Goal: Contribute content: Contribute content

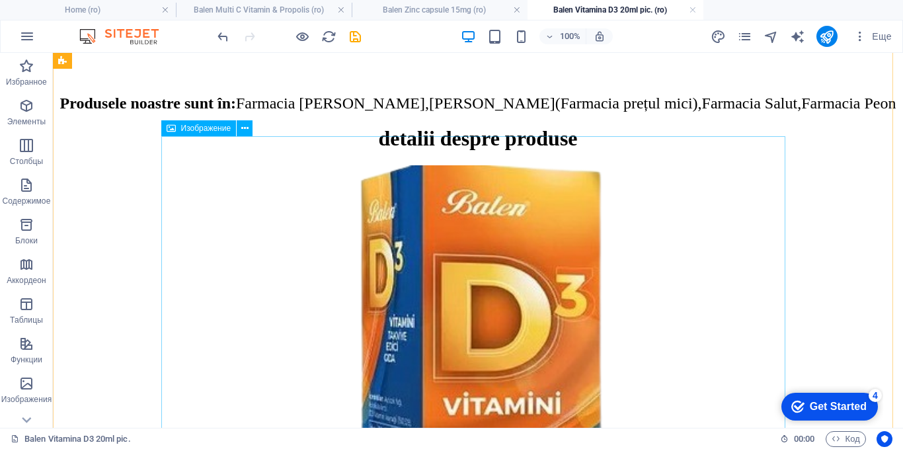
scroll to position [812, 0]
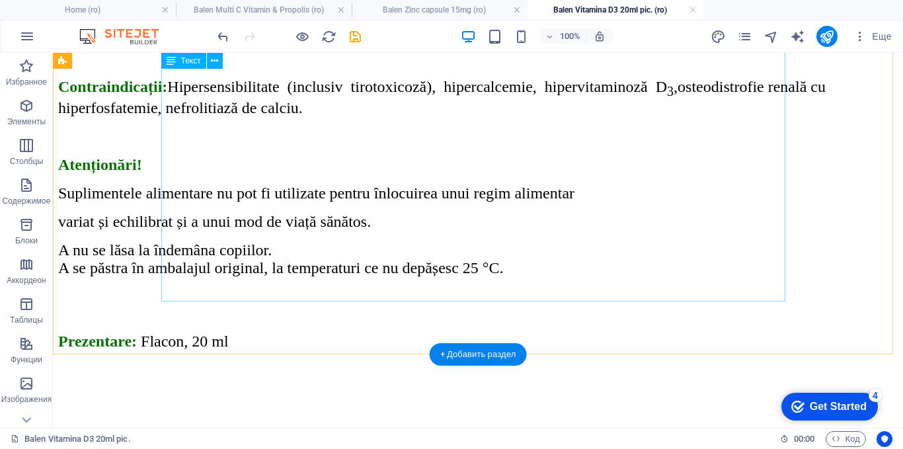
click at [364, 180] on div "Ingrediente active Cantitatea de colecaliferol în 1 picătură [MEDICAL_DATA] (vi…" at bounding box center [477, 43] width 839 height 799
click at [362, 178] on div "Ingrediente active Cantitatea de colecaliferol în 1 picătură [MEDICAL_DATA] (vi…" at bounding box center [477, 43] width 839 height 799
click at [419, 170] on div "Ingrediente active Cantitatea de colecaliferol în 1 picătură [MEDICAL_DATA] (vi…" at bounding box center [477, 43] width 839 height 799
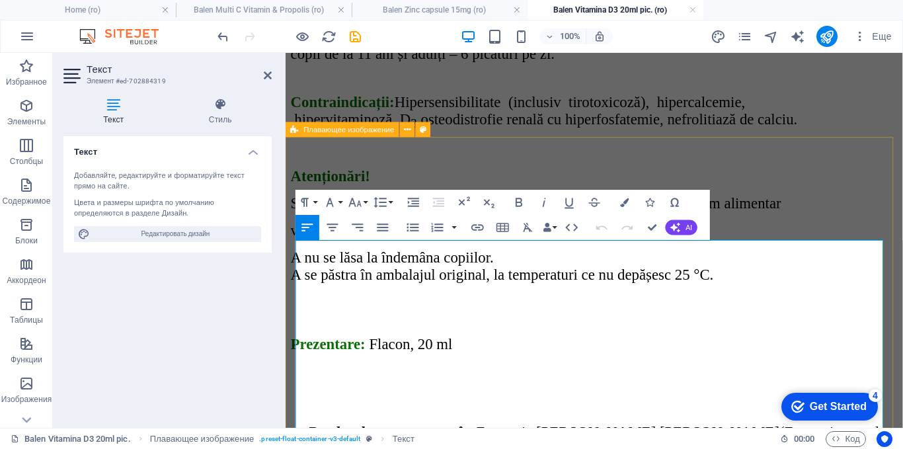
scroll to position [176, 0]
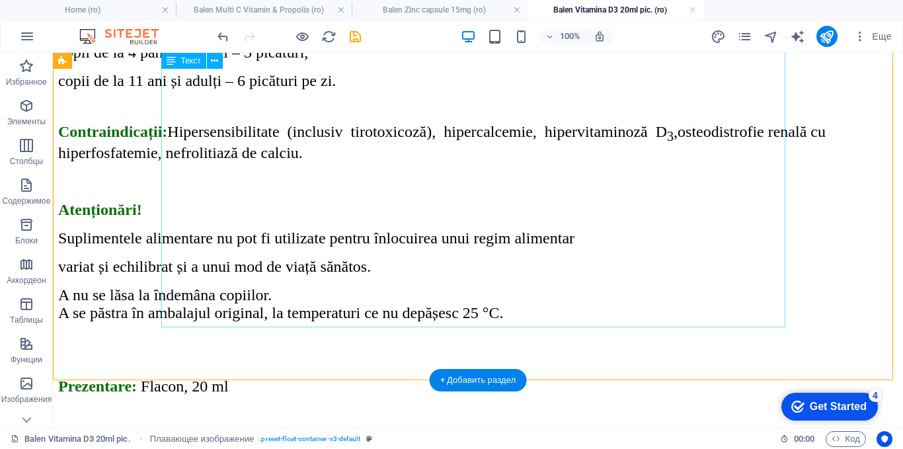
scroll to position [837, 0]
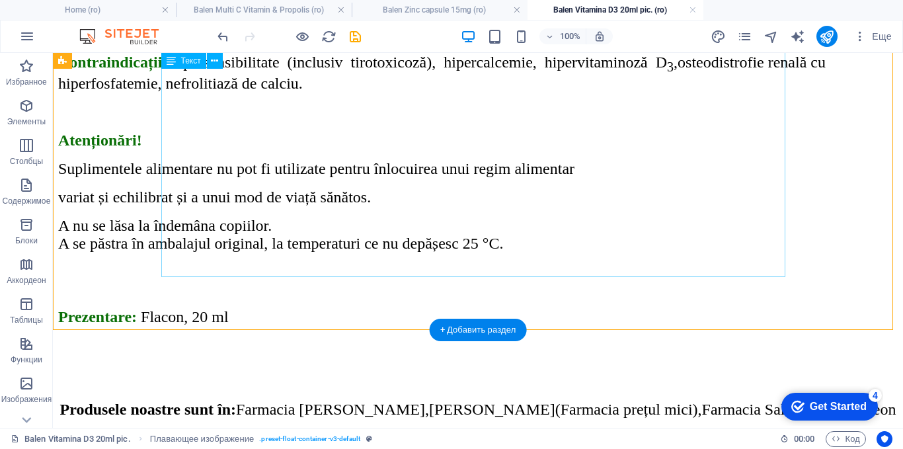
click at [310, 153] on div "Ingrediente active Cantitatea de colecaliferol în 1 picătură [MEDICAL_DATA] (vi…" at bounding box center [477, 18] width 839 height 799
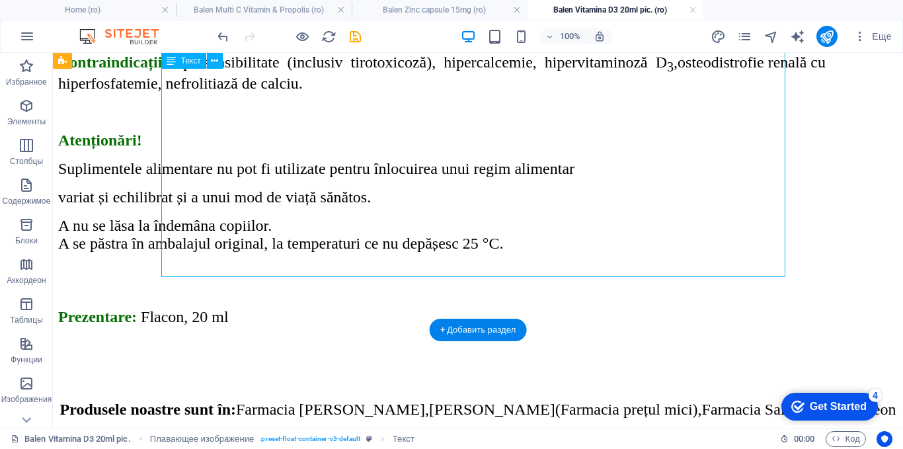
click at [310, 153] on div "Ingrediente active Cantitatea de colecaliferol în 1 picătură [MEDICAL_DATA] (vi…" at bounding box center [477, 18] width 839 height 799
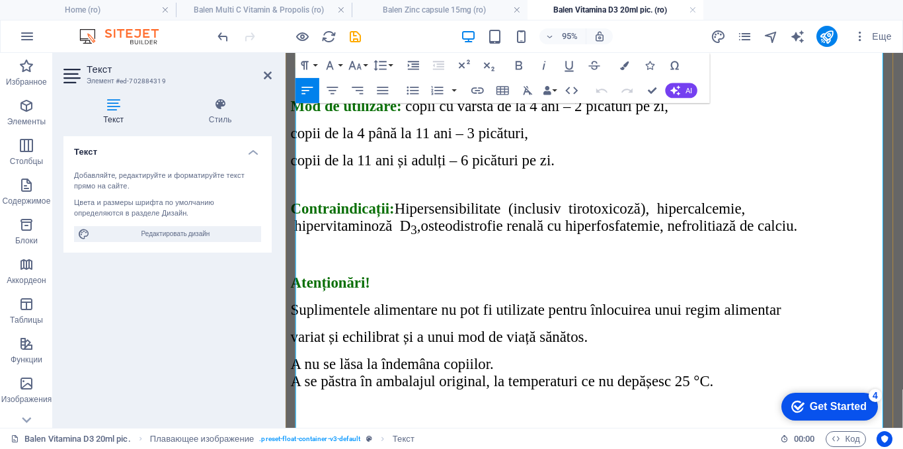
scroll to position [704, 0]
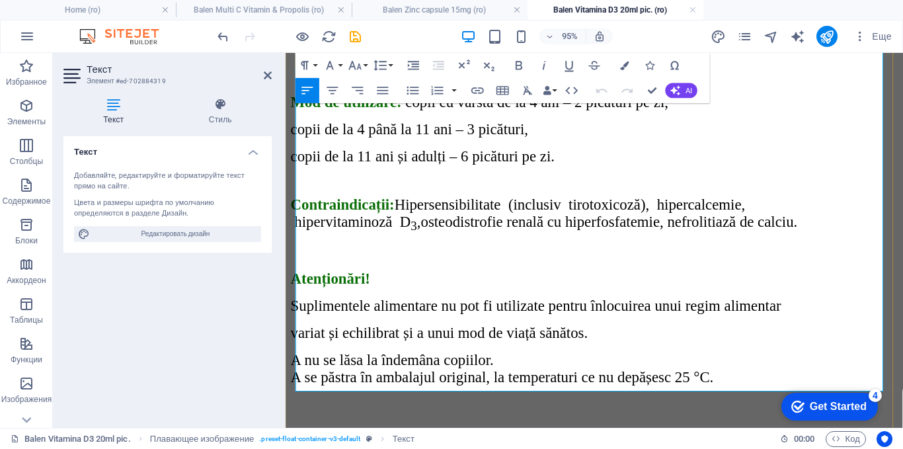
drag, startPoint x: 370, startPoint y: 289, endPoint x: 475, endPoint y: 285, distance: 105.1
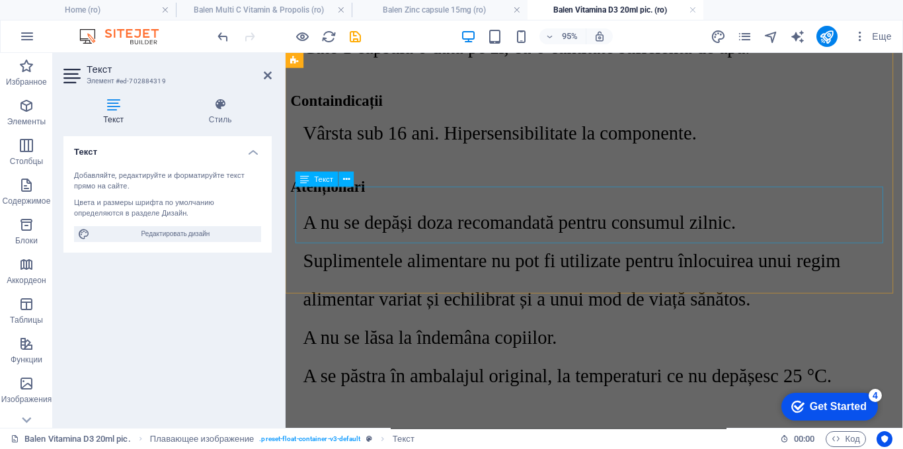
scroll to position [2621, 0]
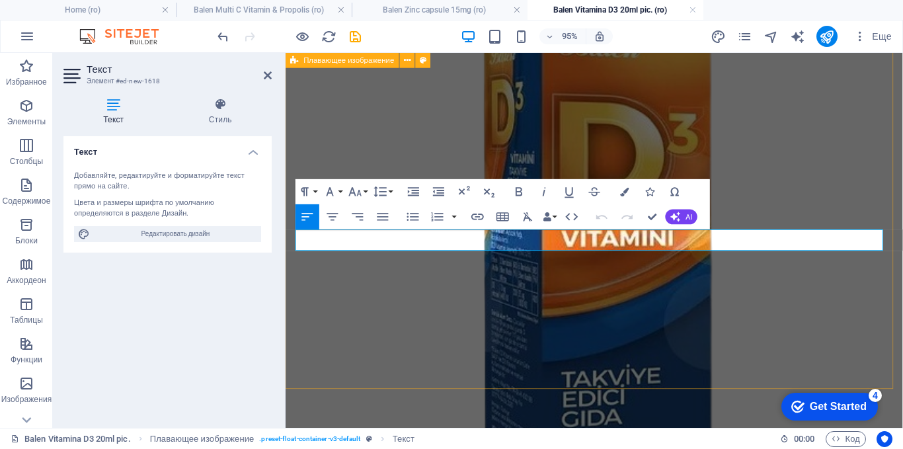
scroll to position [2672, 0]
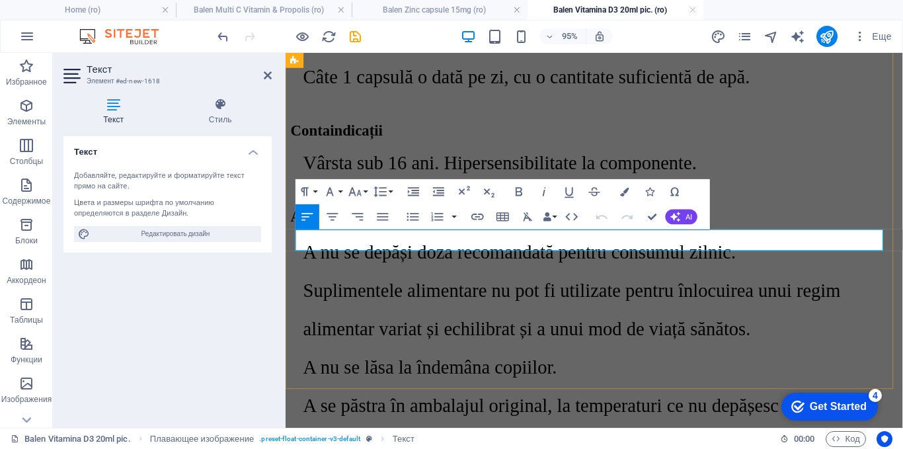
drag, startPoint x: 405, startPoint y: 245, endPoint x: 308, endPoint y: 254, distance: 97.5
drag, startPoint x: 397, startPoint y: 252, endPoint x: 297, endPoint y: 258, distance: 100.0
click at [330, 191] on icon "button" at bounding box center [329, 191] width 15 height 15
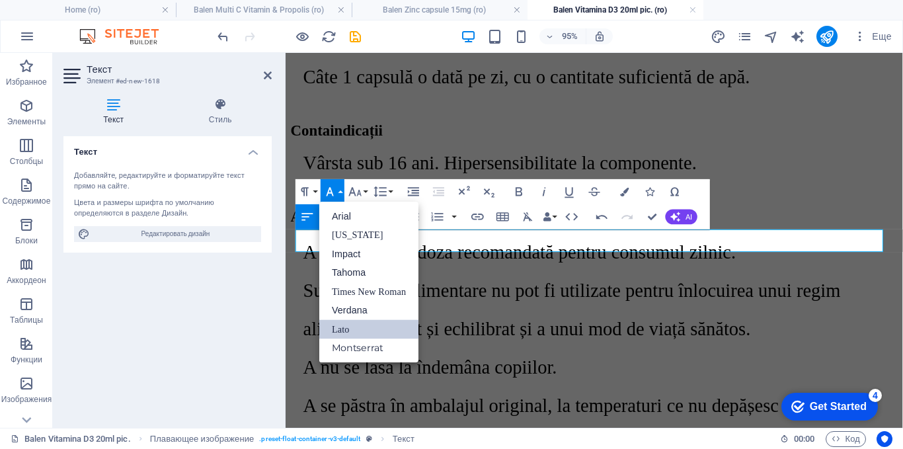
scroll to position [0, 0]
click at [351, 289] on link "Times New Roman" at bounding box center [368, 291] width 99 height 19
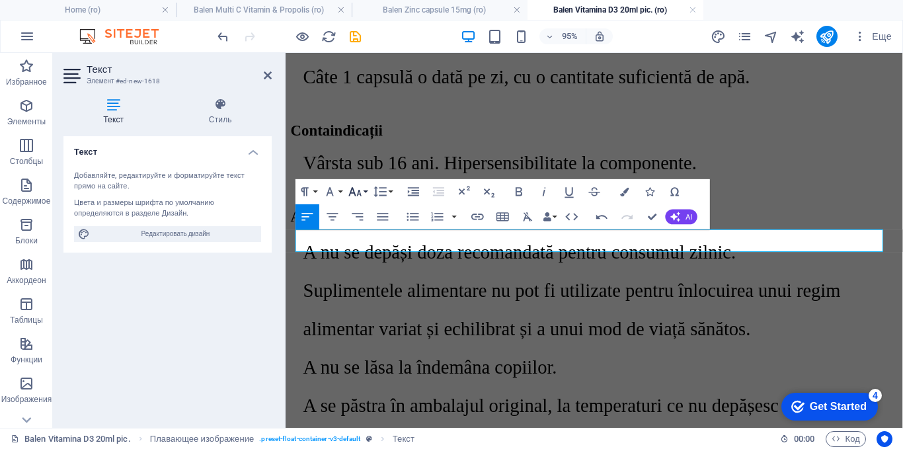
click at [356, 190] on icon "button" at bounding box center [355, 191] width 15 height 15
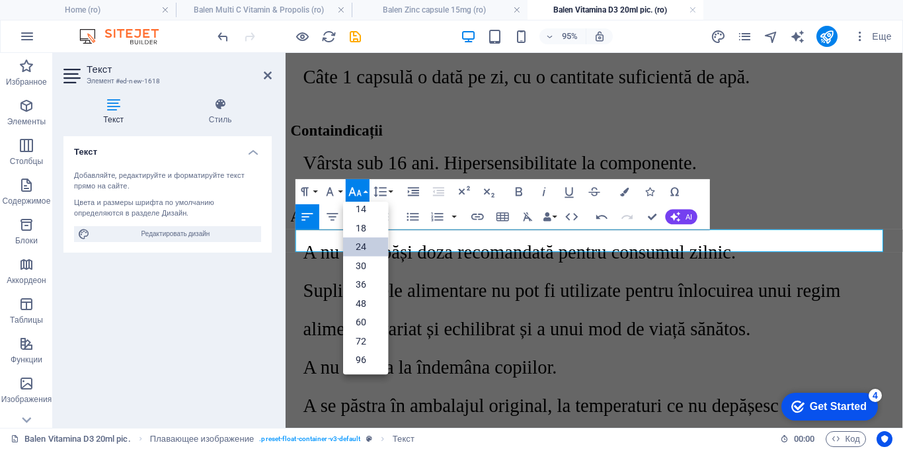
scroll to position [106, 0]
click at [363, 266] on link "30" at bounding box center [365, 265] width 45 height 19
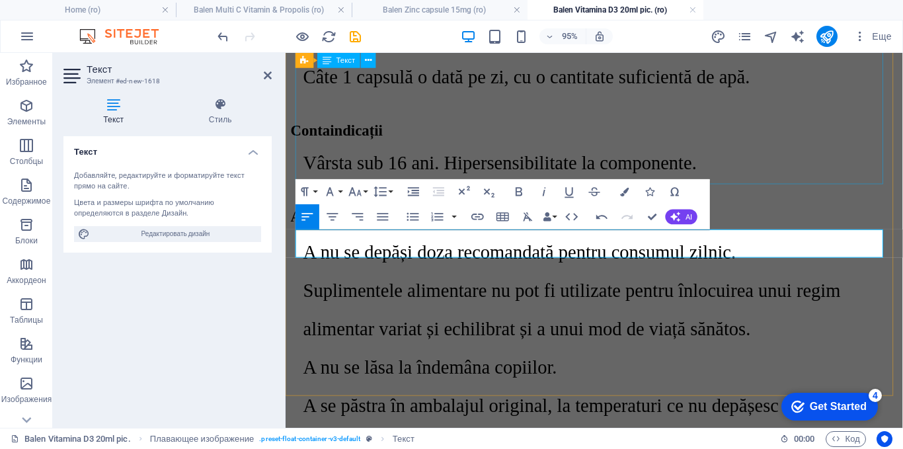
click at [763, 248] on div "A nu se depăși doza recomandată pentru consumul zilnic. Suplimentele alimentare…" at bounding box center [610, 343] width 639 height 191
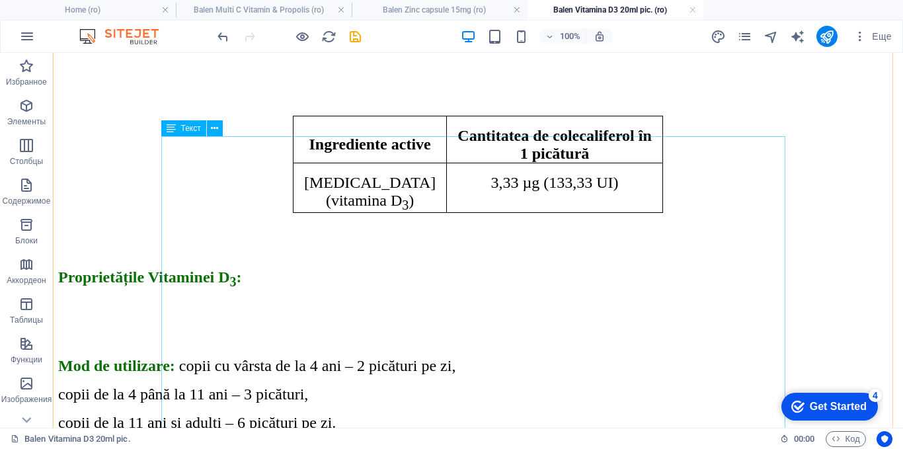
scroll to position [492, 0]
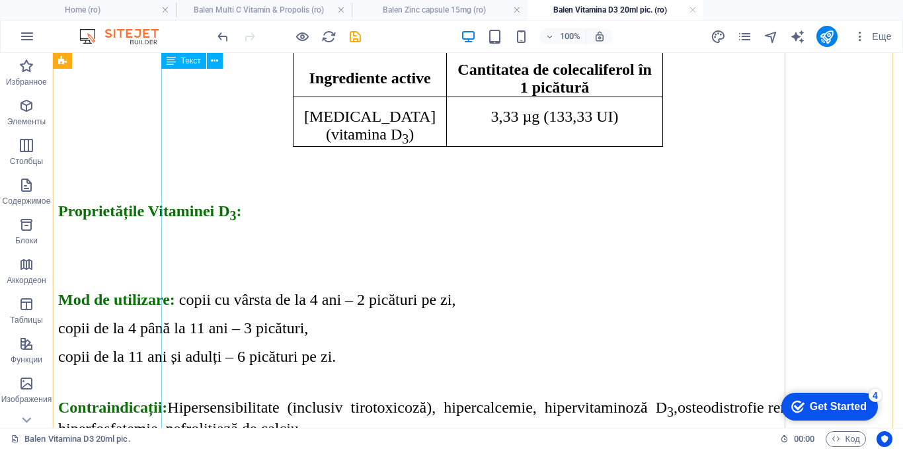
click at [324, 206] on div "Ingrediente active Cantitatea de colecaliferol în 1 picătură [MEDICAL_DATA] (vi…" at bounding box center [477, 363] width 839 height 799
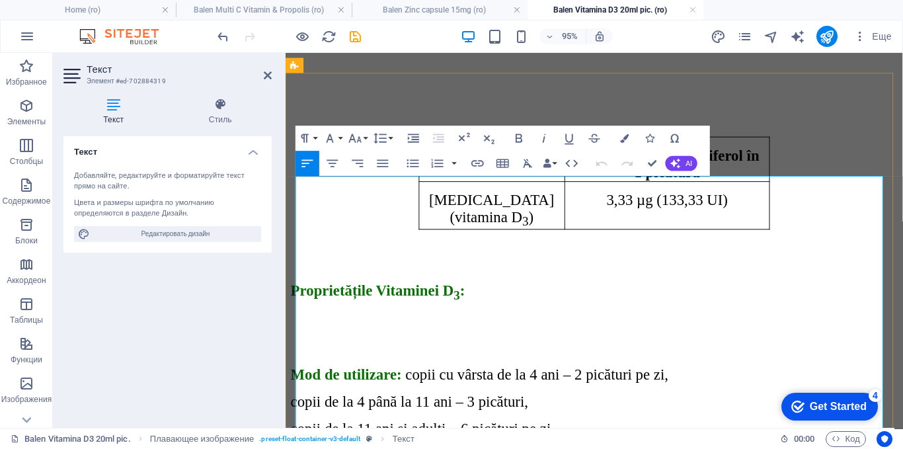
scroll to position [506, 0]
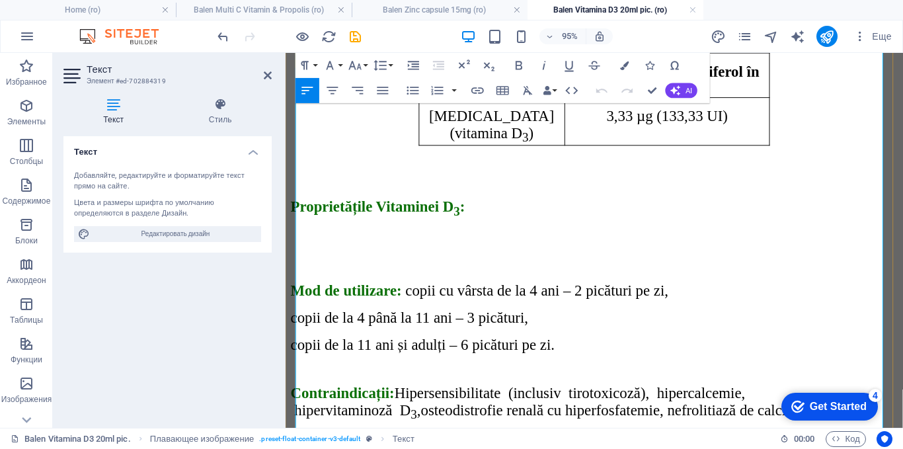
drag, startPoint x: 408, startPoint y: 174, endPoint x: 719, endPoint y: 220, distance: 314.0
click at [719, 220] on div "Ingrediente active Cantitatea de colecaliferol în 1 picătură [MEDICAL_DATA] (vi…" at bounding box center [610, 376] width 639 height 817
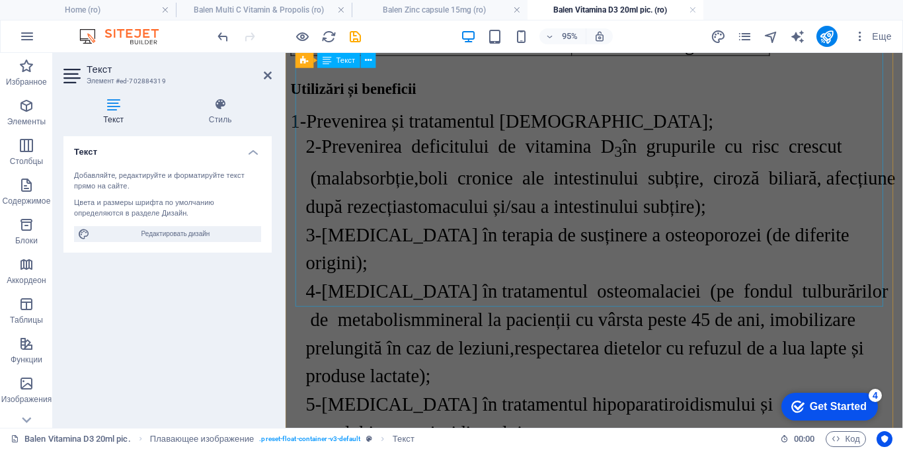
scroll to position [2290, 0]
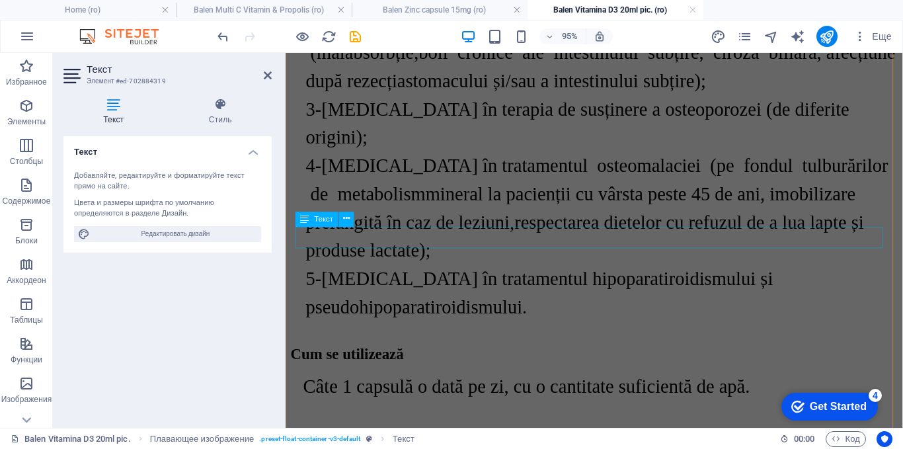
click at [417, 393] on div "Сâte 1 capsulă o dată pe zi, cu o cantitate suficientă de apă." at bounding box center [610, 404] width 639 height 22
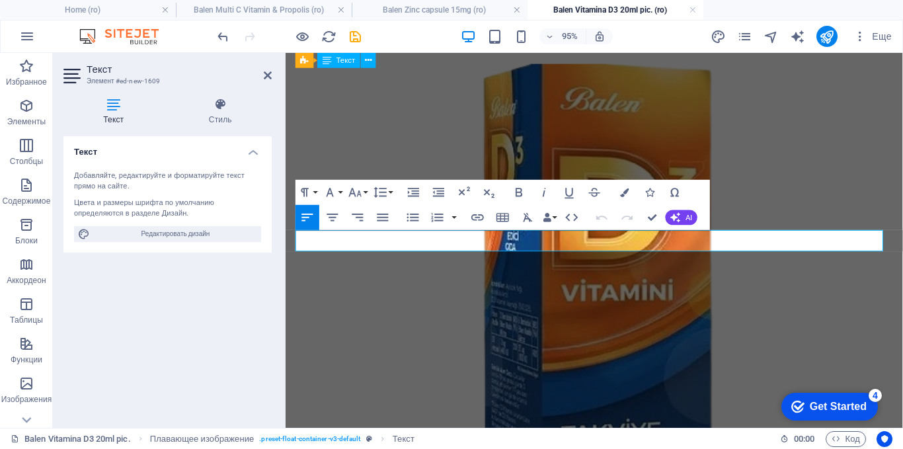
scroll to position [2287, 0]
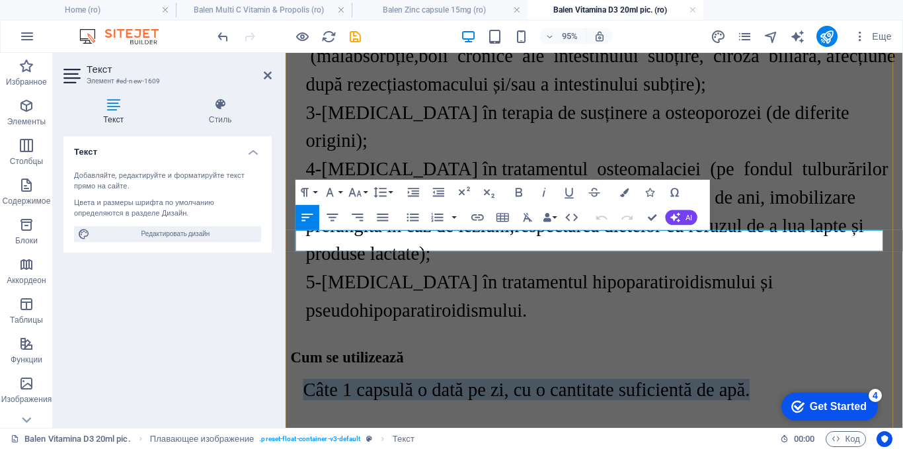
drag, startPoint x: 788, startPoint y: 247, endPoint x: 301, endPoint y: 259, distance: 487.8
click at [301, 396] on div "Сâte 1 capsulă o dată pe zi, cu o cantitate suficientă de apă." at bounding box center [610, 407] width 639 height 22
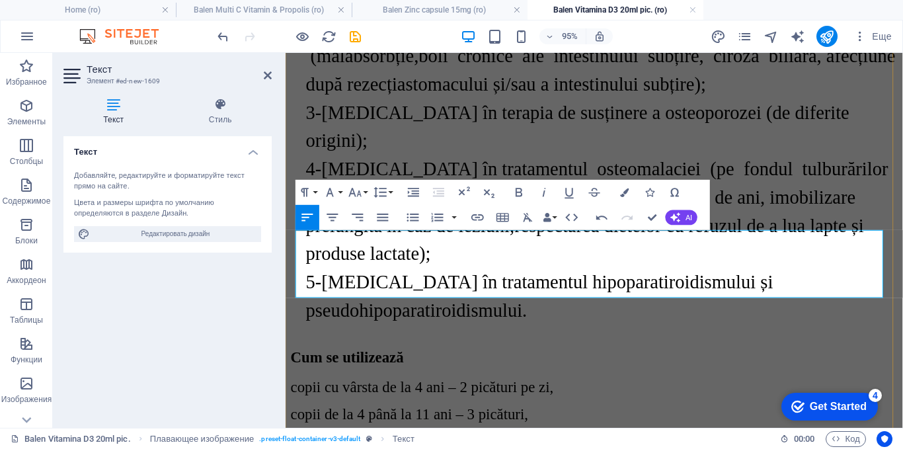
drag, startPoint x: 706, startPoint y: 301, endPoint x: 291, endPoint y: 258, distance: 417.8
click at [349, 188] on icon "button" at bounding box center [355, 191] width 15 height 15
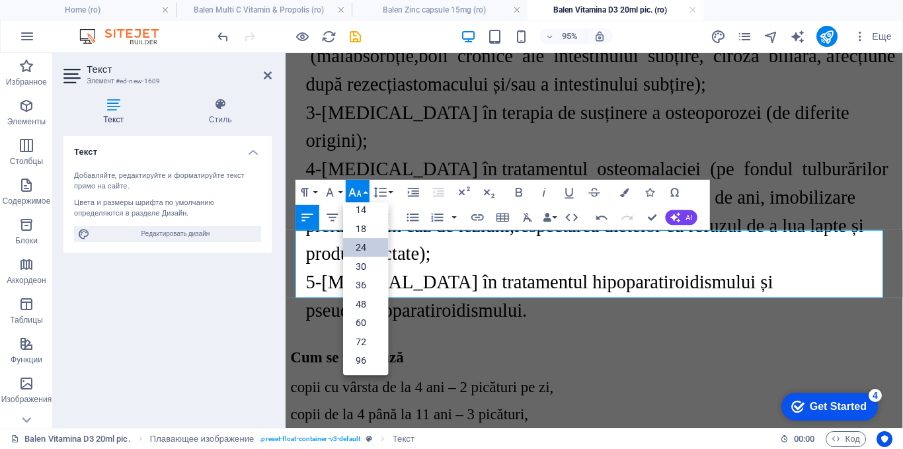
scroll to position [106, 0]
click at [363, 262] on link "30" at bounding box center [365, 265] width 45 height 19
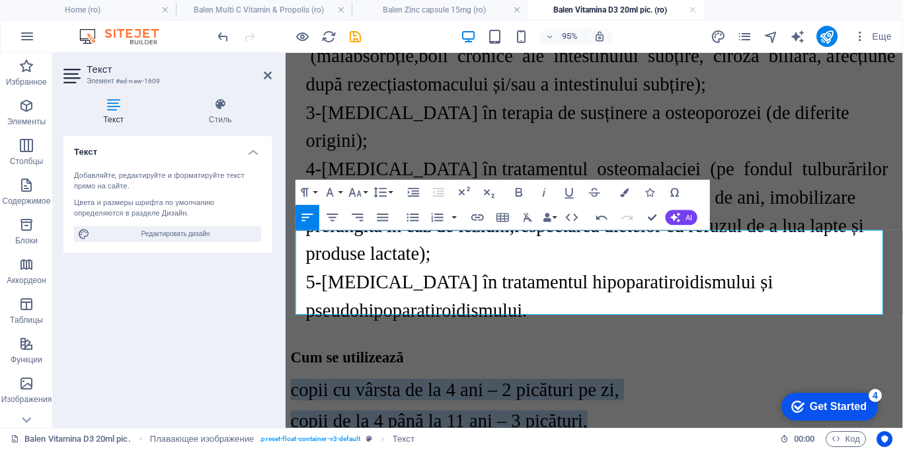
click at [344, 188] on div "Paragraph Format Normal Heading 1 Heading 2 Heading 3 Heading 4 Heading 5 Headi…" at bounding box center [345, 191] width 100 height 25
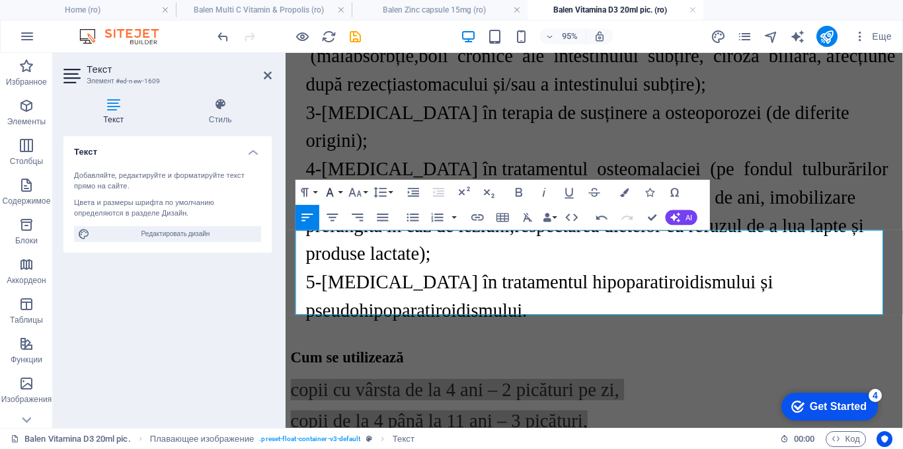
click at [336, 191] on icon "button" at bounding box center [329, 191] width 15 height 15
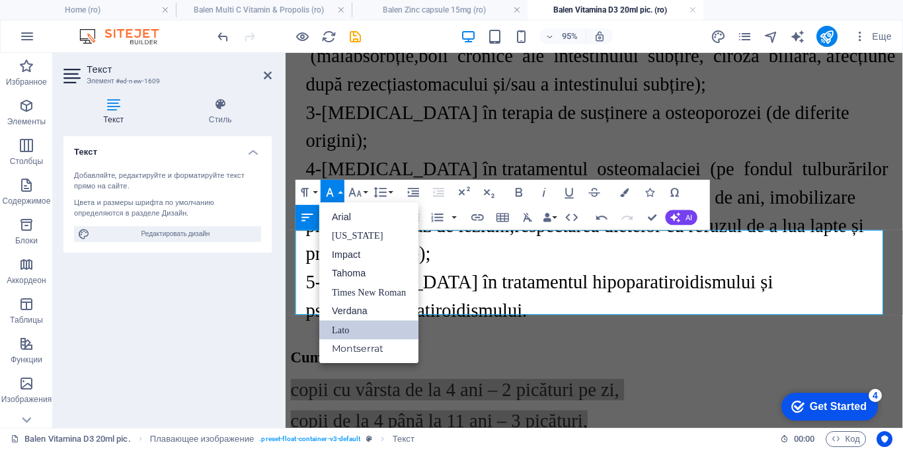
scroll to position [0, 0]
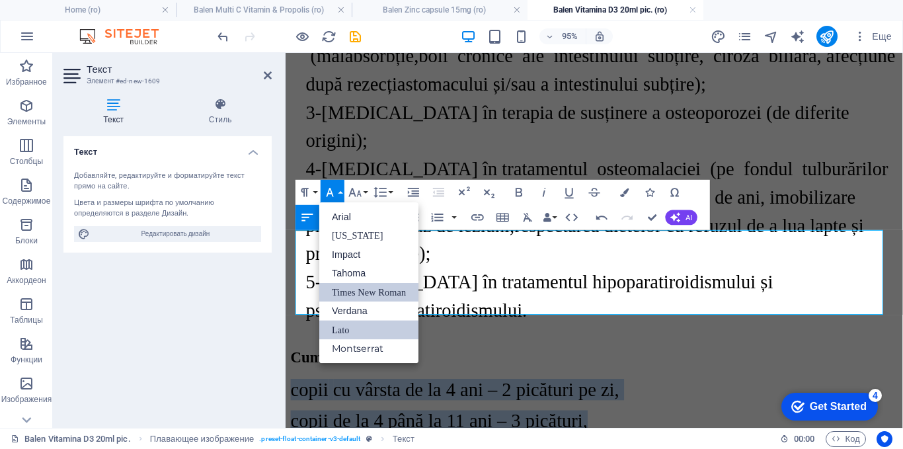
click at [350, 287] on link "Times New Roman" at bounding box center [368, 291] width 99 height 19
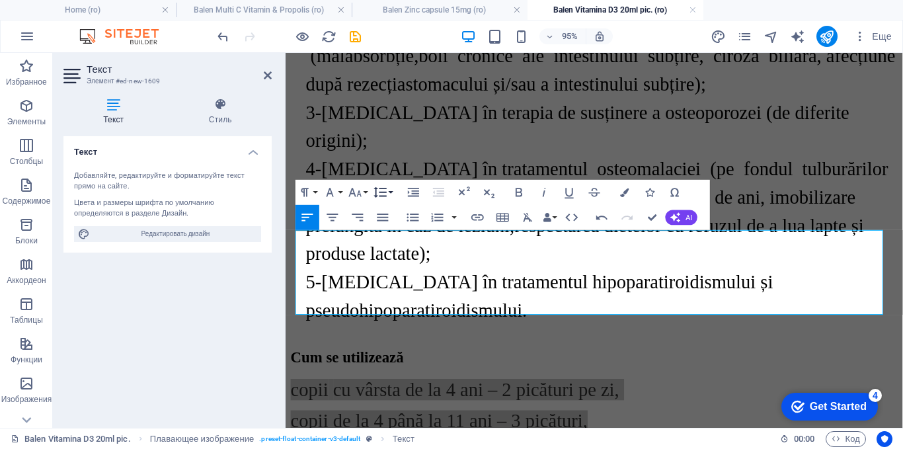
click at [387, 191] on icon "button" at bounding box center [380, 191] width 15 height 15
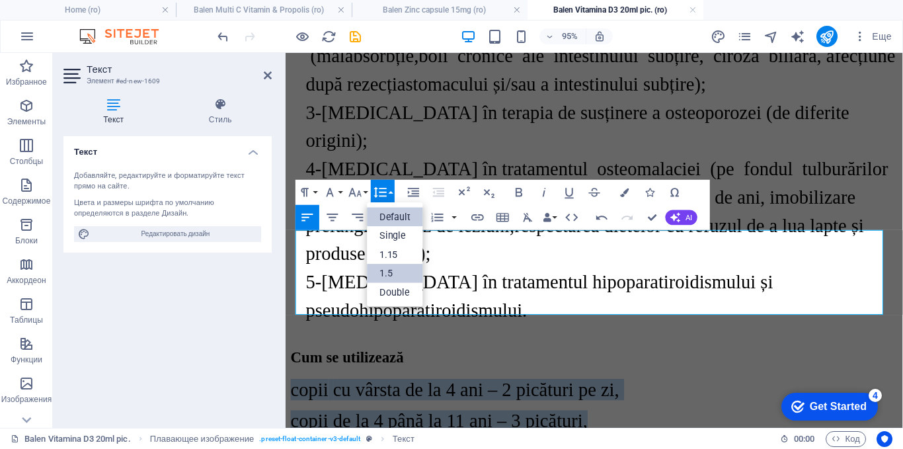
click at [393, 269] on link "1.5" at bounding box center [395, 273] width 56 height 19
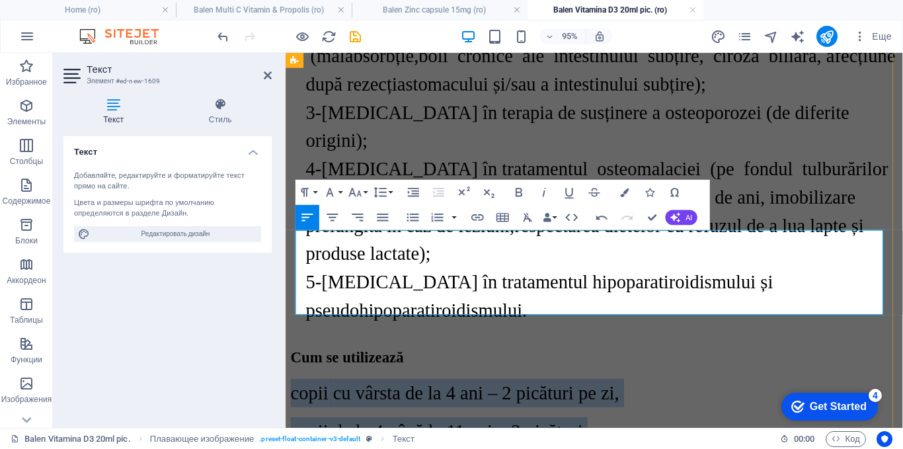
click at [447, 440] on span "copii de la 4 până la 11 ani – 3 picături," at bounding box center [447, 451] width 313 height 22
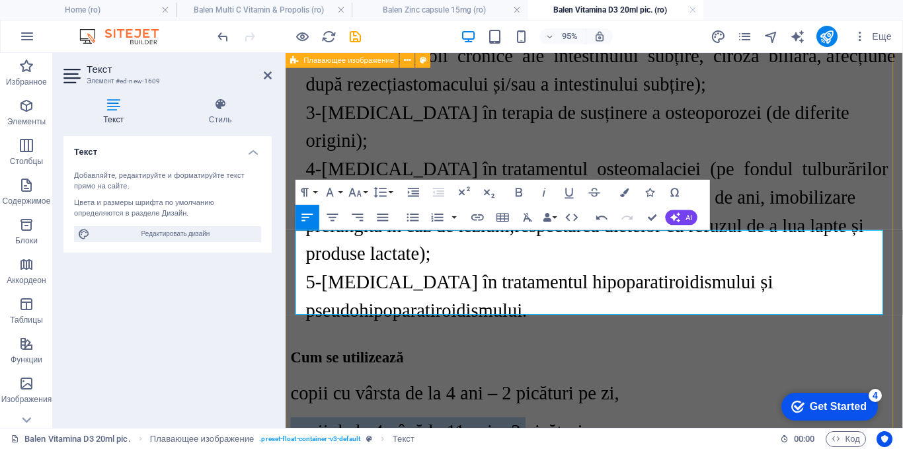
drag, startPoint x: 459, startPoint y: 287, endPoint x: 293, endPoint y: 283, distance: 165.2
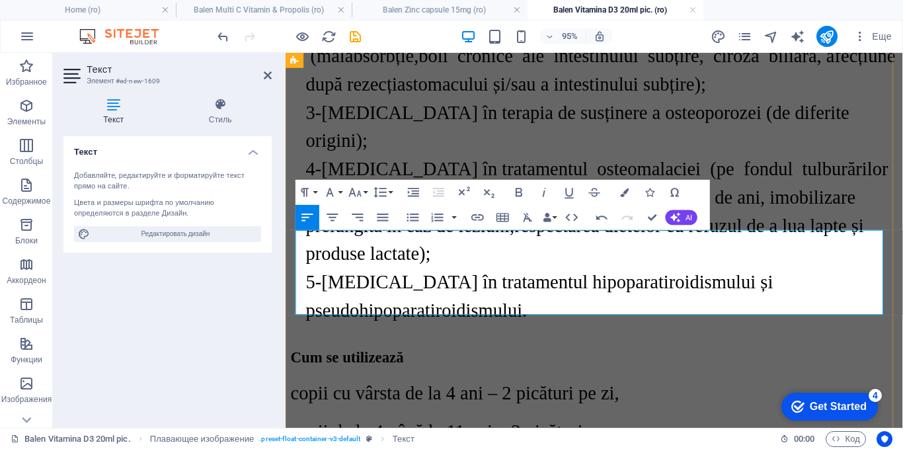
drag, startPoint x: 460, startPoint y: 313, endPoint x: 297, endPoint y: 313, distance: 163.2
click at [297, 400] on span "copii cu vârsta de la 4 ani – 2 picături pe zi," at bounding box center [464, 411] width 346 height 22
click at [299, 440] on span "copii de la 4 până la 11 ani – 3 picături," at bounding box center [447, 451] width 313 height 22
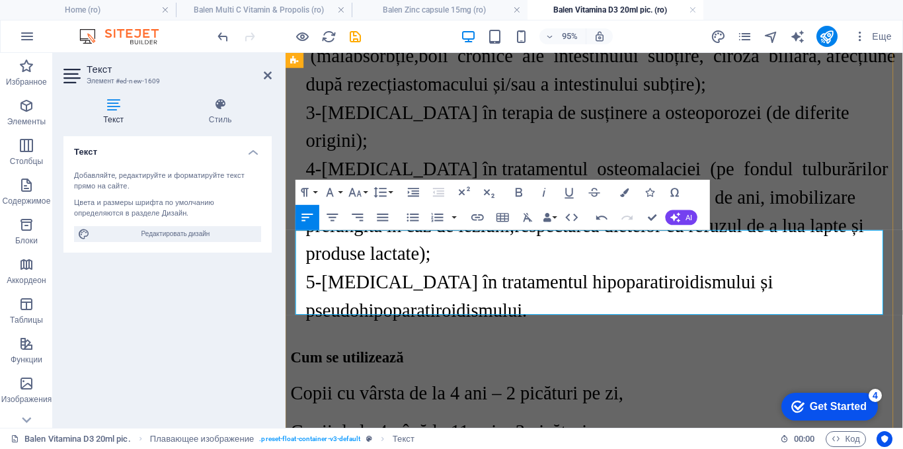
click at [519, 440] on span "Copii de la 4 până la 11 ani – 3 picături," at bounding box center [449, 451] width 317 height 22
click at [508, 400] on span "Copii cu vârsta de la 4 ani – 2 picături pe zi," at bounding box center [466, 411] width 350 height 22
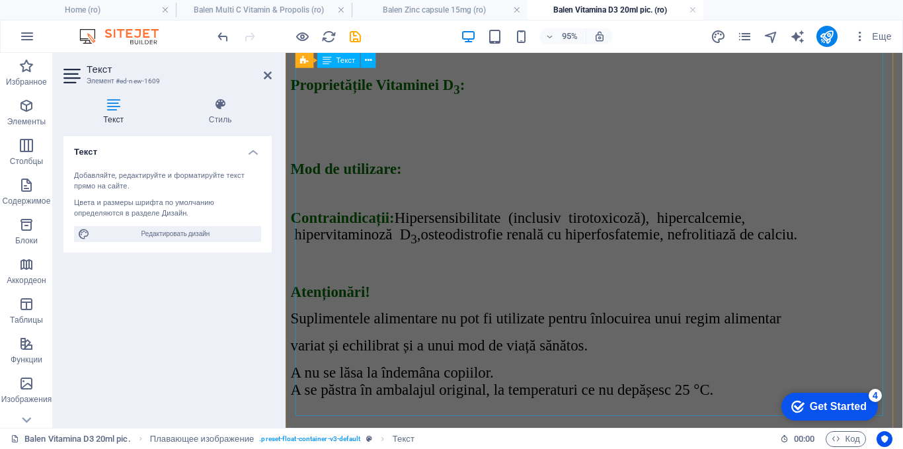
scroll to position [569, 0]
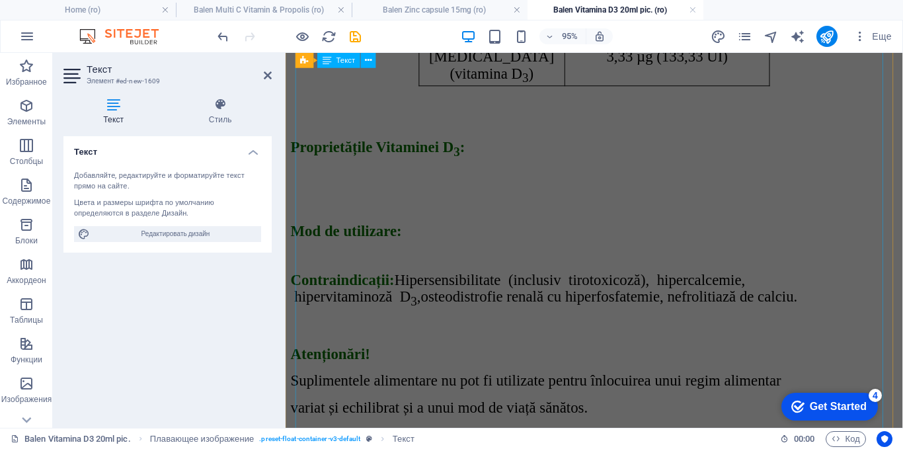
click at [488, 292] on div "Ingrediente active Cantitatea de colecaliferol în 1 picătură [MEDICAL_DATA] (vi…" at bounding box center [610, 285] width 639 height 760
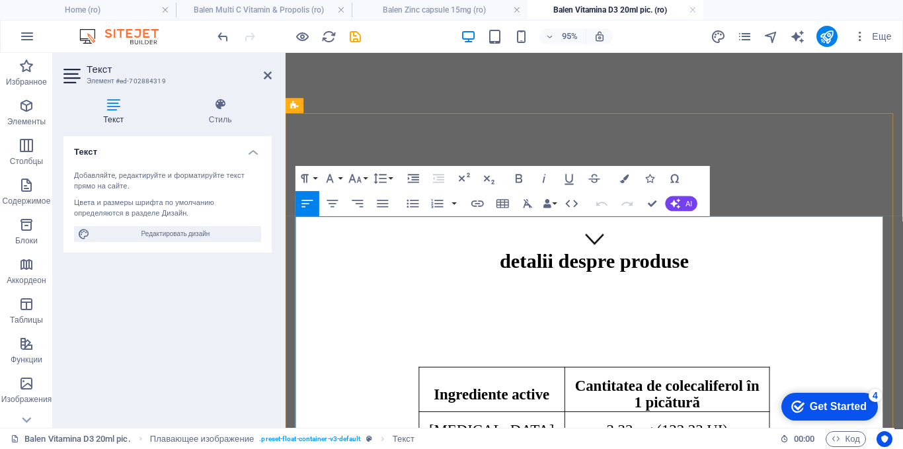
scroll to position [506, 0]
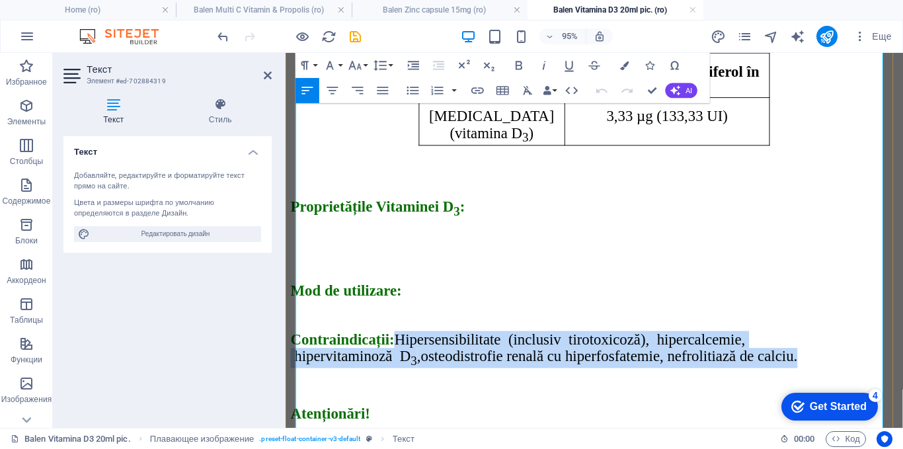
drag, startPoint x: 400, startPoint y: 213, endPoint x: 856, endPoint y: 247, distance: 457.8
click at [856, 346] on p "Contraindicații: Hipersensibilitate (inclusiv tirotoxicoză), hipercalcemie, hip…" at bounding box center [610, 365] width 639 height 39
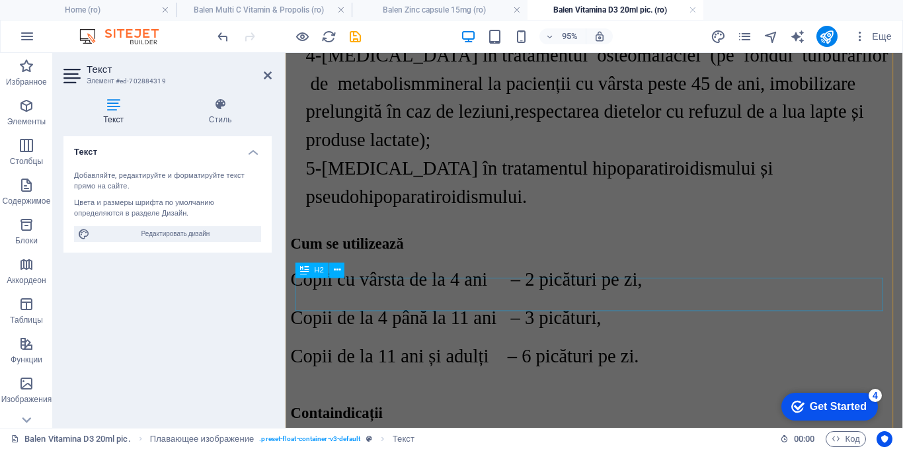
scroll to position [2489, 0]
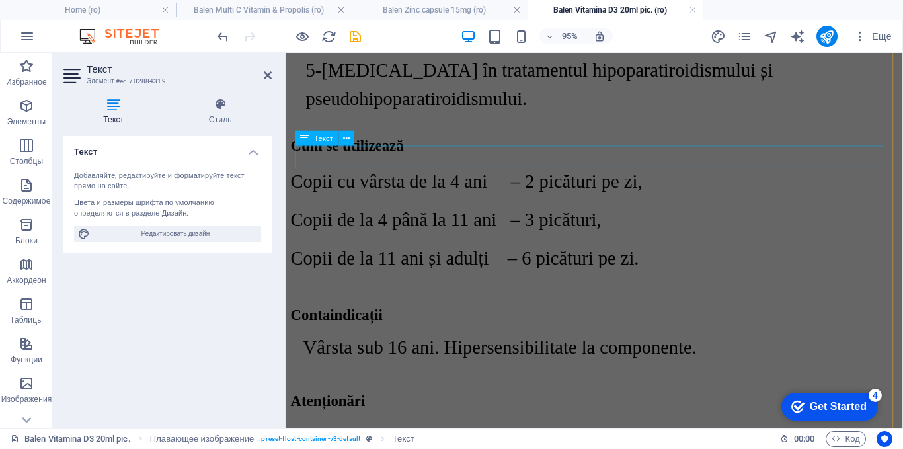
click at [459, 352] on div "Vârsta sub 16 ani. Hipersensibilitate la componente." at bounding box center [610, 363] width 639 height 22
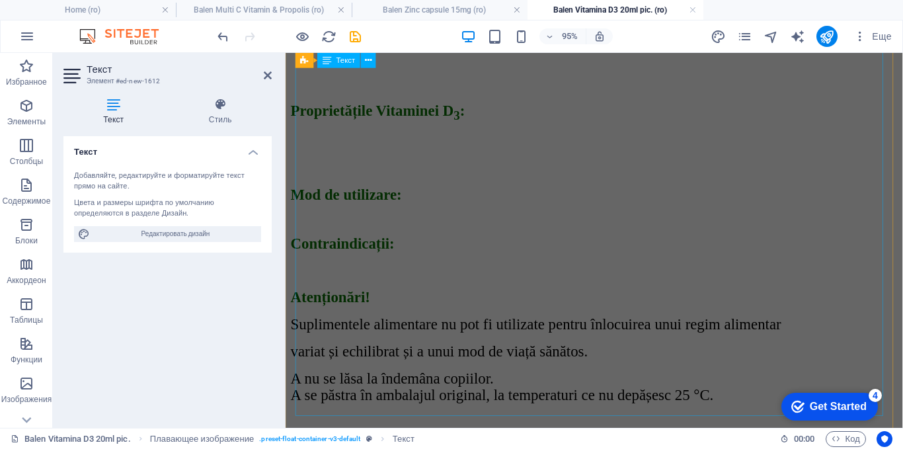
scroll to position [2401, 0]
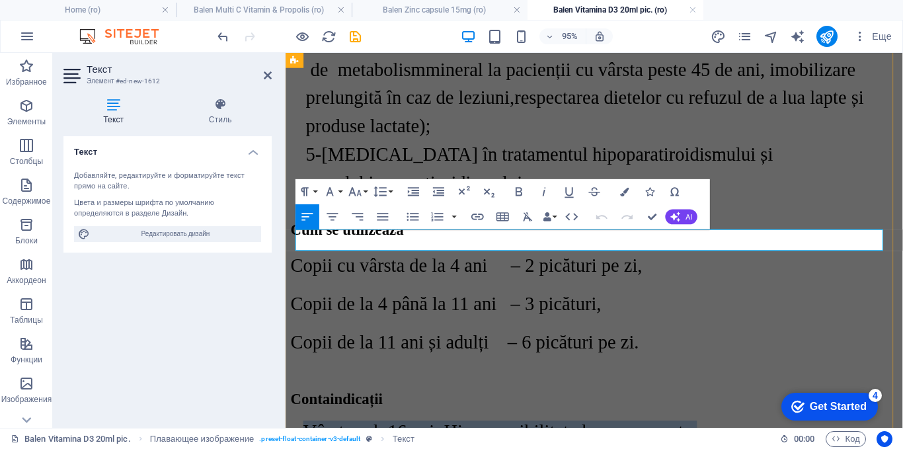
drag, startPoint x: 749, startPoint y: 249, endPoint x: 311, endPoint y: 247, distance: 438.1
click at [311, 439] on p "Vârsta sub 16 ani. Hipersensibilitate la componente." at bounding box center [617, 450] width 626 height 22
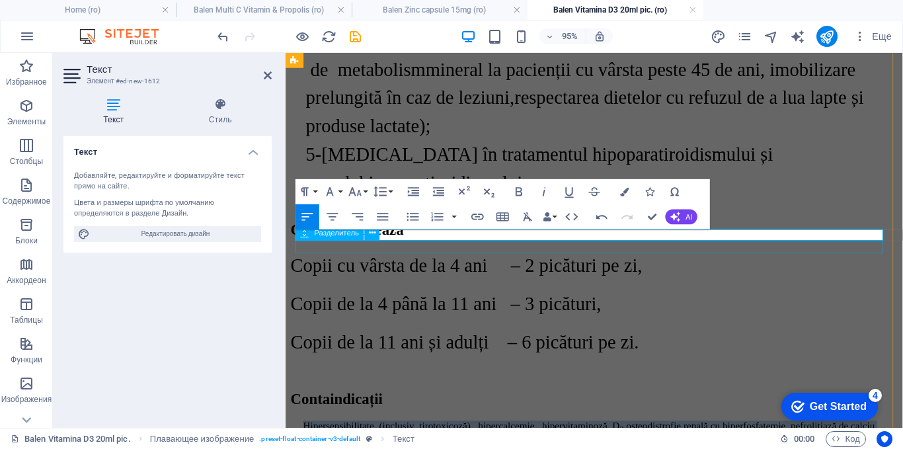
drag, startPoint x: 913, startPoint y: 241, endPoint x: 278, endPoint y: 246, distance: 635.0
click at [331, 190] on icon "button" at bounding box center [329, 191] width 7 height 9
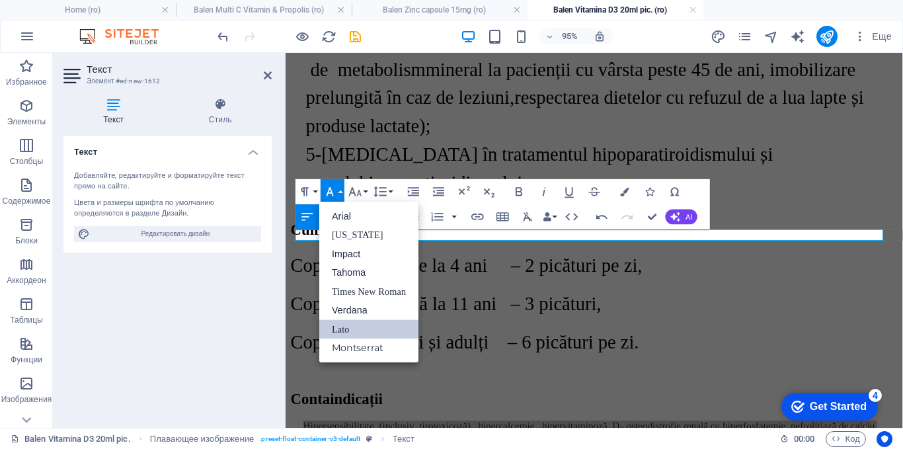
scroll to position [0, 0]
click at [352, 284] on link "Times New Roman" at bounding box center [368, 291] width 99 height 19
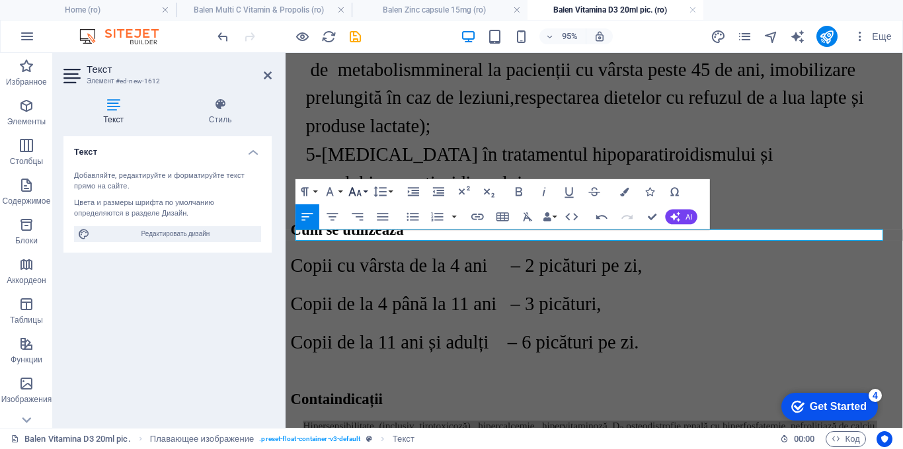
click at [357, 191] on icon "button" at bounding box center [355, 191] width 15 height 15
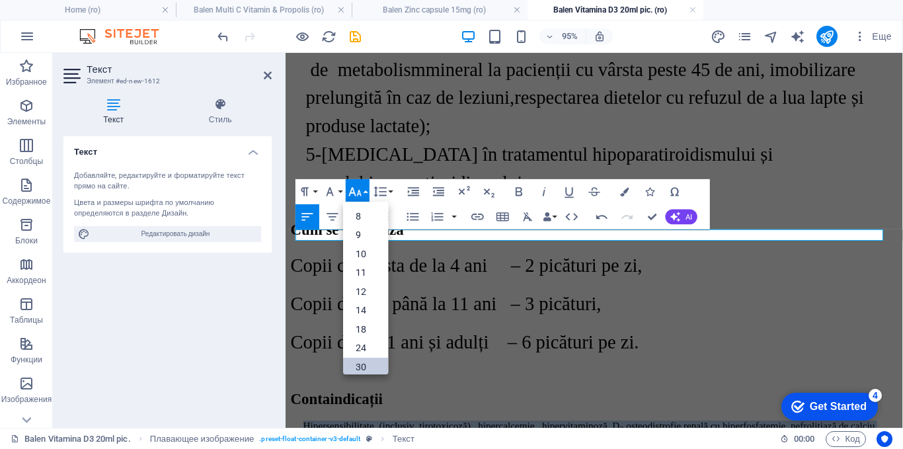
click at [367, 362] on link "30" at bounding box center [365, 366] width 45 height 19
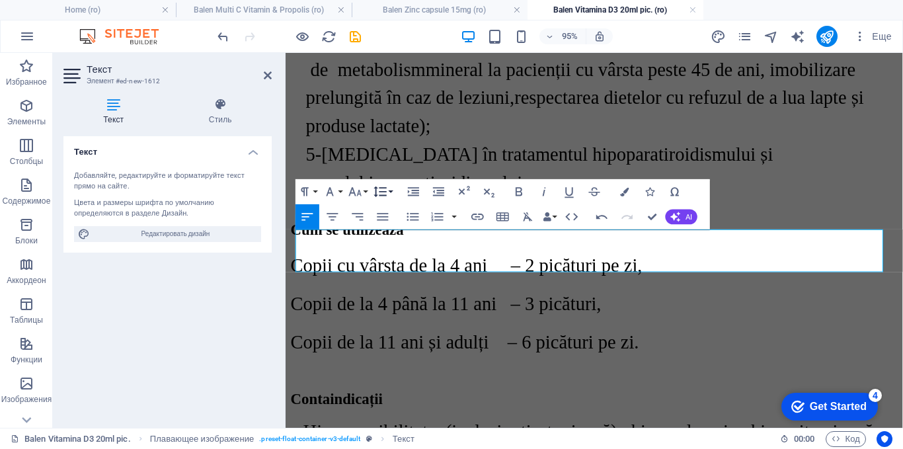
click at [389, 192] on button "Line Height" at bounding box center [383, 191] width 24 height 25
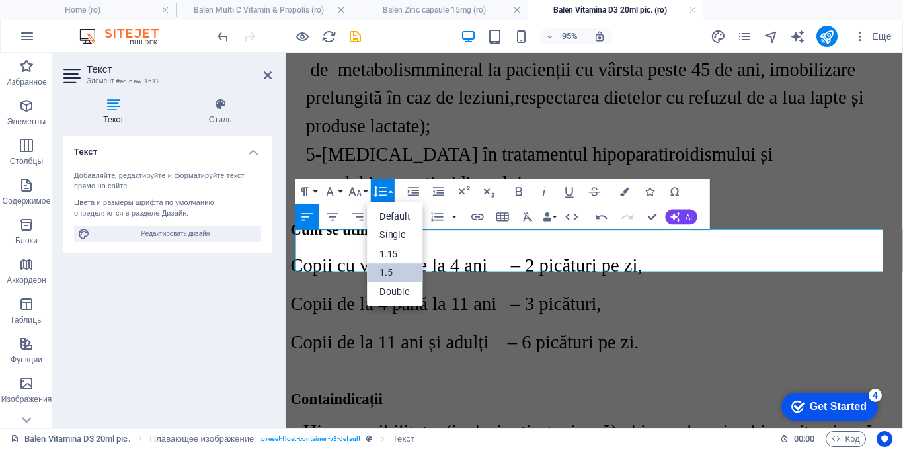
click at [382, 276] on link "1.5" at bounding box center [395, 272] width 56 height 19
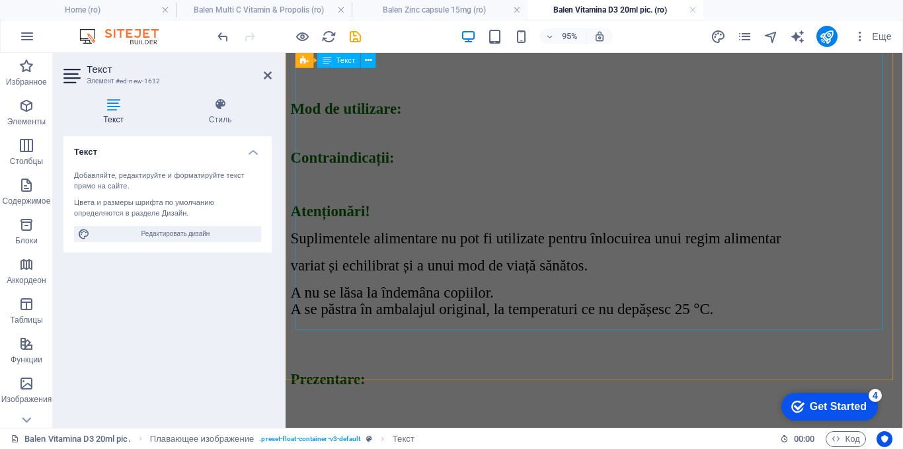
scroll to position [617, 0]
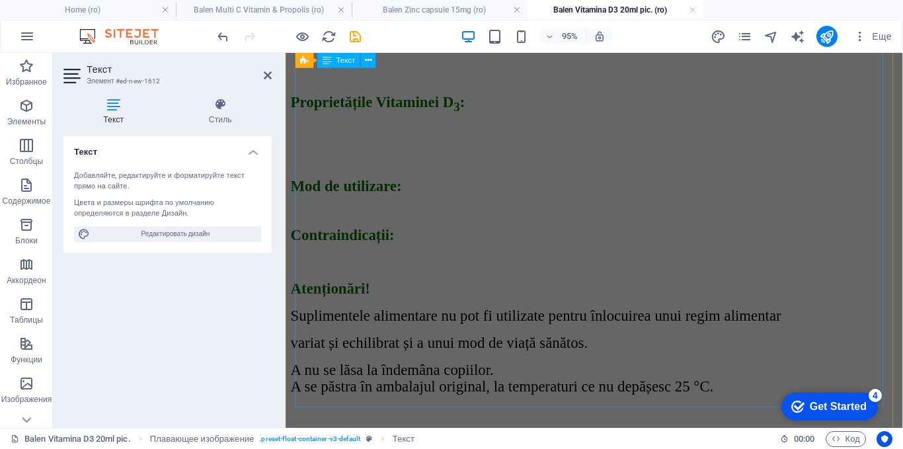
click at [496, 230] on div "Ingrediente active Cantitatea de colecaliferol în 1 picătură [MEDICAL_DATA] (vi…" at bounding box center [610, 226] width 639 height 739
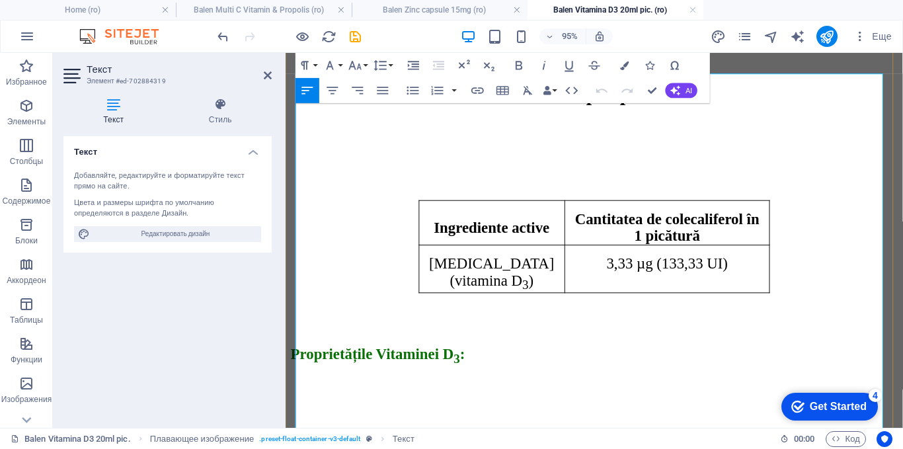
scroll to position [506, 0]
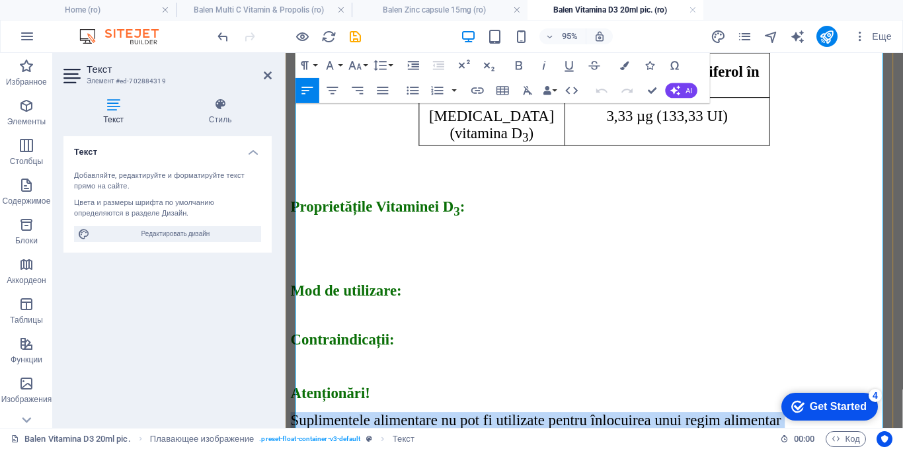
drag, startPoint x: 749, startPoint y: 359, endPoint x: 299, endPoint y: 293, distance: 454.7
click at [299, 293] on div "Ingrediente active Cantitatea de colecaliferol în 1 picătură [MEDICAL_DATA] (vi…" at bounding box center [610, 337] width 639 height 739
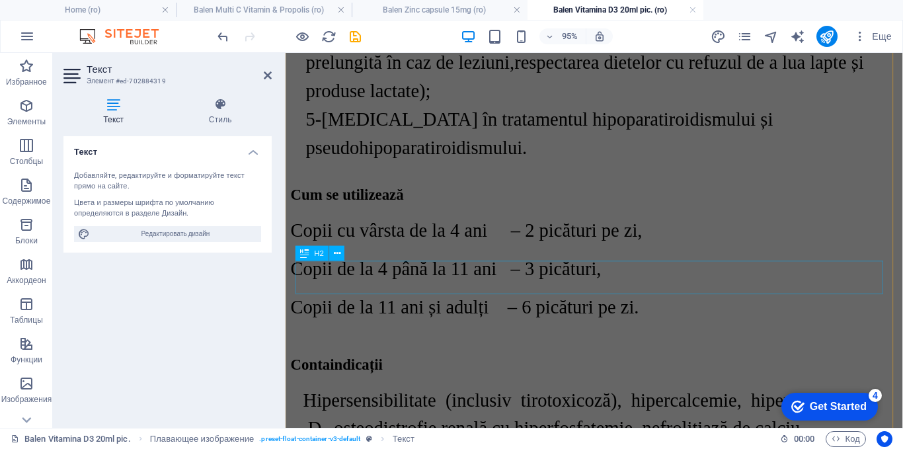
scroll to position [2489, 0]
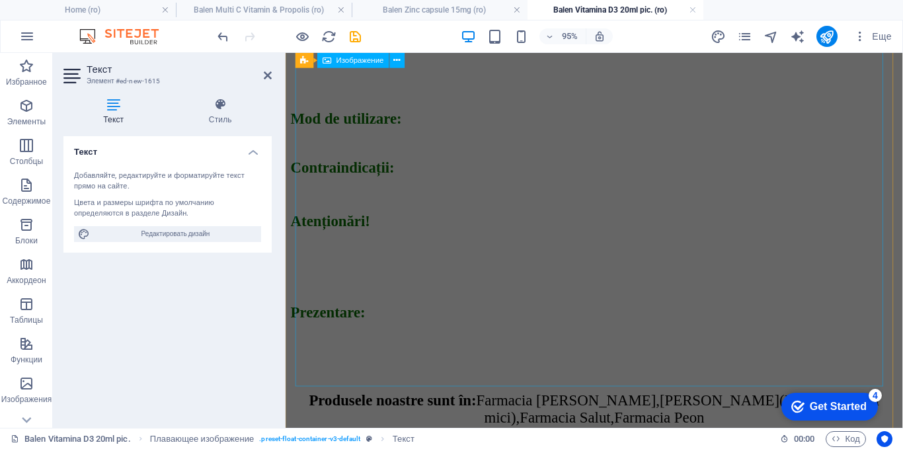
scroll to position [2492, 0]
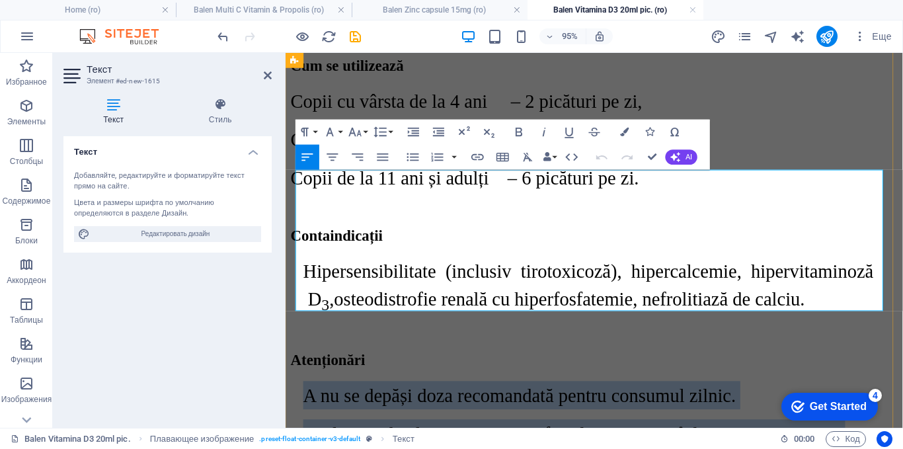
drag, startPoint x: 887, startPoint y: 311, endPoint x: 313, endPoint y: 202, distance: 585.1
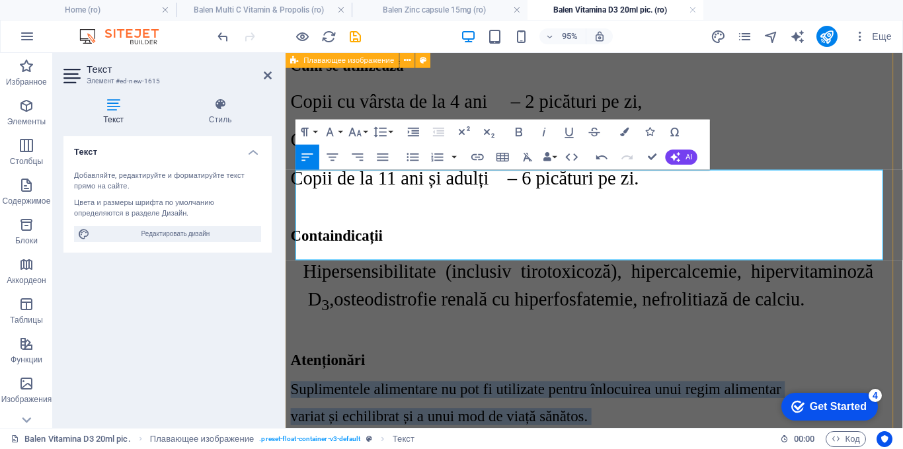
drag, startPoint x: 747, startPoint y: 256, endPoint x: 288, endPoint y: 186, distance: 464.0
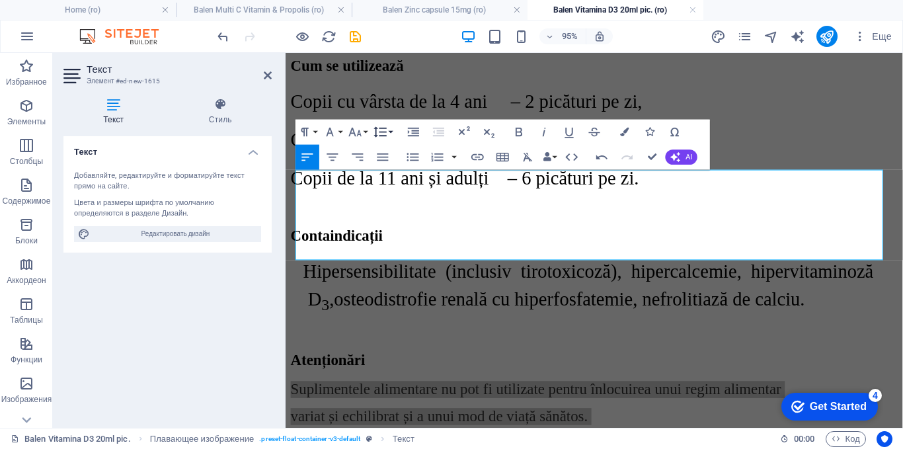
click at [381, 130] on icon "button" at bounding box center [380, 131] width 15 height 15
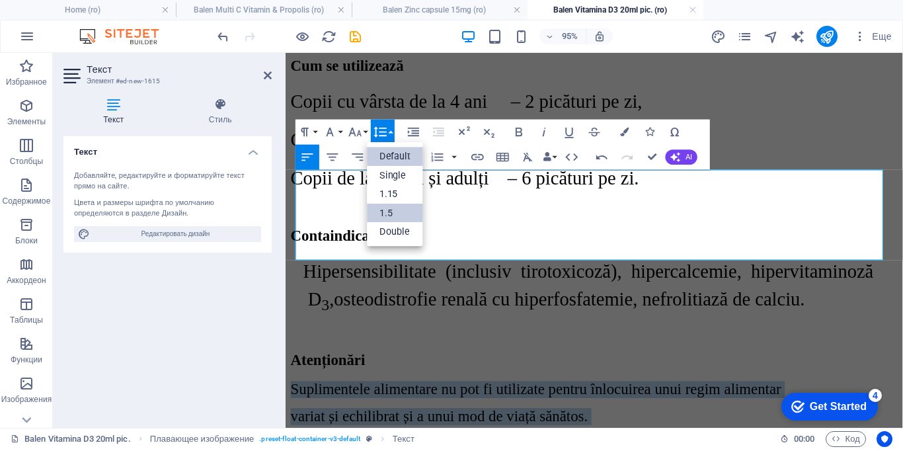
click at [387, 211] on link "1.5" at bounding box center [395, 213] width 56 height 19
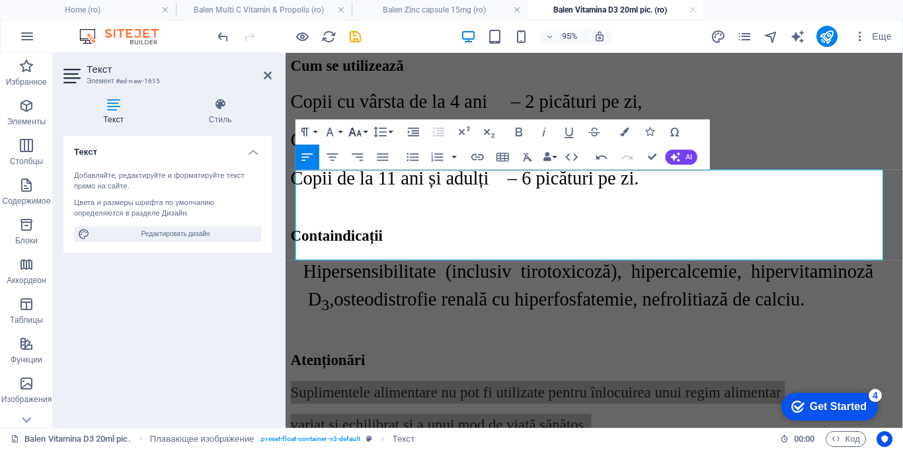
click at [358, 132] on icon "button" at bounding box center [355, 132] width 13 height 9
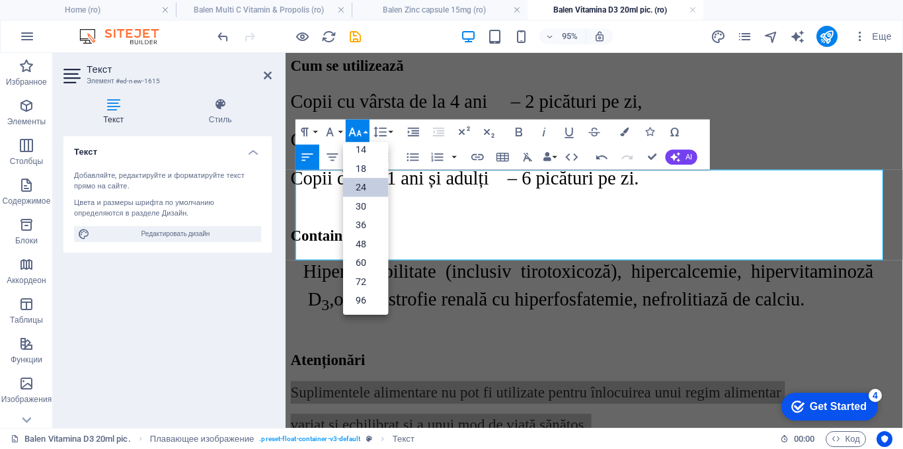
scroll to position [106, 0]
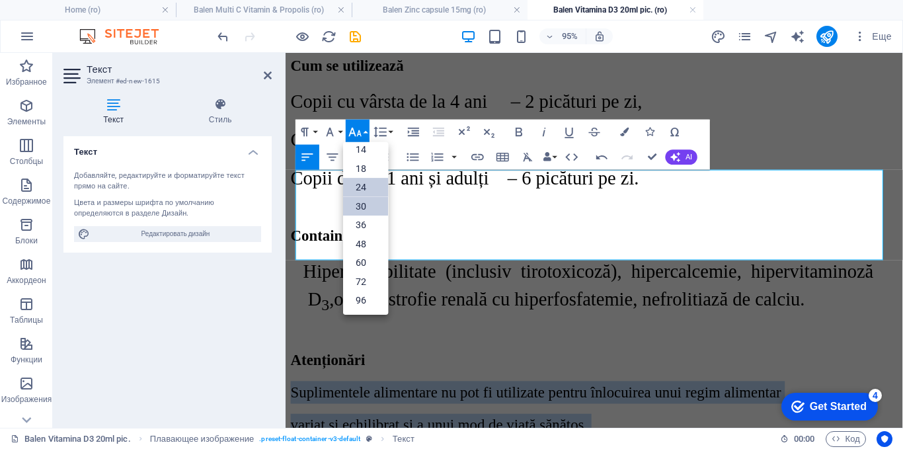
click at [361, 202] on link "30" at bounding box center [365, 205] width 45 height 19
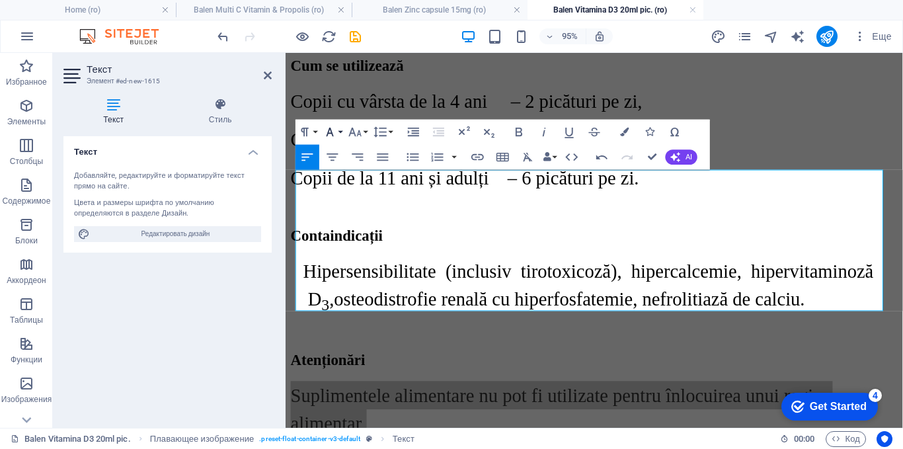
click at [336, 128] on icon "button" at bounding box center [329, 131] width 15 height 15
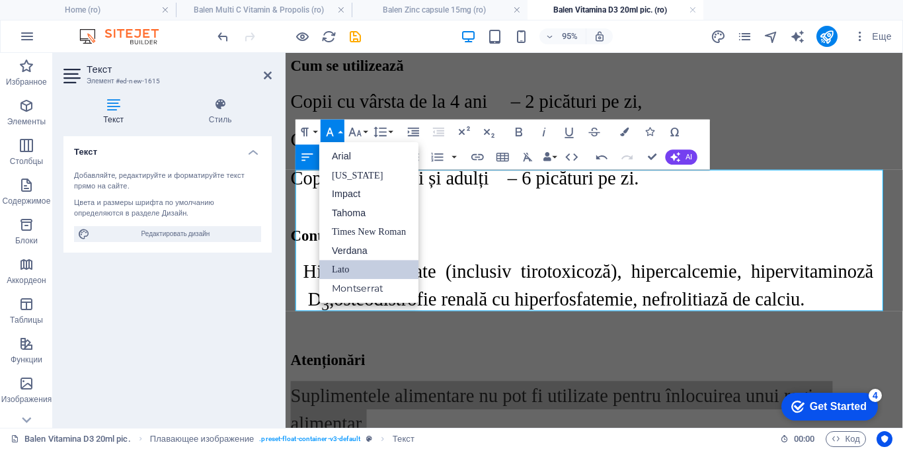
scroll to position [0, 0]
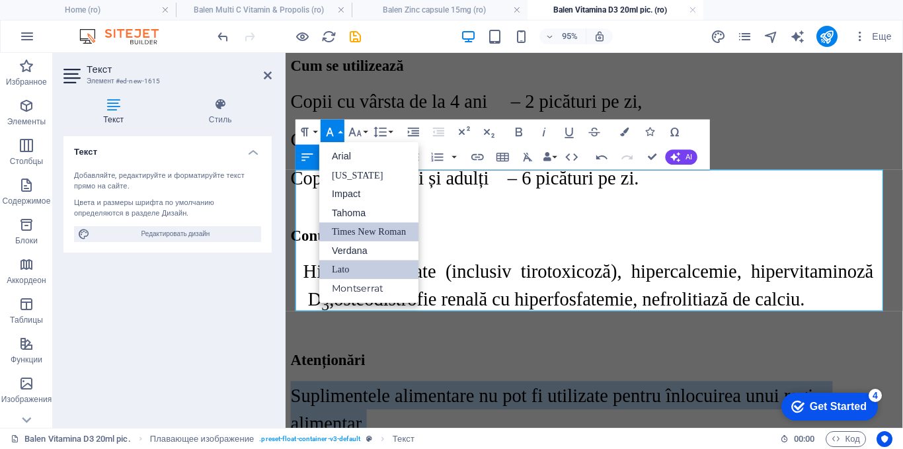
click at [359, 227] on link "Times New Roman" at bounding box center [368, 231] width 99 height 19
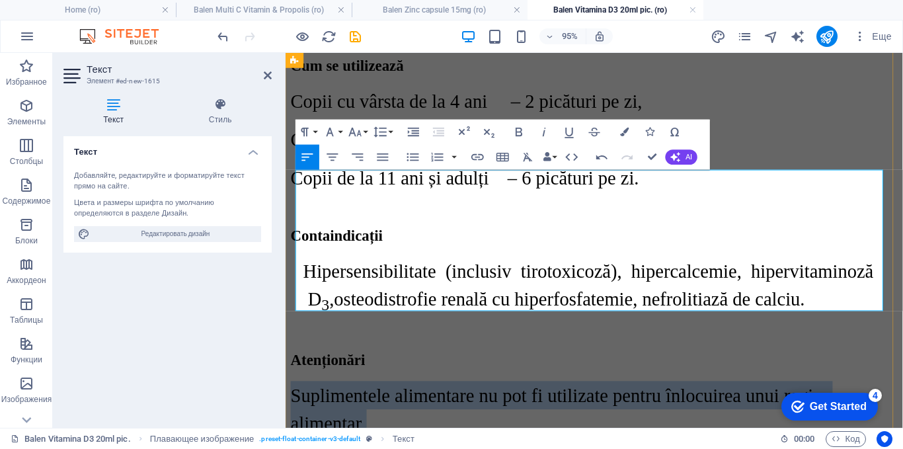
click at [396, 398] on p "Suplimentele alimentare nu pot fi utilizate pentru înlocuirea unui regim alimen…" at bounding box center [610, 427] width 639 height 59
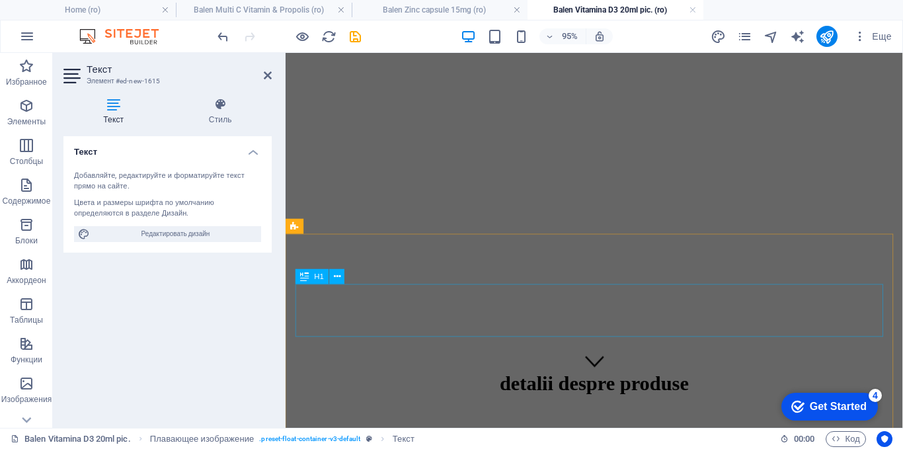
scroll to position [443, 0]
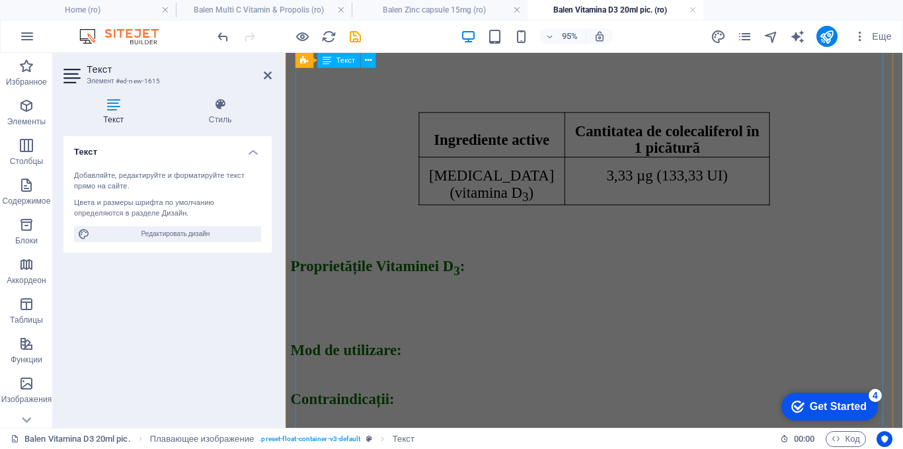
click at [533, 268] on div "Ingrediente active Cantitatea de colecaliferol în 1 picătură [MEDICAL_DATA] (vi…" at bounding box center [610, 359] width 639 height 659
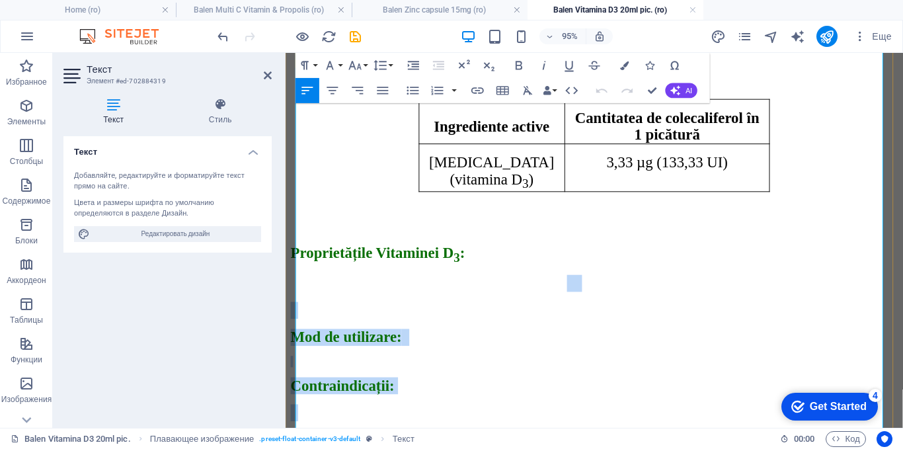
scroll to position [440, 0]
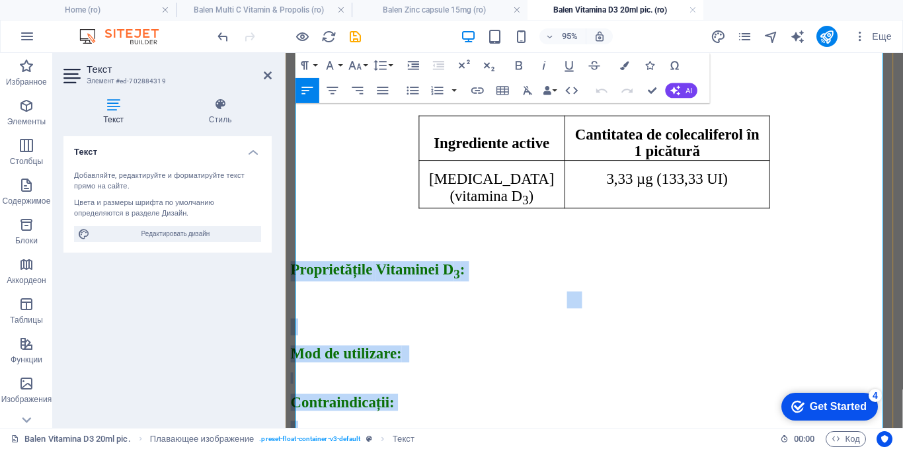
drag, startPoint x: 827, startPoint y: 178, endPoint x: 299, endPoint y: 165, distance: 527.5
click at [299, 165] on div "Ingrediente active Cantitatea de colecaliferol în 1 picătură [MEDICAL_DATA] (vi…" at bounding box center [610, 363] width 639 height 659
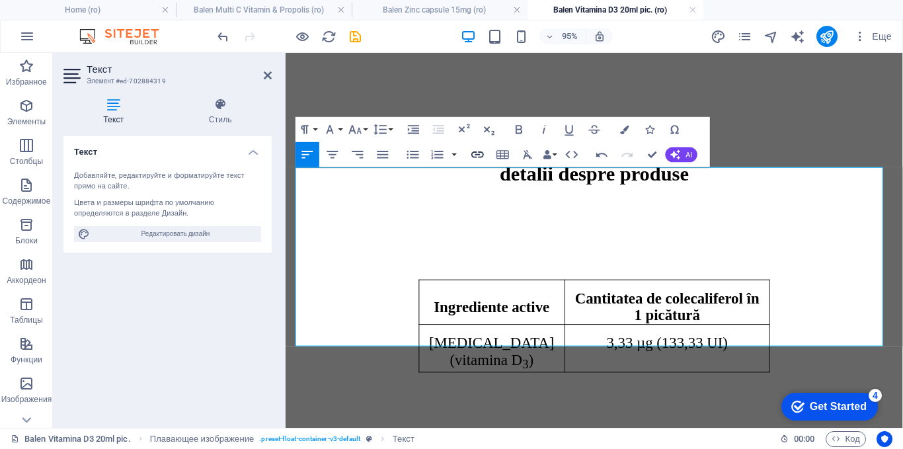
scroll to position [242, 0]
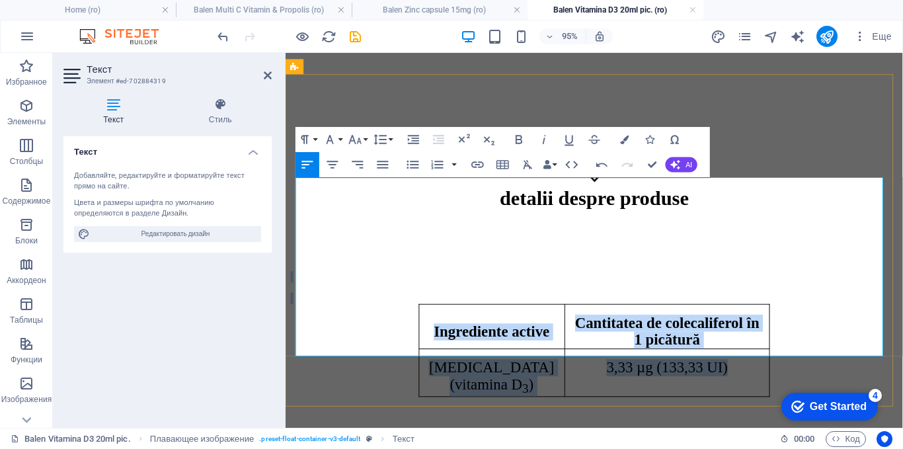
drag, startPoint x: 591, startPoint y: 232, endPoint x: 752, endPoint y: 309, distance: 177.9
click at [752, 309] on div "Ingrediente active Cantitatea de colecaliferol în 1 picătură [MEDICAL_DATA] (vi…" at bounding box center [610, 357] width 639 height 250
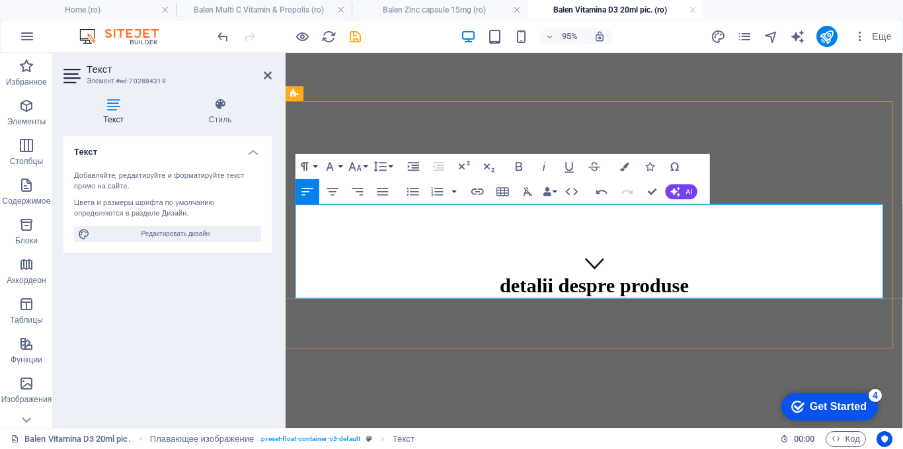
scroll to position [110, 0]
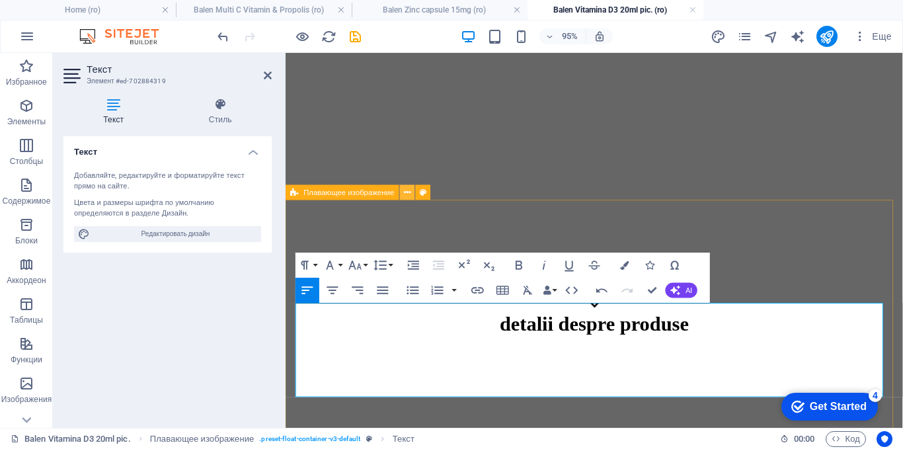
click at [408, 194] on icon at bounding box center [407, 192] width 7 height 13
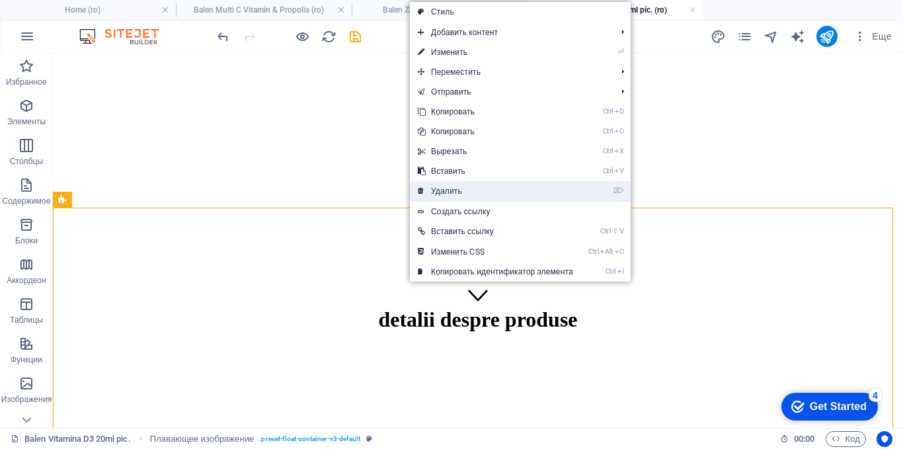
click at [450, 187] on link "⌦ Удалить" at bounding box center [495, 191] width 171 height 20
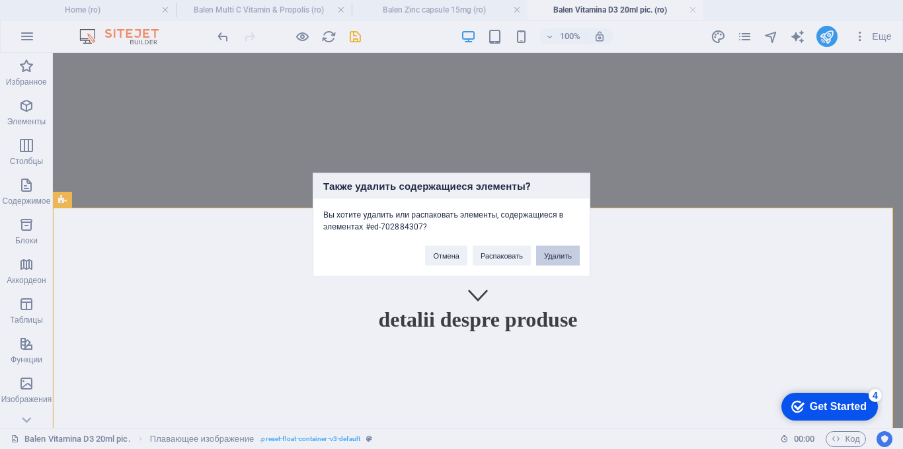
click at [558, 254] on button "Удалить" at bounding box center [558, 255] width 44 height 20
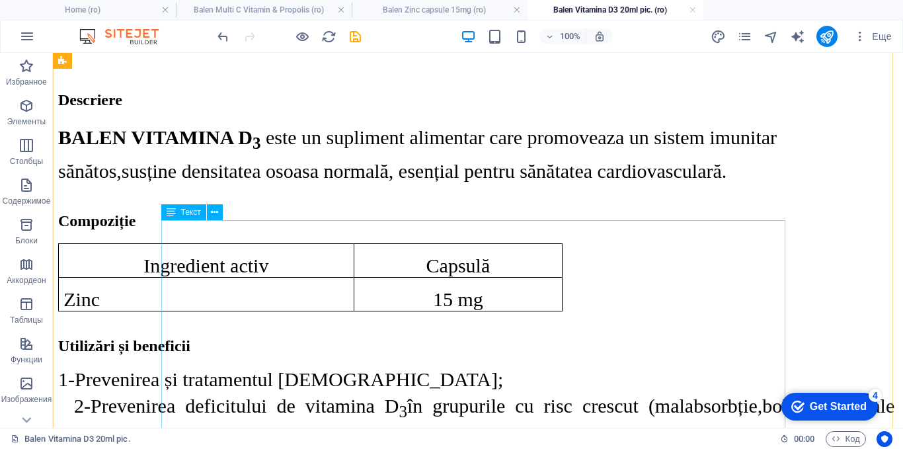
scroll to position [1035, 0]
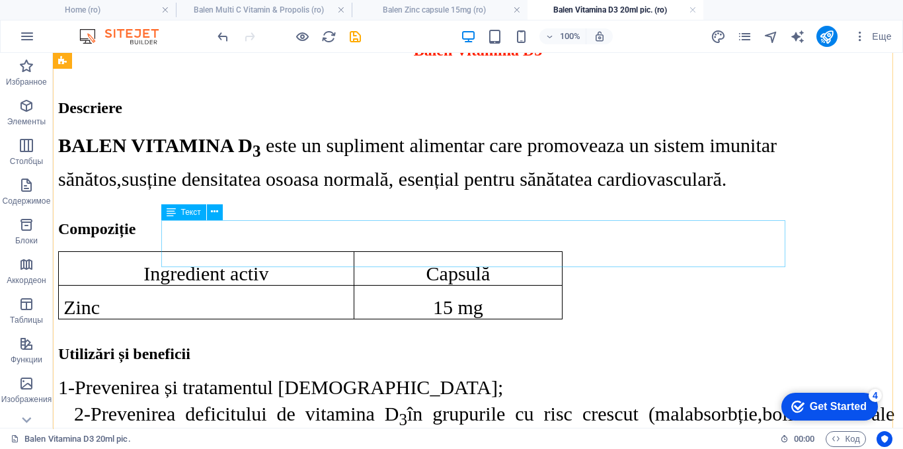
click at [440, 251] on div "Ingredient activ Capsulă Zinc 15 mg" at bounding box center [477, 285] width 839 height 68
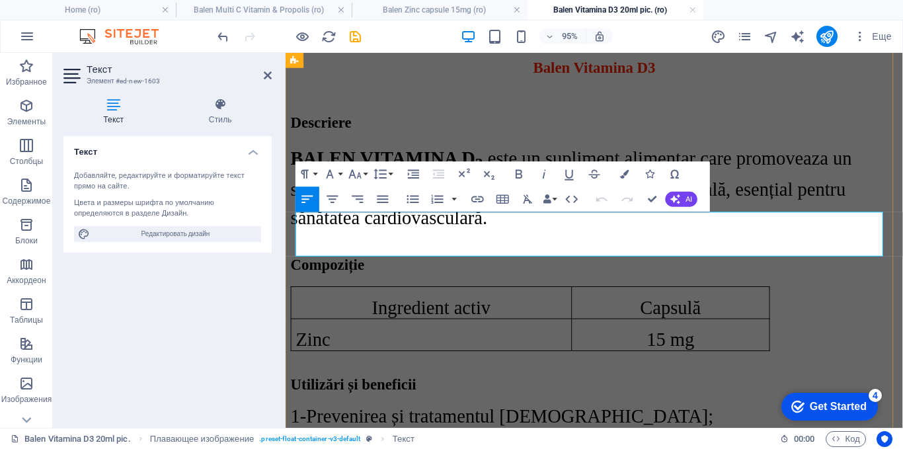
click at [595, 310] on p "Capsulă" at bounding box center [690, 321] width 198 height 22
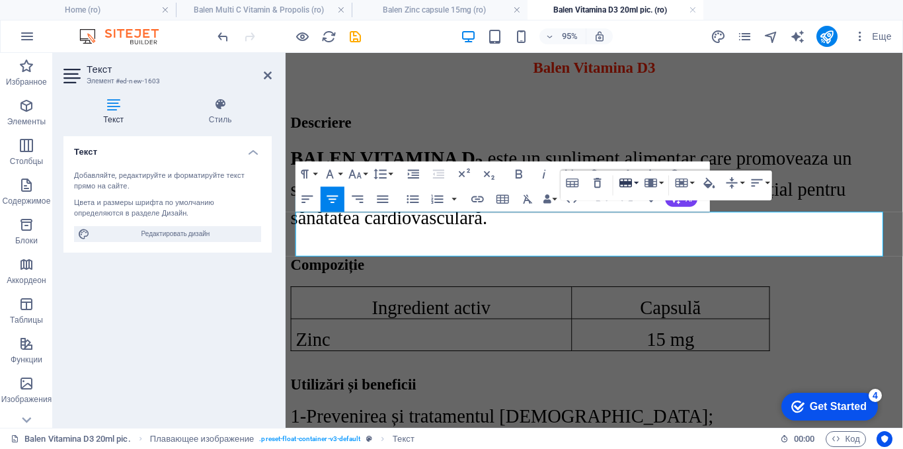
click at [628, 183] on icon "button" at bounding box center [625, 182] width 13 height 9
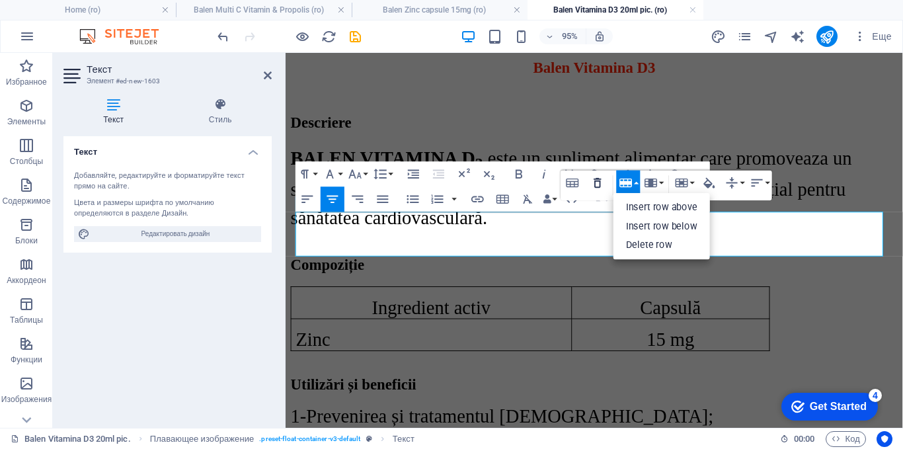
click at [596, 184] on icon "button" at bounding box center [597, 183] width 15 height 15
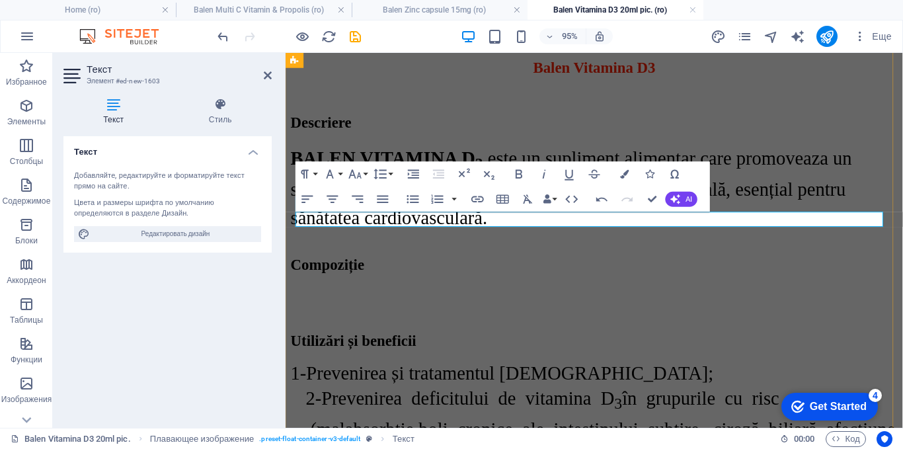
click at [385, 299] on p at bounding box center [610, 305] width 639 height 12
click at [765, 241] on div at bounding box center [610, 247] width 639 height 13
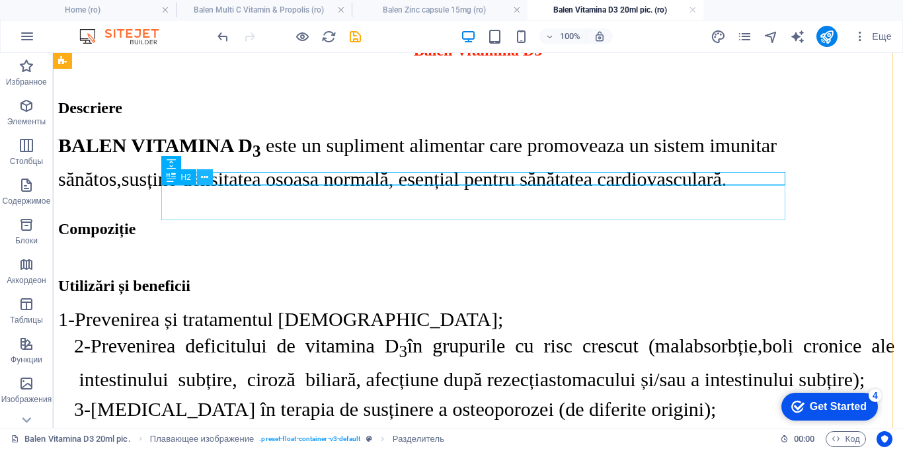
click at [206, 180] on icon at bounding box center [204, 177] width 7 height 14
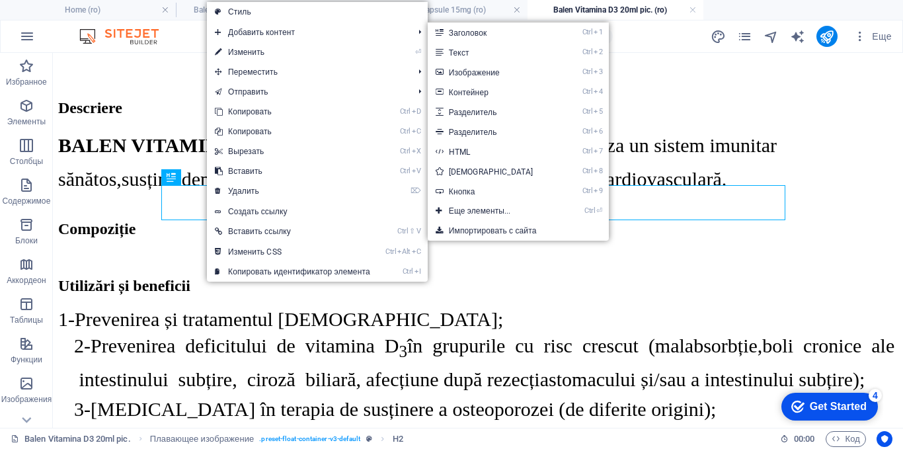
click at [468, 49] on link "Ctrl 2 Текст" at bounding box center [494, 52] width 132 height 20
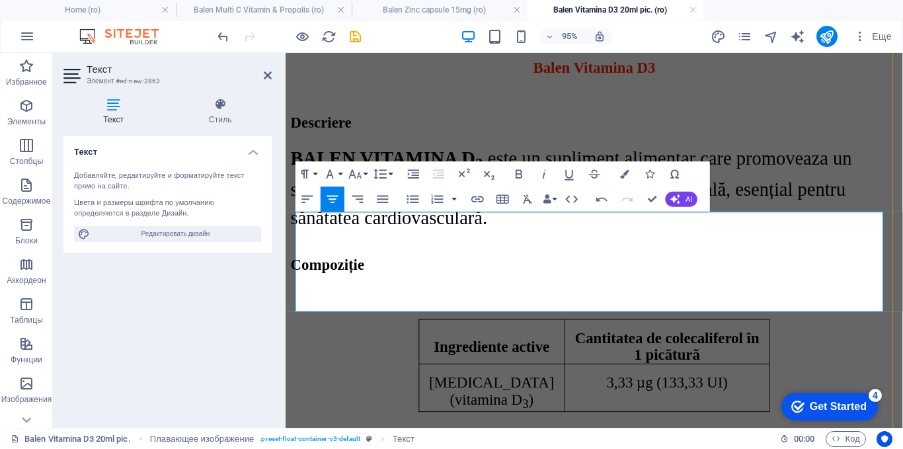
click at [458, 321] on p at bounding box center [610, 327] width 639 height 12
click at [466, 321] on p at bounding box center [610, 327] width 639 height 12
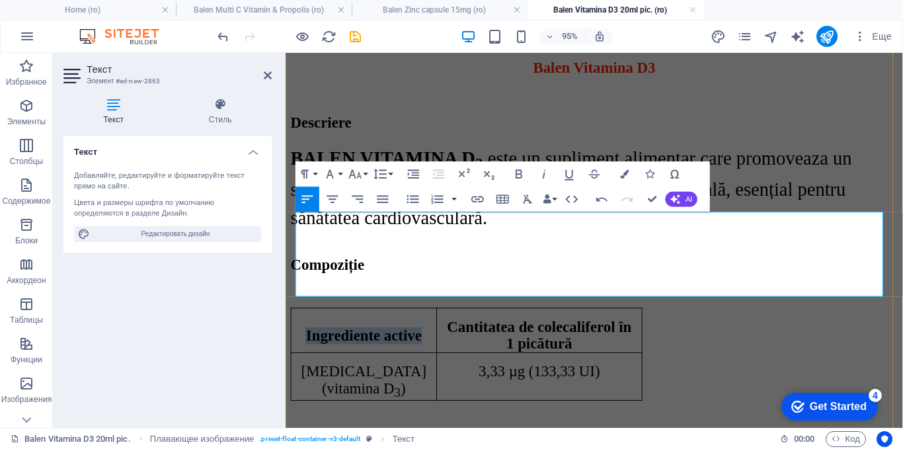
drag, startPoint x: 428, startPoint y: 252, endPoint x: 309, endPoint y: 256, distance: 119.0
click at [309, 342] on p "Ingrediente active" at bounding box center [367, 351] width 143 height 18
click at [335, 176] on icon "button" at bounding box center [329, 174] width 15 height 15
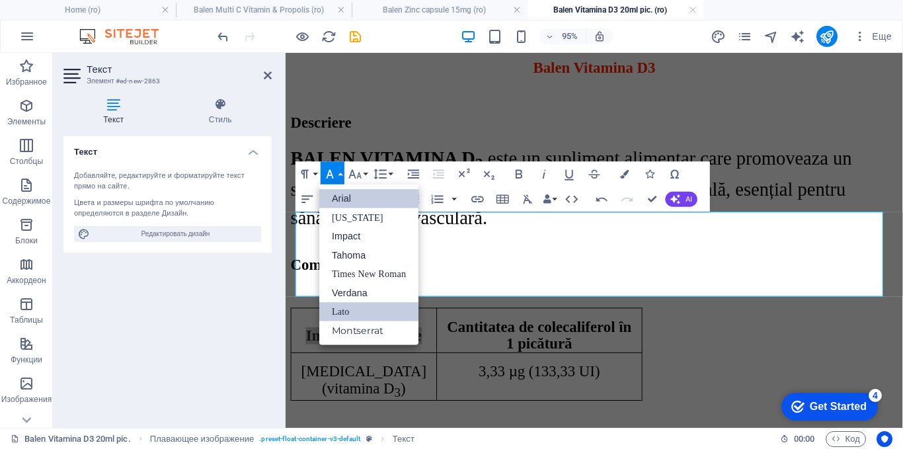
scroll to position [0, 0]
click at [359, 275] on link "Times New Roman" at bounding box center [368, 273] width 99 height 19
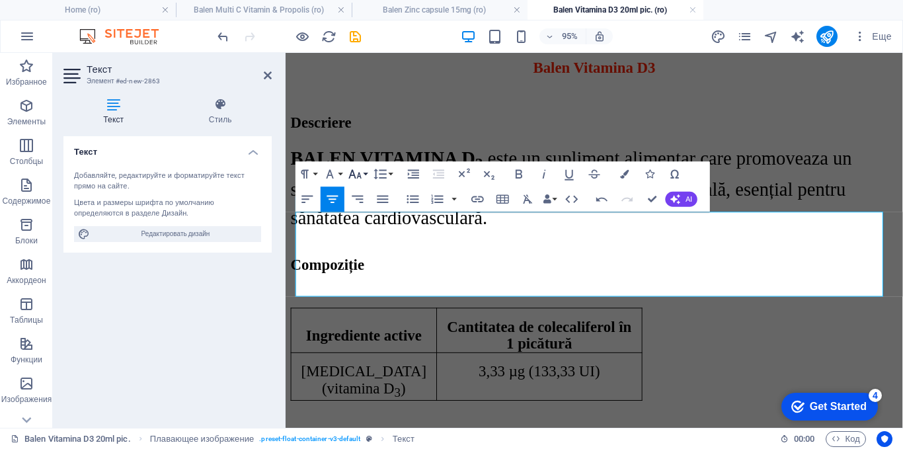
click at [363, 173] on button "Font Size" at bounding box center [358, 173] width 24 height 25
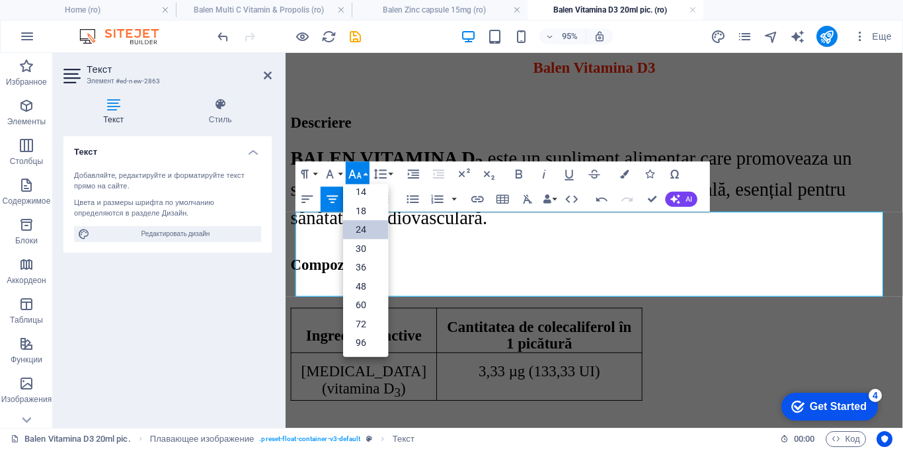
scroll to position [106, 0]
click at [362, 243] on link "30" at bounding box center [365, 248] width 45 height 19
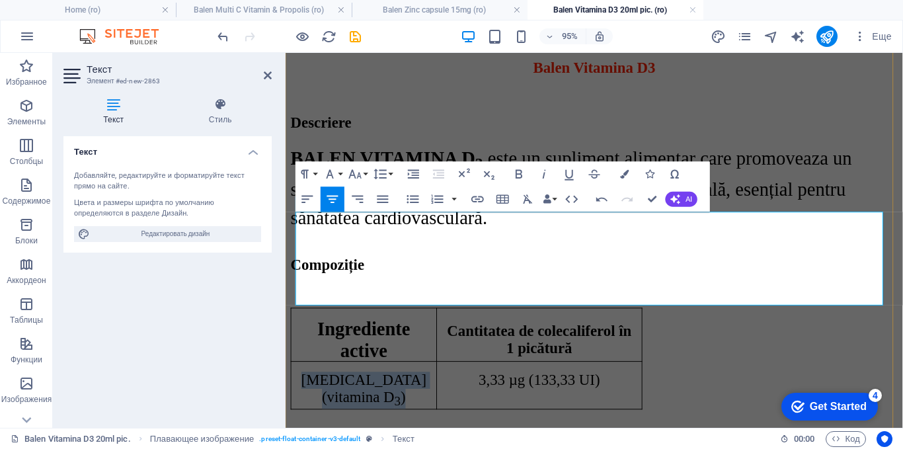
drag, startPoint x: 414, startPoint y: 309, endPoint x: 323, endPoint y: 293, distance: 92.4
click at [323, 389] on p "[MEDICAL_DATA] (vitamina D 3 )" at bounding box center [367, 408] width 143 height 39
click at [361, 169] on icon "button" at bounding box center [355, 174] width 15 height 15
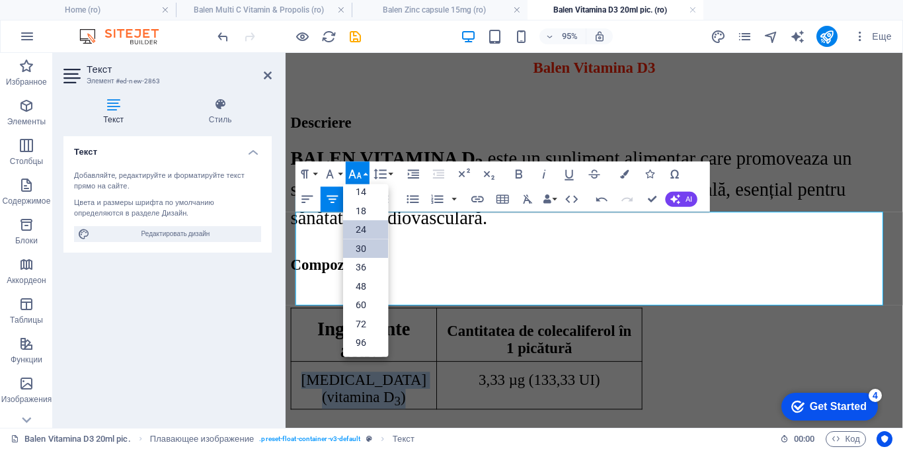
click at [367, 243] on link "30" at bounding box center [365, 248] width 45 height 19
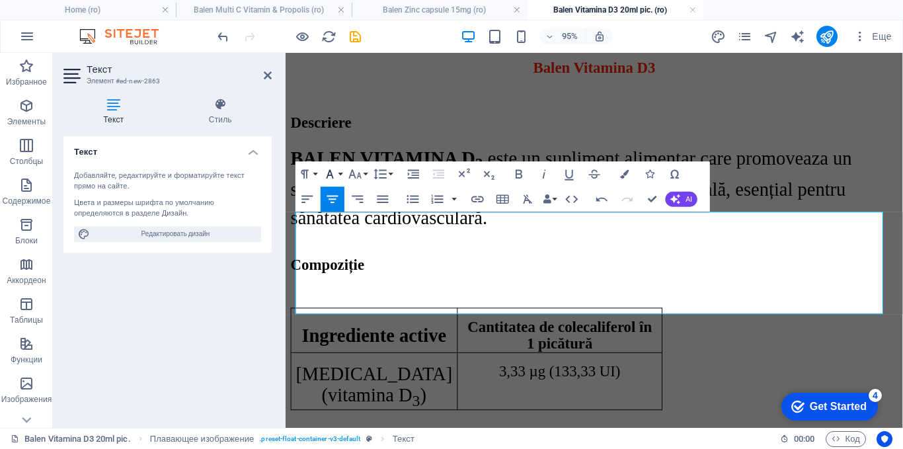
click at [342, 176] on button "Font Family" at bounding box center [332, 173] width 24 height 25
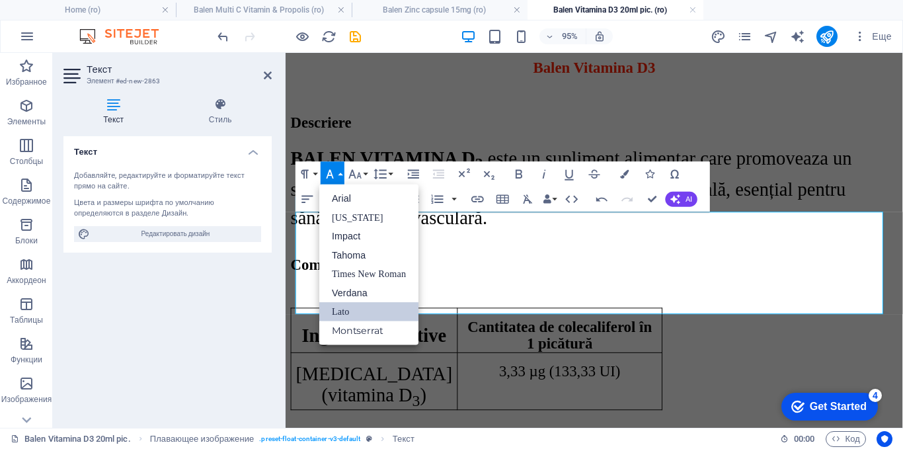
scroll to position [0, 0]
click at [363, 267] on link "Times New Roman" at bounding box center [368, 273] width 99 height 19
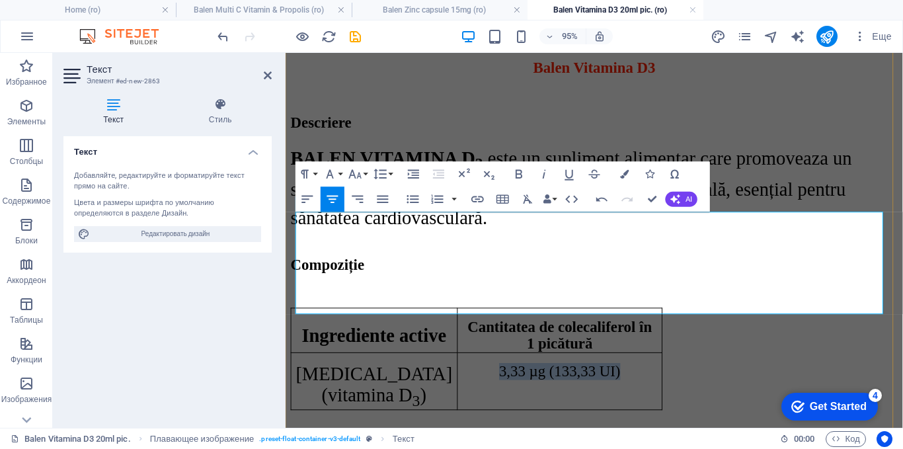
drag, startPoint x: 617, startPoint y: 289, endPoint x: 478, endPoint y: 286, distance: 138.8
click at [478, 379] on p "3,33 µg (133,33 UI)" at bounding box center [574, 388] width 206 height 18
click at [361, 174] on icon "button" at bounding box center [355, 174] width 15 height 15
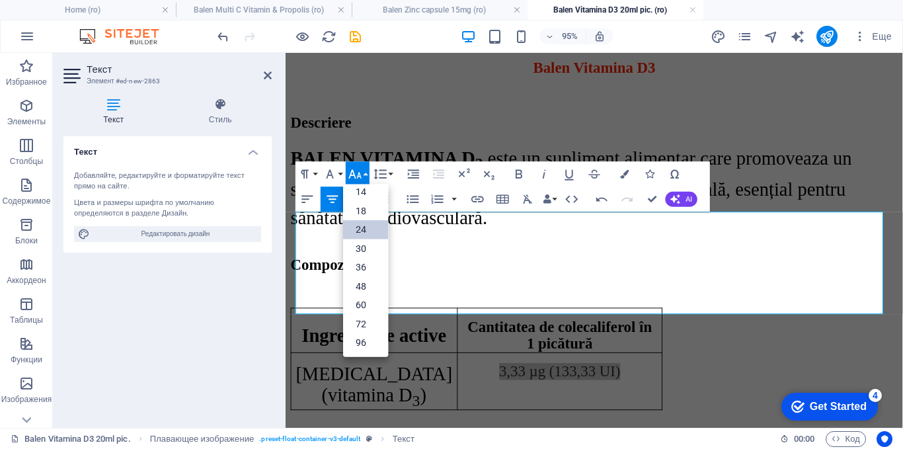
scroll to position [106, 0]
click at [367, 246] on link "30" at bounding box center [365, 248] width 45 height 19
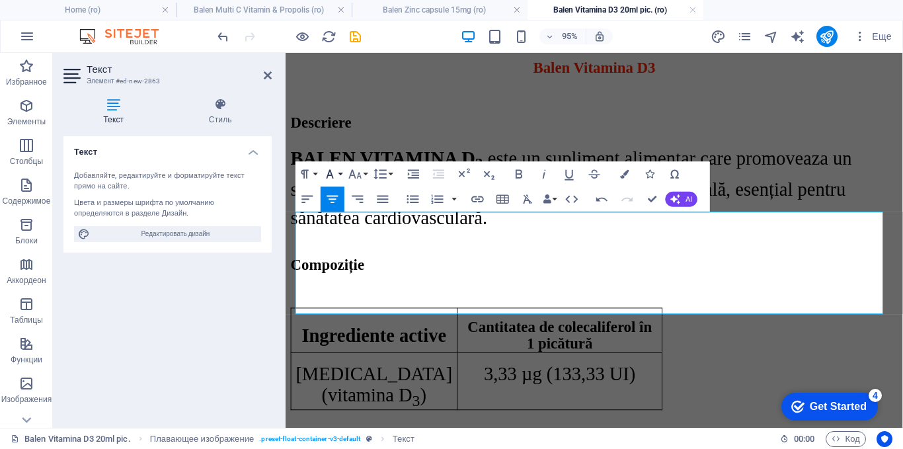
click at [341, 176] on button "Font Family" at bounding box center [332, 173] width 24 height 25
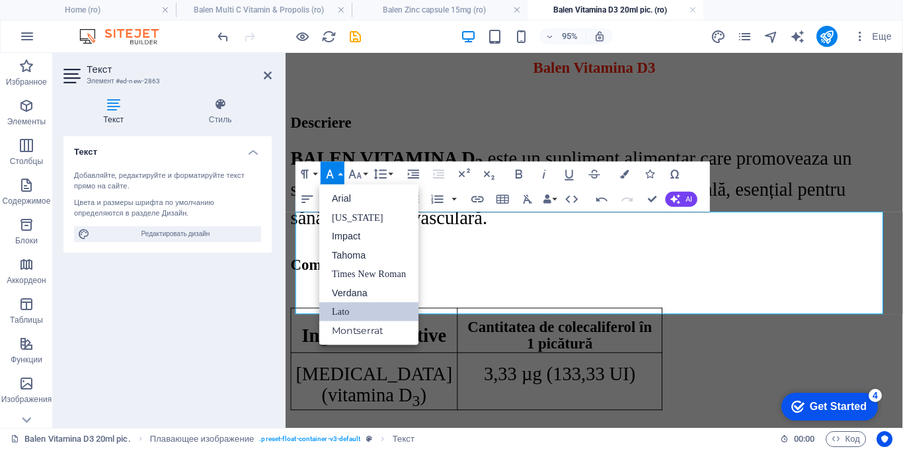
scroll to position [0, 0]
click at [357, 271] on link "Times New Roman" at bounding box center [368, 273] width 99 height 19
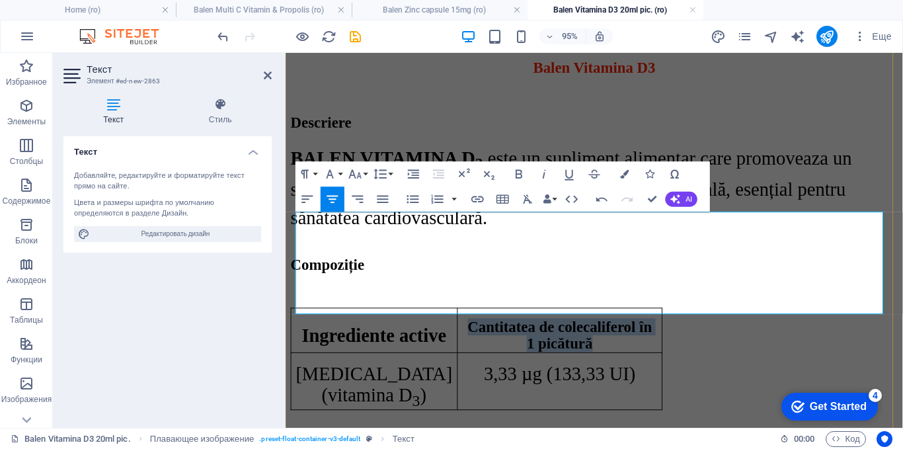
drag, startPoint x: 570, startPoint y: 264, endPoint x: 443, endPoint y: 250, distance: 127.0
click at [471, 332] on p "Cantitatea de colecaliferol în 1 picătură" at bounding box center [574, 350] width 206 height 36
click at [361, 175] on icon "button" at bounding box center [355, 174] width 15 height 15
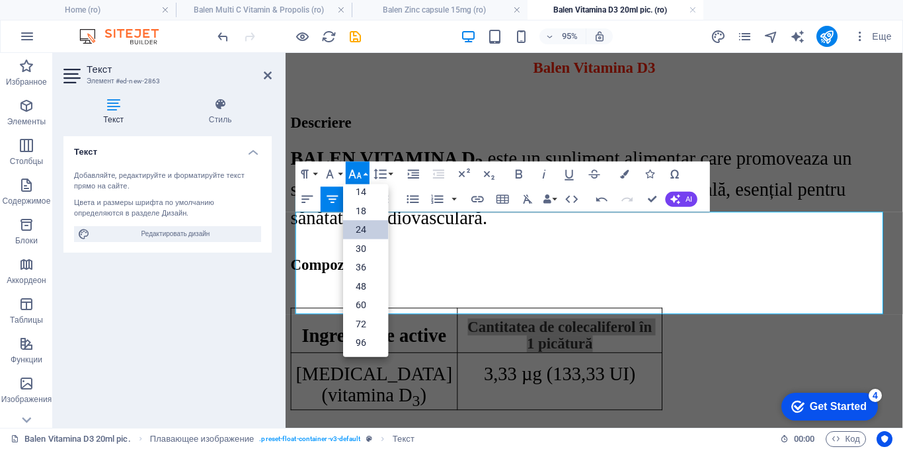
scroll to position [106, 0]
click at [363, 247] on link "30" at bounding box center [365, 248] width 45 height 19
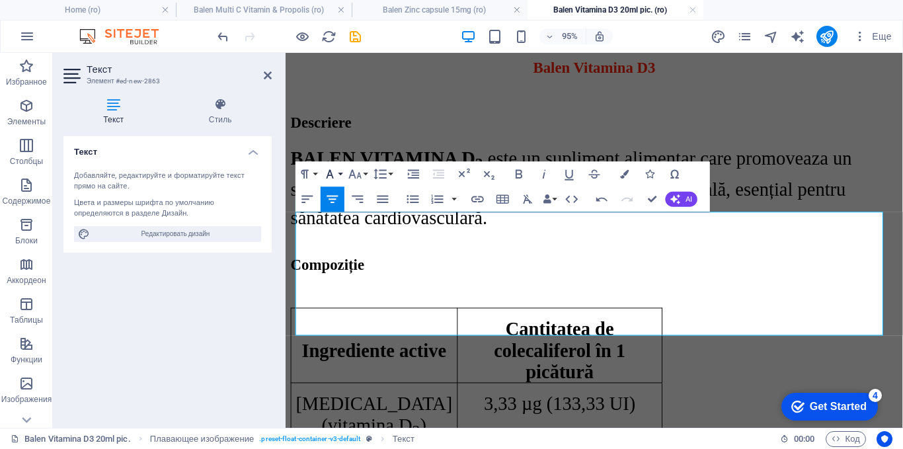
click at [336, 172] on icon "button" at bounding box center [329, 174] width 15 height 15
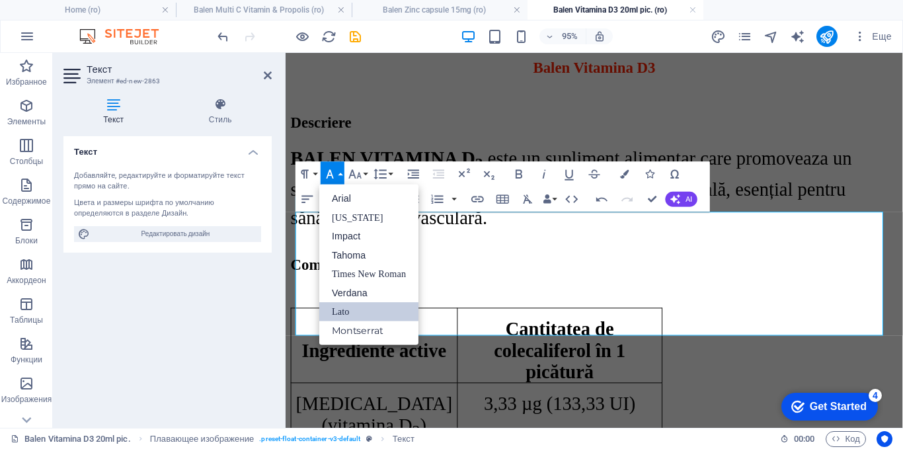
scroll to position [0, 0]
click at [348, 266] on link "Times New Roman" at bounding box center [368, 273] width 99 height 19
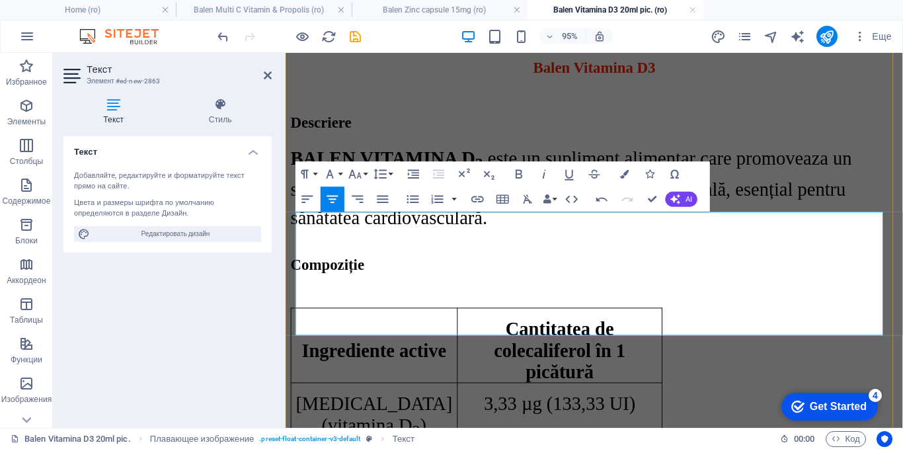
click at [659, 321] on p "Ingrediente active Cantitatea de colecaliferol în 1 picătură [MEDICAL_DATA] (vi…" at bounding box center [610, 390] width 639 height 139
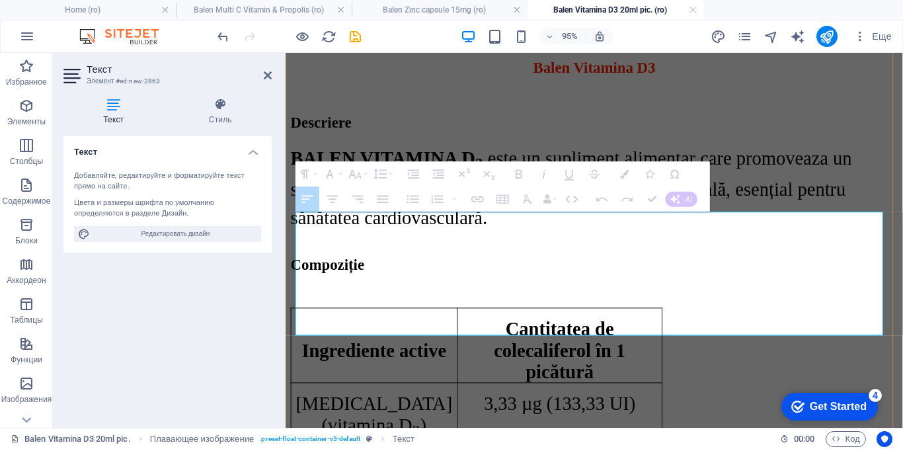
drag, startPoint x: 615, startPoint y: 248, endPoint x: 420, endPoint y: 289, distance: 199.8
click at [423, 322] on tr "Ingrediente active Cantitatea de colecaliferol în 1 picătură" at bounding box center [486, 361] width 391 height 79
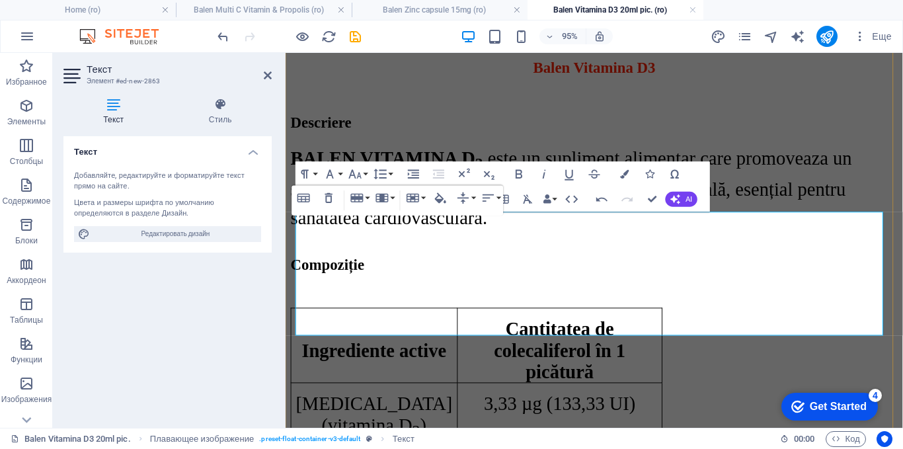
click at [406, 322] on td "Ingrediente active" at bounding box center [378, 361] width 175 height 79
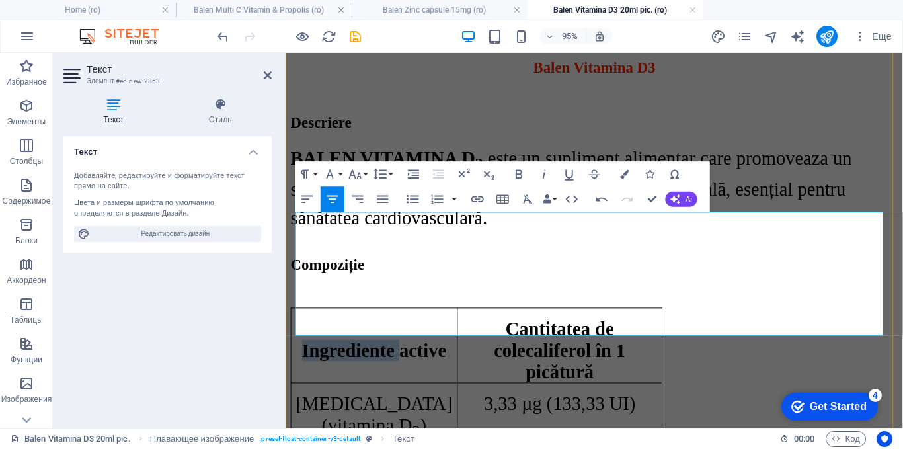
click at [406, 322] on td "Ingrediente active" at bounding box center [378, 361] width 175 height 79
click at [435, 299] on p at bounding box center [610, 305] width 639 height 12
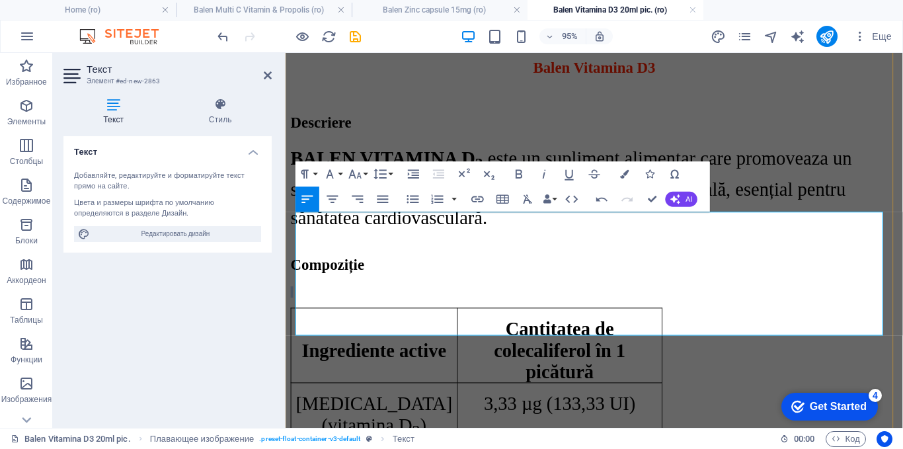
click at [435, 299] on p at bounding box center [610, 305] width 639 height 12
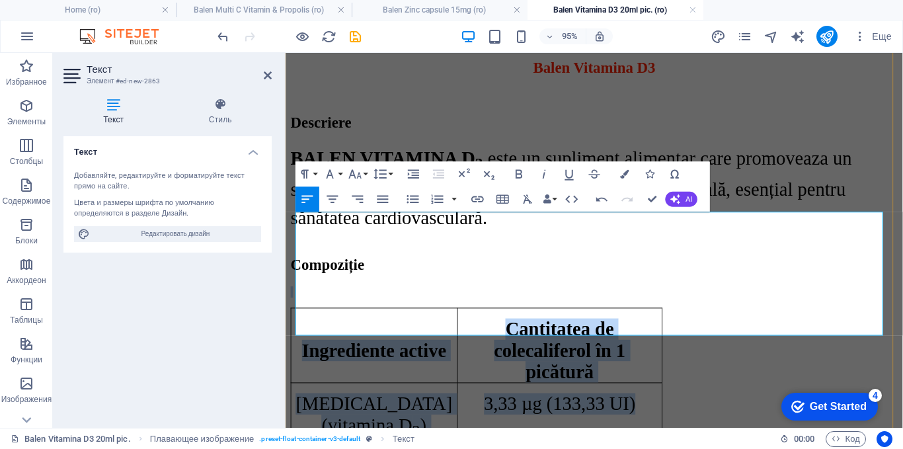
drag, startPoint x: 435, startPoint y: 227, endPoint x: 620, endPoint y: 324, distance: 209.3
click at [620, 324] on div "Ingrediente active Cantitatea de colecaliferol în 1 picătură [MEDICAL_DATA] (vi…" at bounding box center [610, 380] width 639 height 162
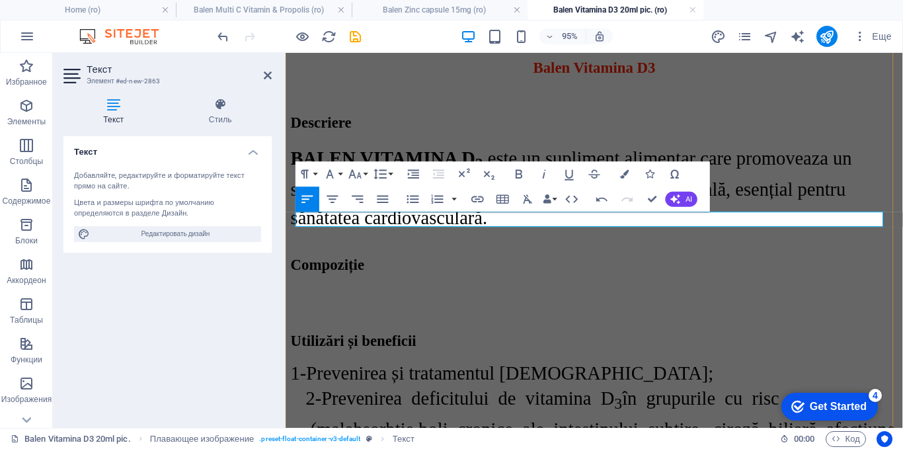
click at [396, 299] on p at bounding box center [610, 305] width 639 height 12
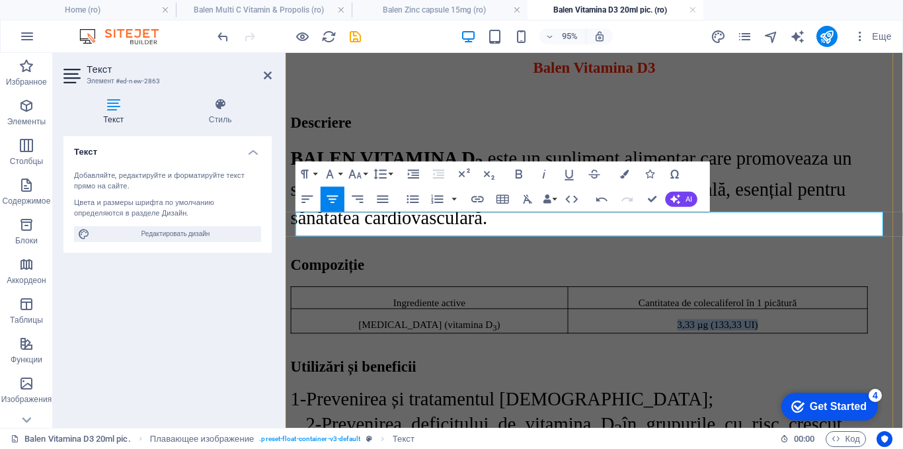
drag, startPoint x: 776, startPoint y: 240, endPoint x: 687, endPoint y: 237, distance: 89.2
click at [687, 333] on p "3,33 µg (133,33 UI)" at bounding box center [739, 339] width 305 height 12
click at [360, 169] on icon "button" at bounding box center [355, 174] width 15 height 15
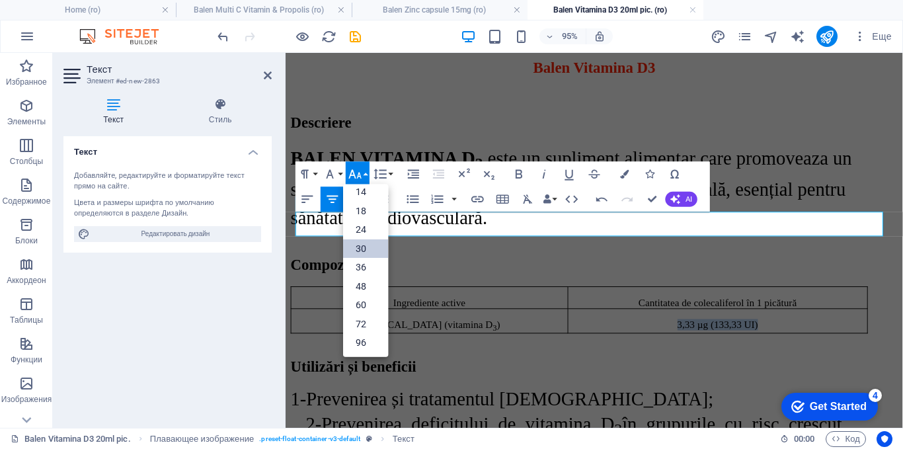
click at [353, 243] on link "30" at bounding box center [365, 248] width 45 height 19
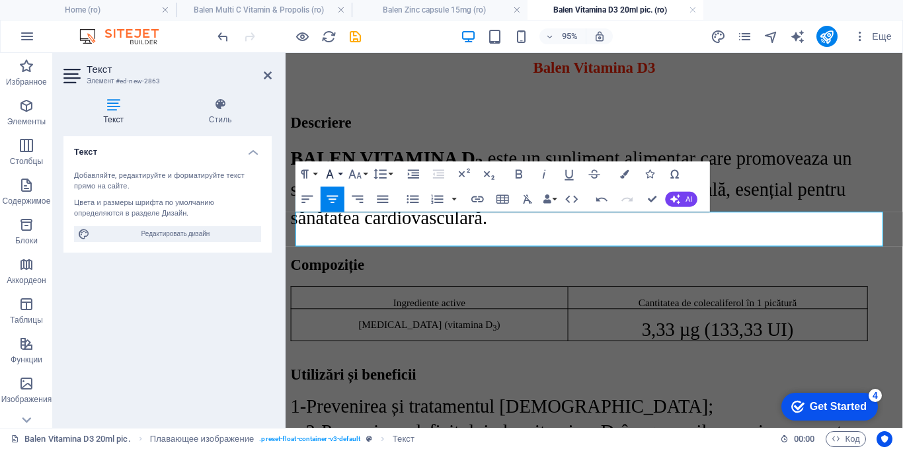
click at [333, 167] on icon "button" at bounding box center [329, 174] width 15 height 15
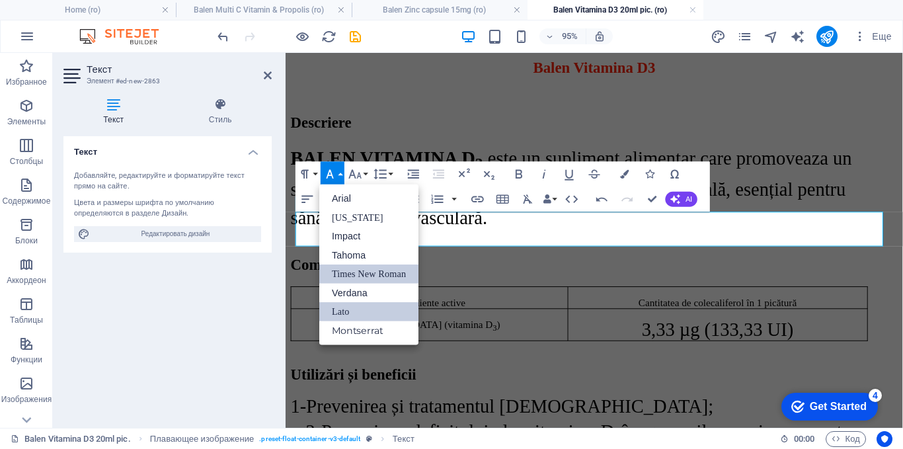
click at [350, 269] on link "Times New Roman" at bounding box center [368, 273] width 99 height 19
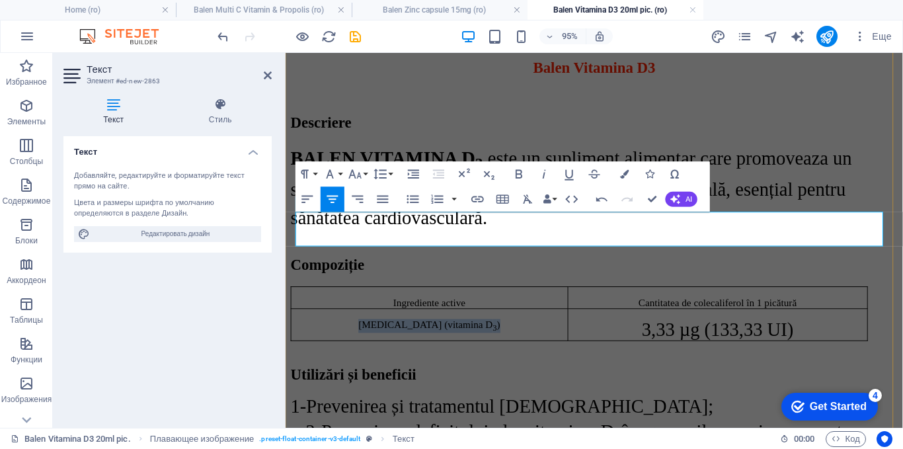
drag, startPoint x: 507, startPoint y: 240, endPoint x: 654, endPoint y: 256, distance: 146.9
click at [377, 333] on p "[MEDICAL_DATA] (vitamina D 3 )" at bounding box center [436, 340] width 281 height 15
click at [360, 176] on icon "button" at bounding box center [355, 173] width 13 height 9
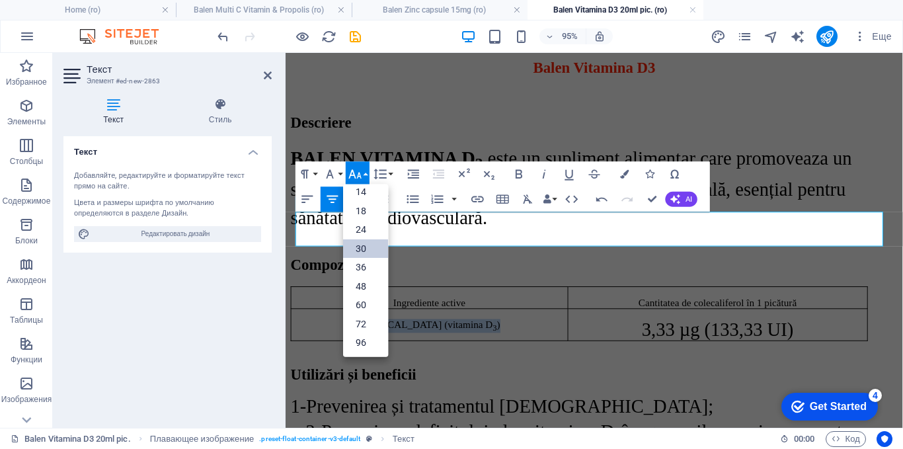
click at [357, 247] on link "30" at bounding box center [365, 248] width 45 height 19
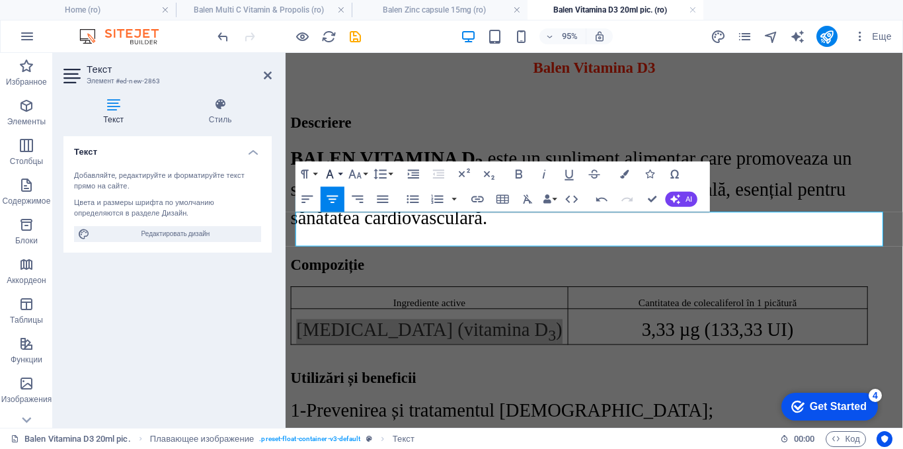
click at [330, 168] on icon "button" at bounding box center [329, 174] width 15 height 15
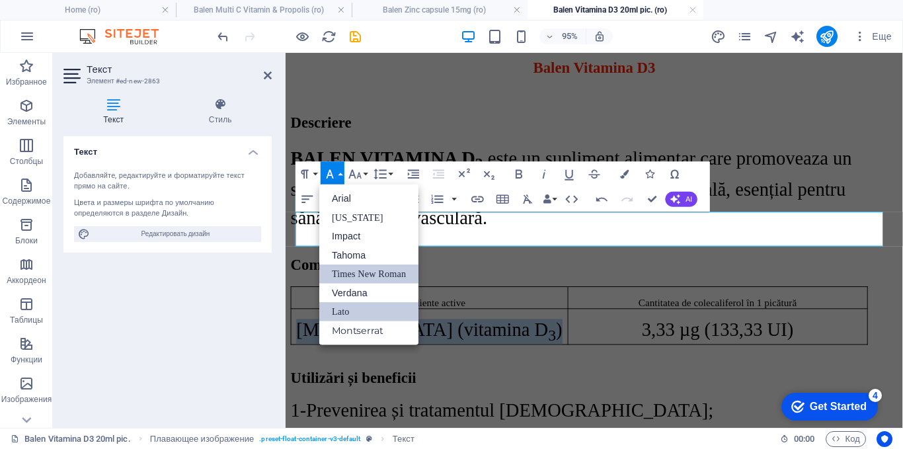
click at [354, 268] on link "Times New Roman" at bounding box center [368, 273] width 99 height 19
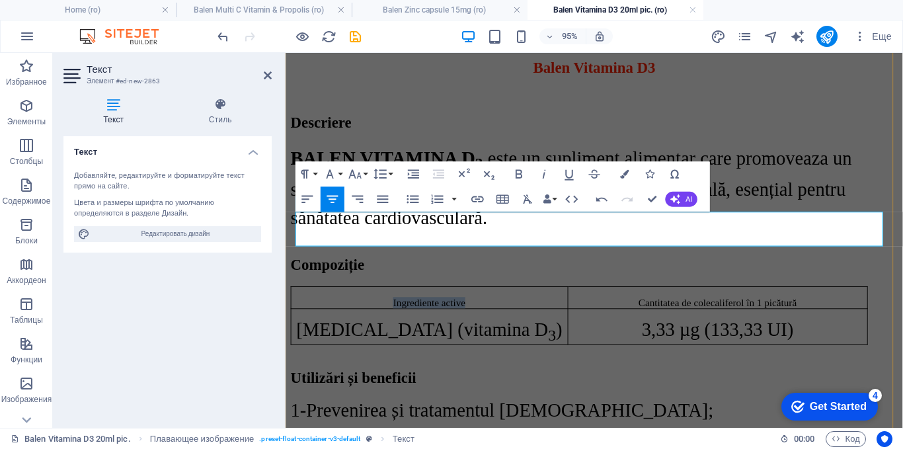
drag, startPoint x: 478, startPoint y: 227, endPoint x: 398, endPoint y: 229, distance: 80.0
click at [398, 310] on p "Ingrediente active" at bounding box center [436, 316] width 281 height 12
click at [354, 173] on icon "button" at bounding box center [355, 173] width 13 height 9
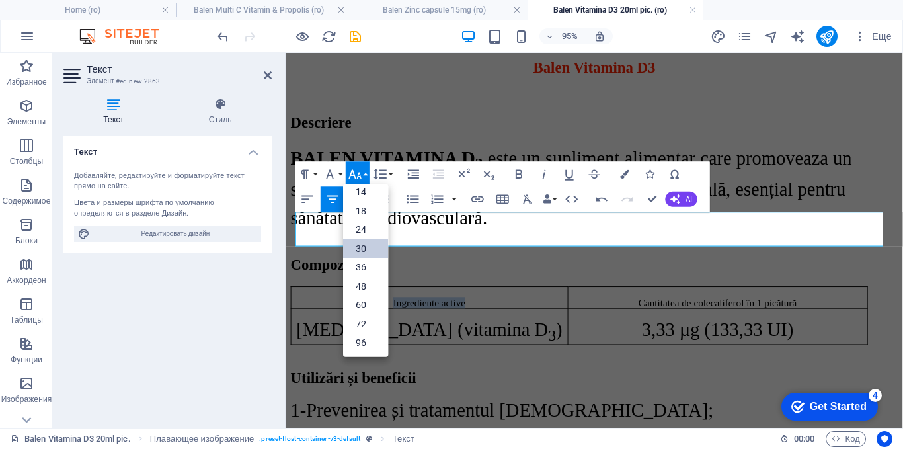
click at [359, 243] on link "30" at bounding box center [365, 248] width 45 height 19
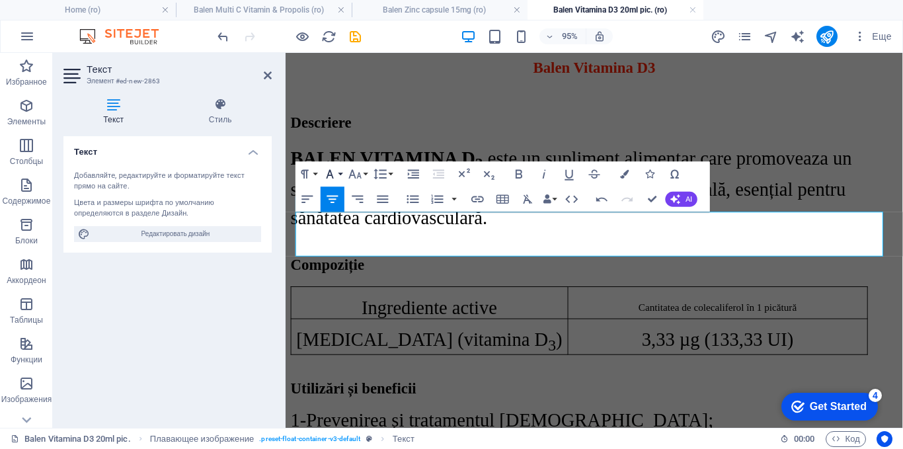
click at [343, 173] on button "Font Family" at bounding box center [332, 173] width 24 height 25
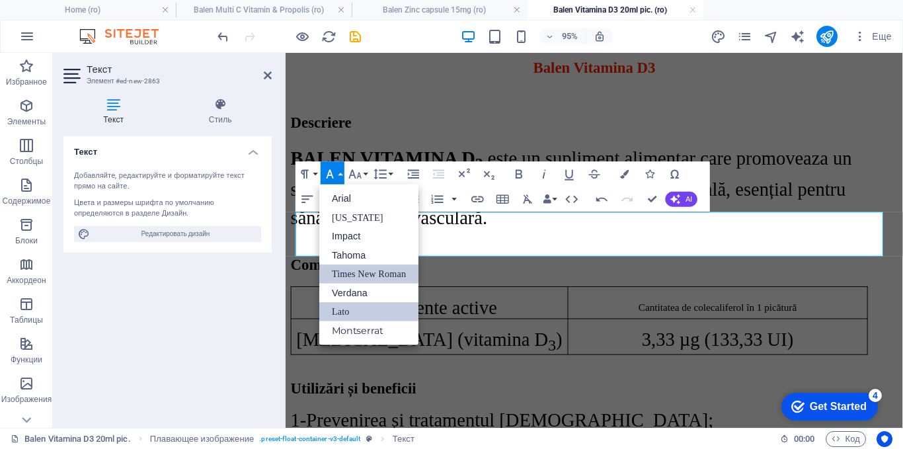
click at [355, 268] on link "Times New Roman" at bounding box center [368, 273] width 99 height 19
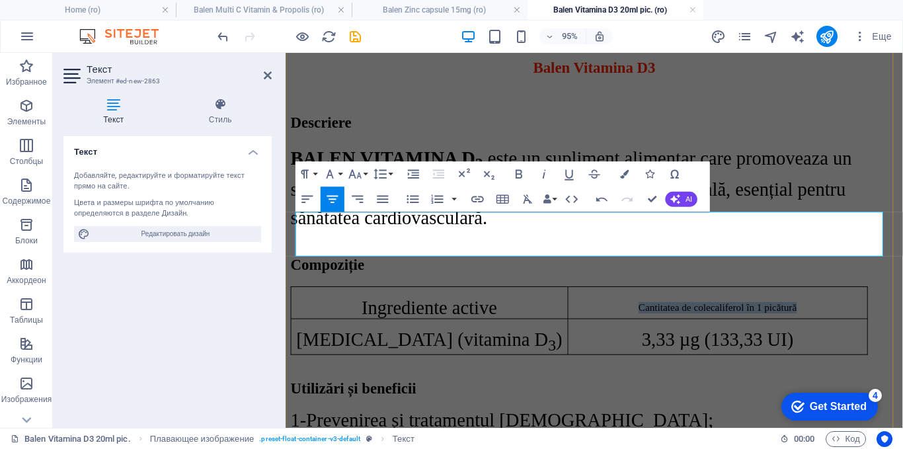
drag, startPoint x: 818, startPoint y: 232, endPoint x: 647, endPoint y: 239, distance: 171.3
click at [647, 299] on td "Cantitatea de colecaliferol în 1 picătură" at bounding box center [739, 316] width 315 height 34
click at [360, 172] on icon "button" at bounding box center [355, 174] width 15 height 15
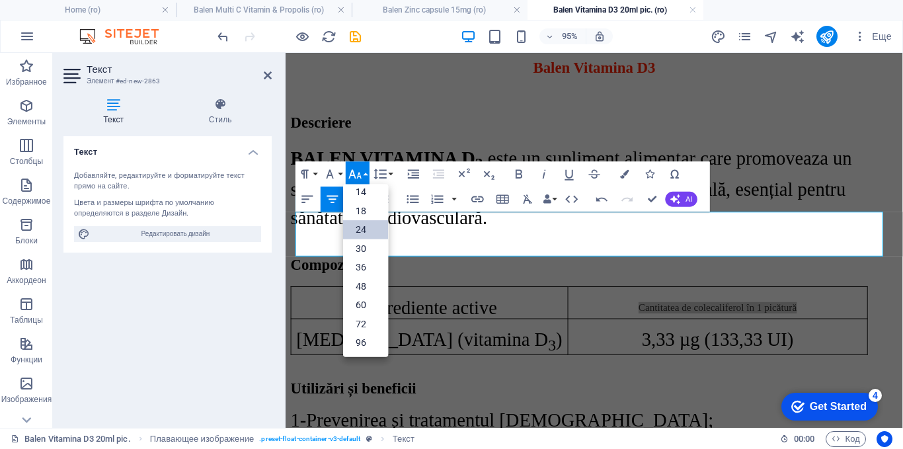
drag, startPoint x: 357, startPoint y: 247, endPoint x: 354, endPoint y: 236, distance: 11.7
click at [357, 247] on link "30" at bounding box center [365, 248] width 45 height 19
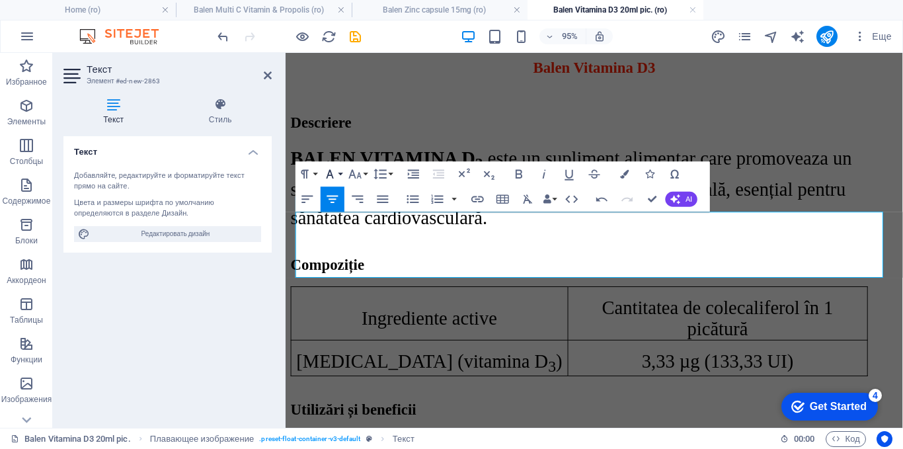
click at [332, 164] on button "Font Family" at bounding box center [332, 173] width 24 height 25
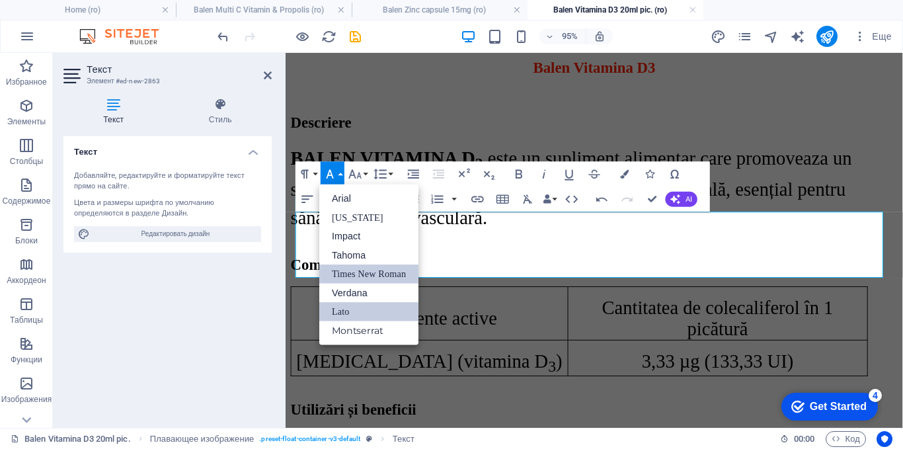
click at [351, 267] on link "Times New Roman" at bounding box center [368, 273] width 99 height 19
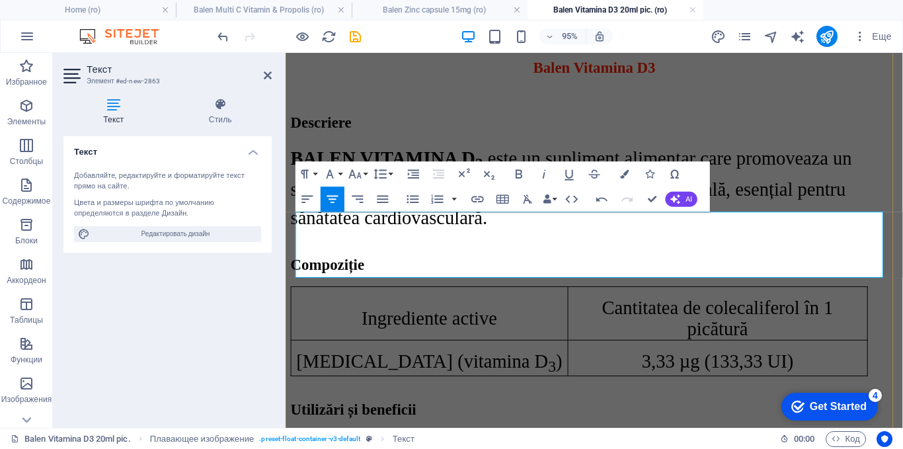
click at [606, 366] on p "3,33 µg (133,33 UI)" at bounding box center [739, 377] width 305 height 22
click at [630, 420] on div "Utilizări și beneficii" at bounding box center [610, 429] width 639 height 18
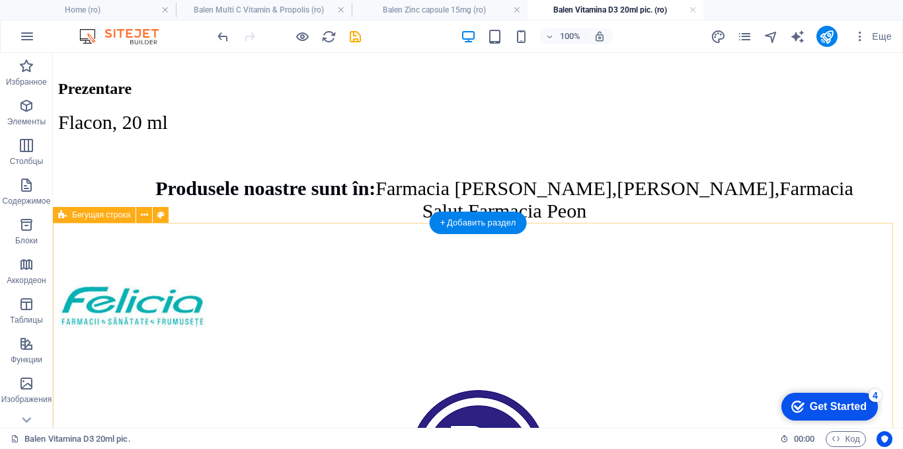
scroll to position [2048, 0]
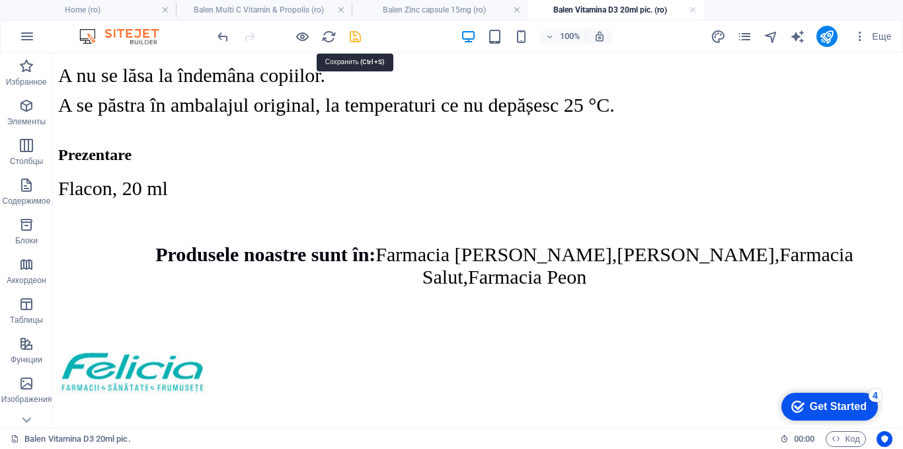
click at [351, 38] on icon "save" at bounding box center [355, 36] width 15 height 15
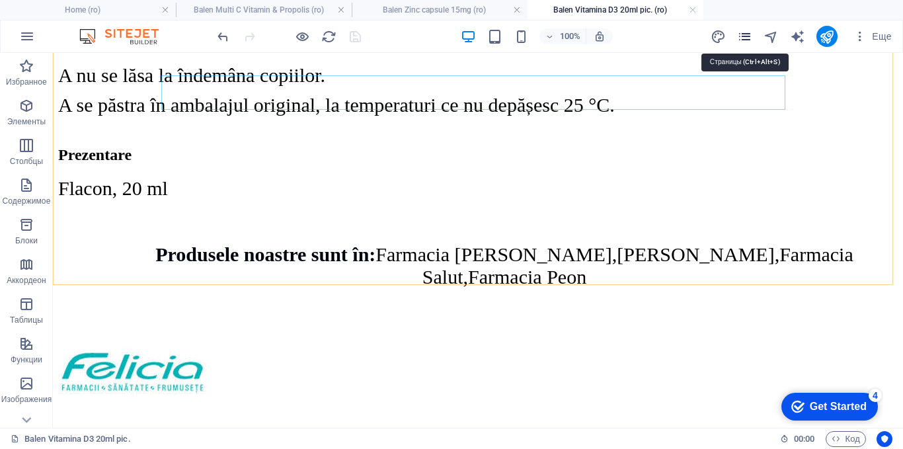
click at [742, 36] on icon "pages" at bounding box center [744, 36] width 15 height 15
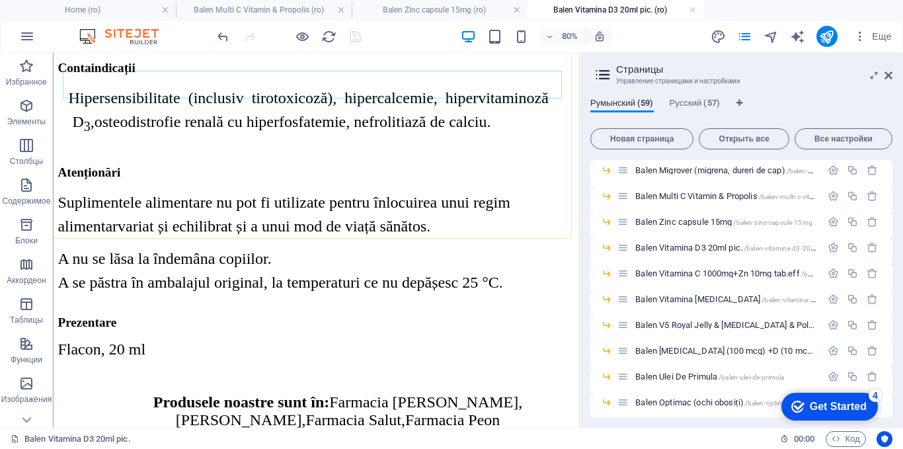
scroll to position [727, 0]
click at [675, 270] on span "Balen Vitamina C 1000mg+Zn 10mg tab.eff /balen-vitamina-c-1000mg-zn-10mg-tab-eff" at bounding box center [783, 272] width 297 height 10
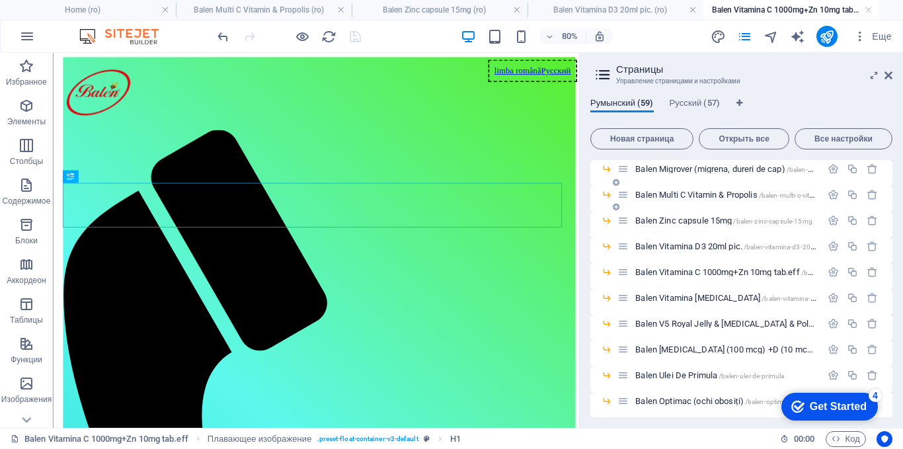
scroll to position [0, 0]
click at [887, 73] on icon at bounding box center [888, 75] width 8 height 11
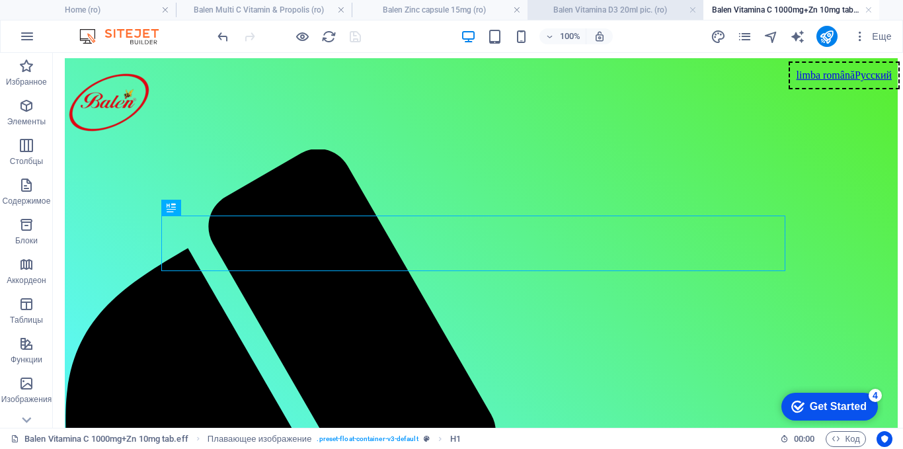
click at [636, 7] on h4 "Balen Vitamina D3 20ml pic. (ro)" at bounding box center [615, 10] width 176 height 15
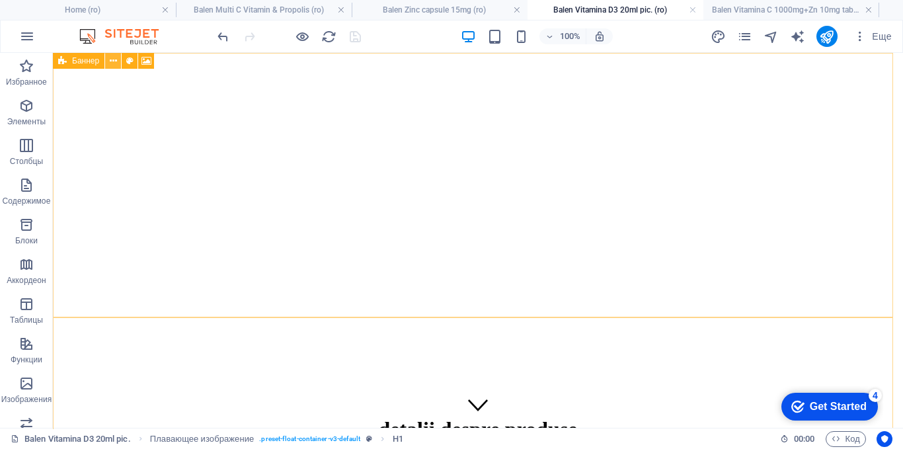
click at [114, 63] on icon at bounding box center [113, 61] width 7 height 14
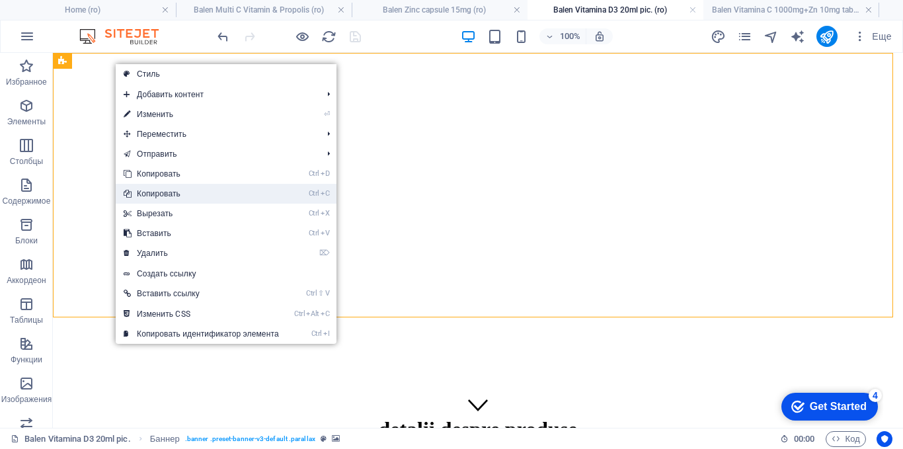
click at [148, 192] on link "Ctrl C Копировать" at bounding box center [201, 194] width 171 height 20
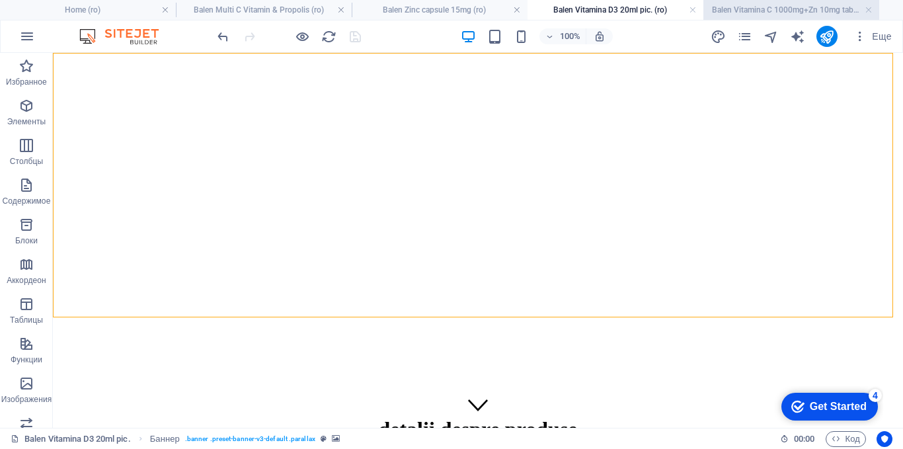
click at [749, 12] on h4 "Balen Vitamina C 1000mg+Zn 10mg tab.eff (ro)" at bounding box center [791, 10] width 176 height 15
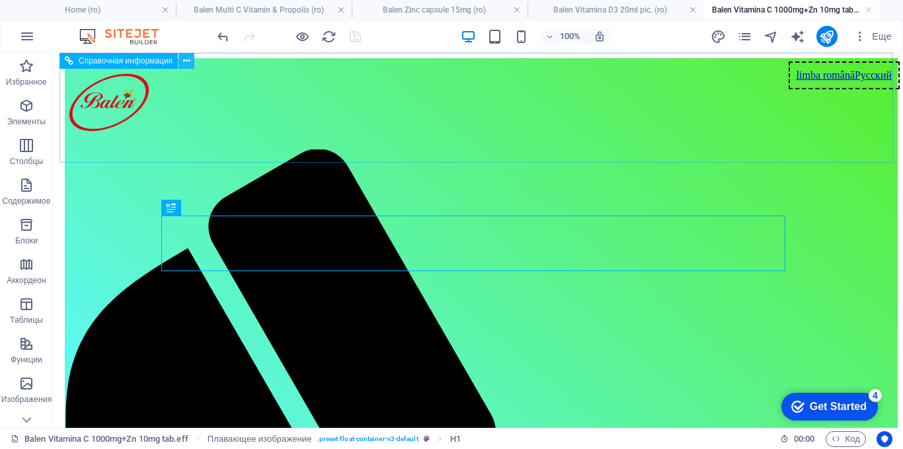
click at [183, 58] on icon at bounding box center [186, 61] width 7 height 14
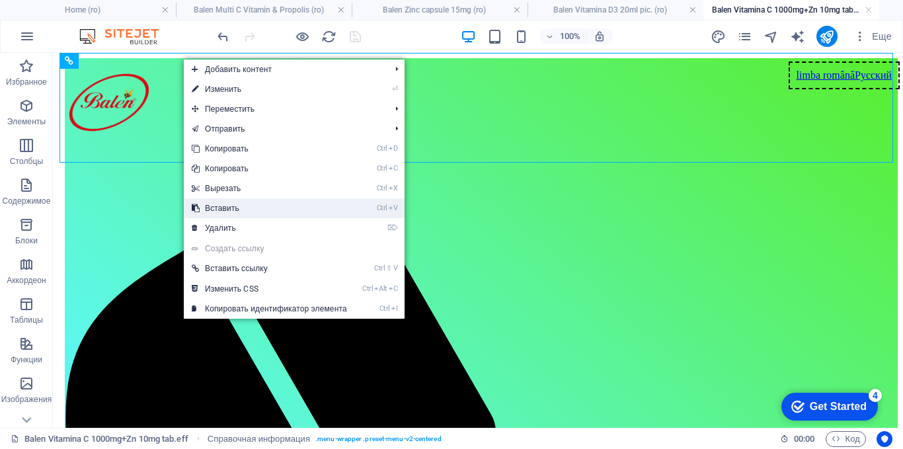
click at [213, 205] on link "Ctrl V Вставить" at bounding box center [269, 208] width 171 height 20
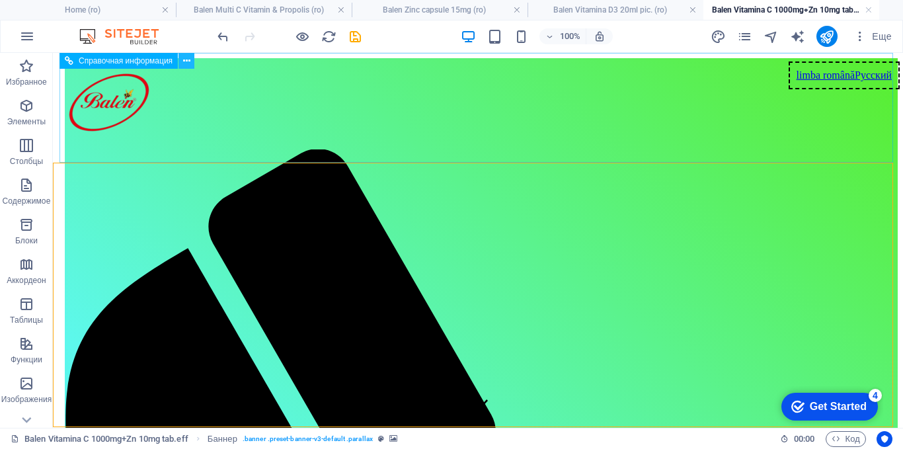
click at [186, 58] on icon at bounding box center [186, 61] width 7 height 14
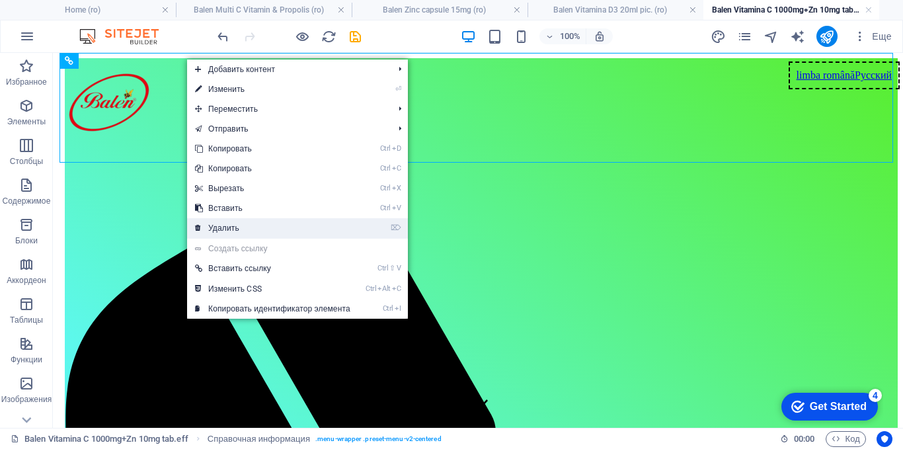
drag, startPoint x: 213, startPoint y: 222, endPoint x: 159, endPoint y: 169, distance: 75.7
click at [213, 222] on link "⌦ Удалить" at bounding box center [272, 228] width 171 height 20
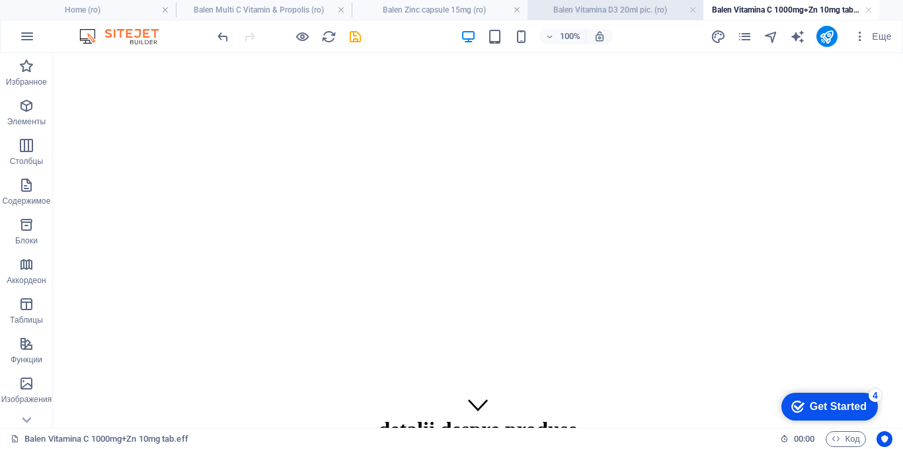
click at [585, 12] on h4 "Balen Vitamina D3 20ml pic. (ro)" at bounding box center [615, 10] width 176 height 15
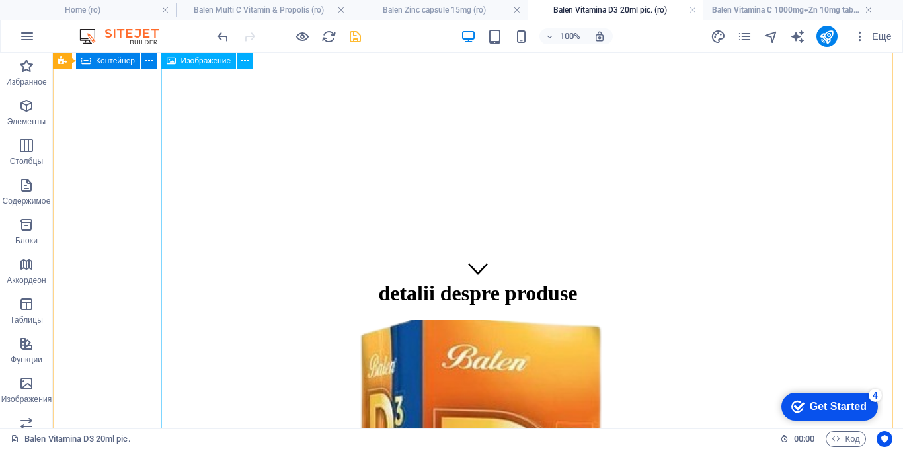
scroll to position [132, 0]
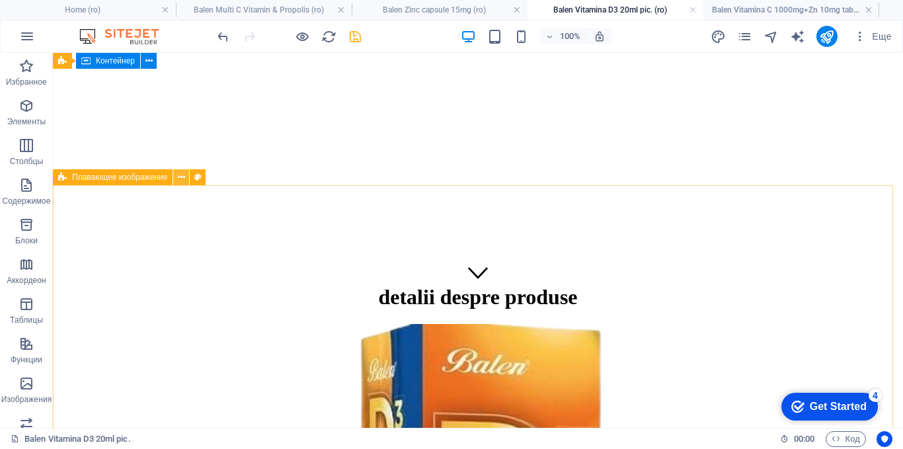
click at [183, 175] on icon at bounding box center [181, 177] width 7 height 14
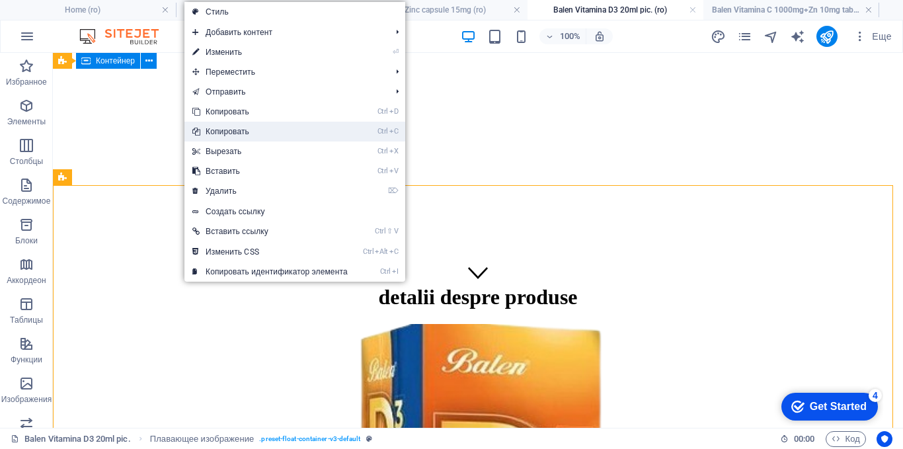
click at [237, 132] on link "Ctrl C Копировать" at bounding box center [269, 132] width 171 height 20
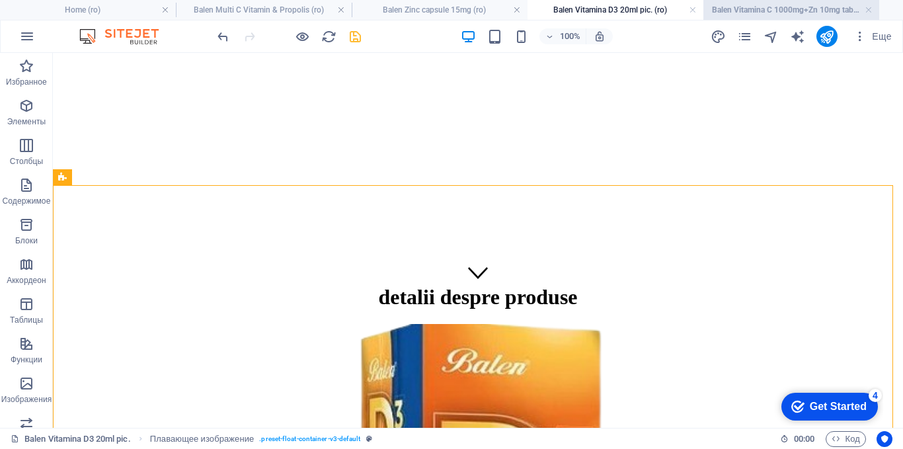
click at [763, 11] on h4 "Balen Vitamina C 1000mg+Zn 10mg tab.eff (ro)" at bounding box center [791, 10] width 176 height 15
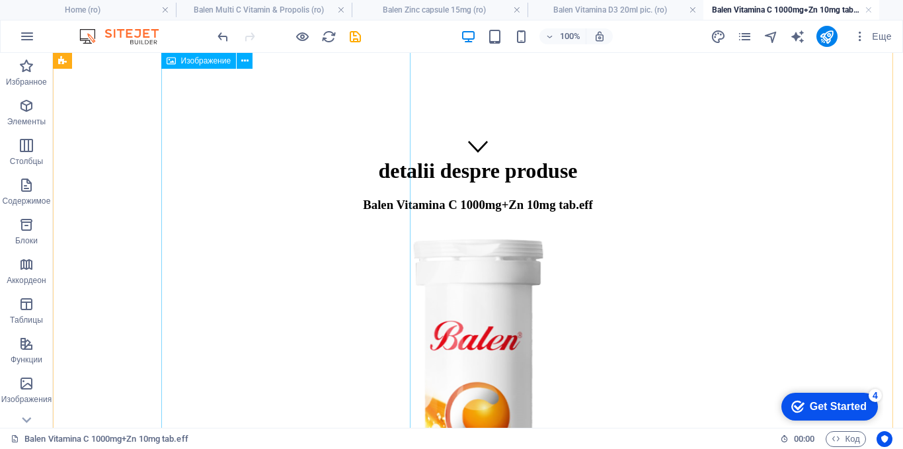
scroll to position [66, 0]
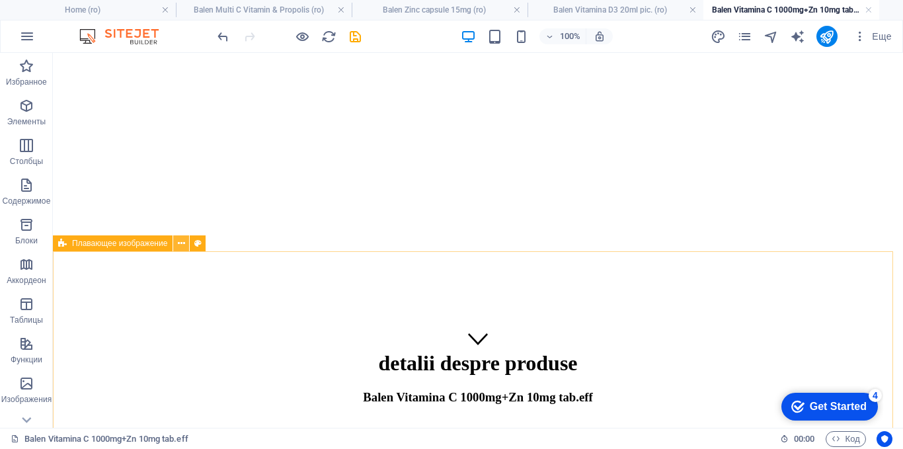
click at [178, 243] on icon at bounding box center [181, 244] width 7 height 14
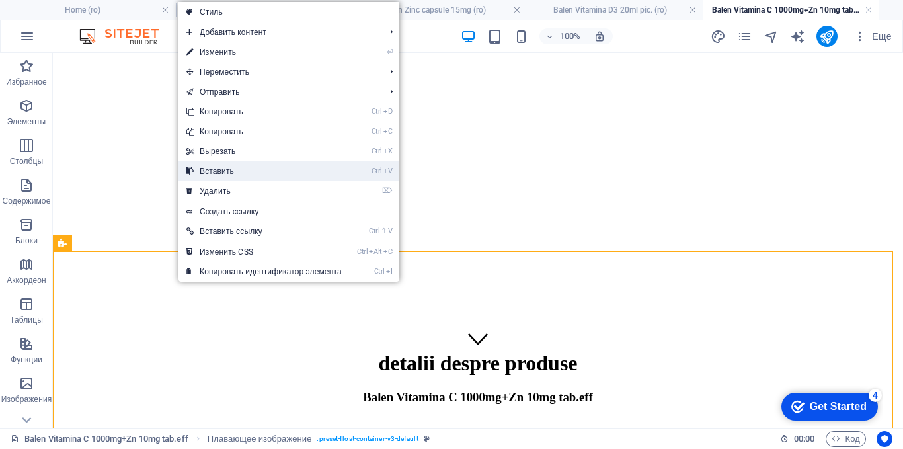
click at [213, 171] on link "Ctrl V Вставить" at bounding box center [263, 171] width 171 height 20
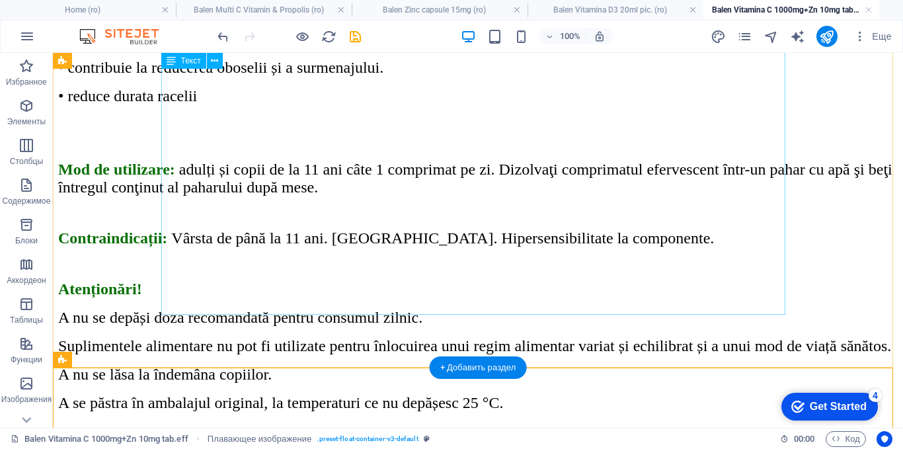
scroll to position [1520, 0]
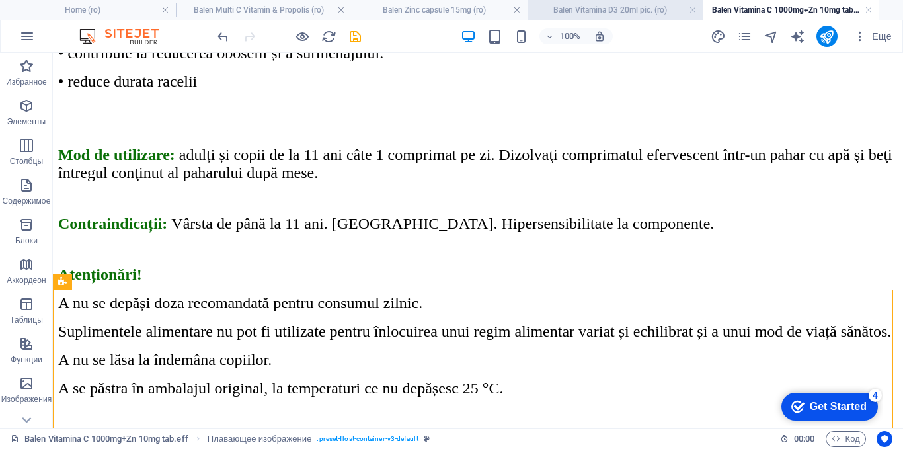
click at [605, 11] on h4 "Balen Vitamina D3 20ml pic. (ro)" at bounding box center [615, 10] width 176 height 15
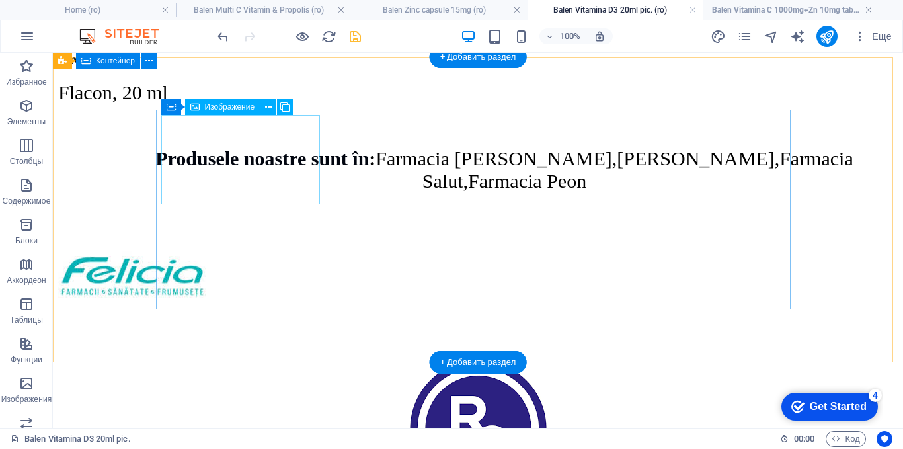
scroll to position [2111, 0]
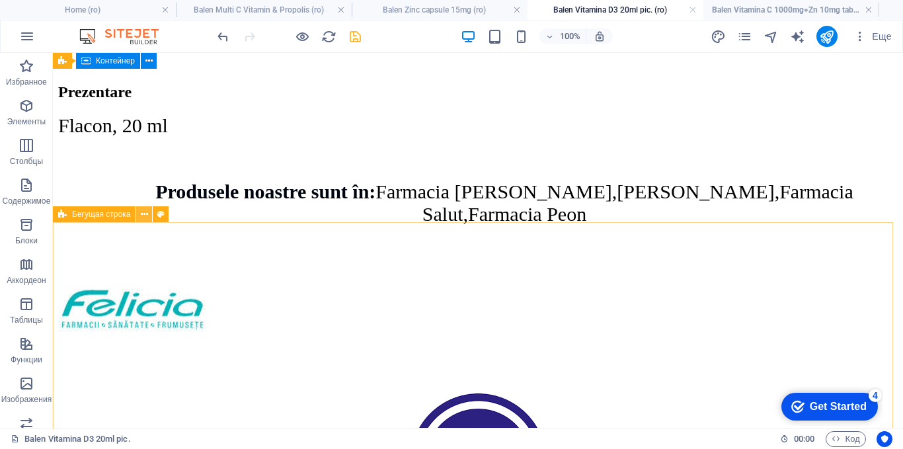
click at [141, 211] on icon at bounding box center [144, 214] width 7 height 14
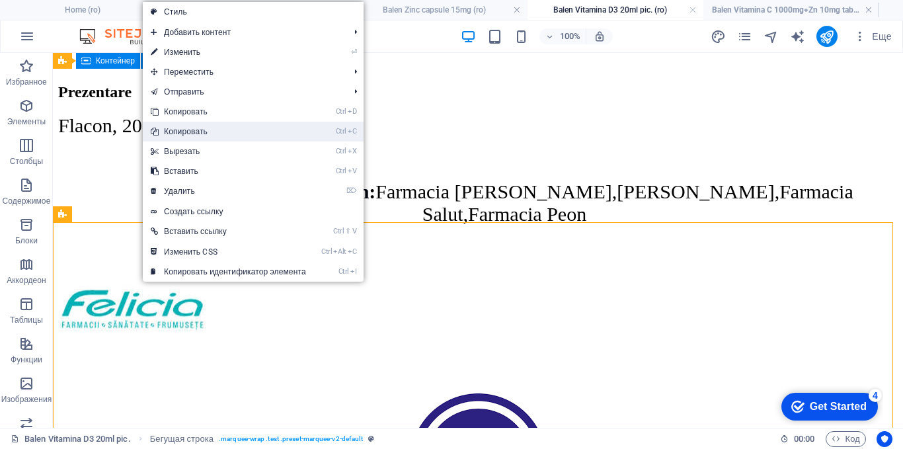
click at [179, 135] on link "Ctrl C Копировать" at bounding box center [228, 132] width 171 height 20
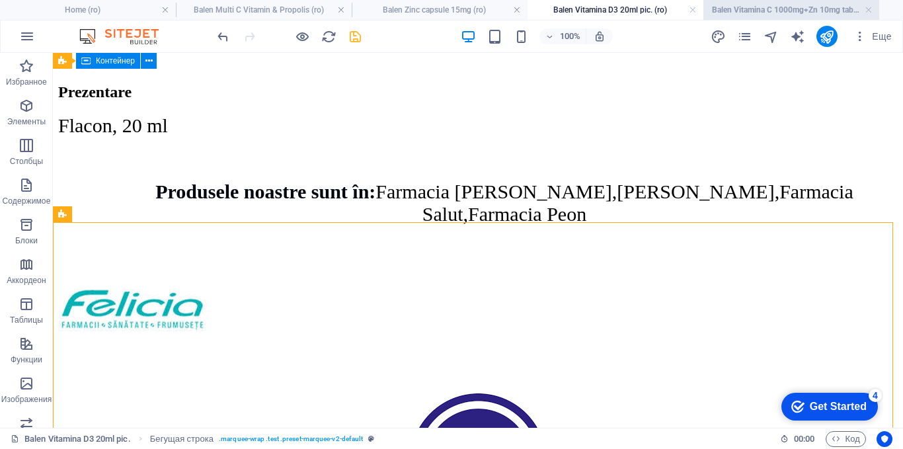
click at [736, 8] on h4 "Balen Vitamina C 1000mg+Zn 10mg tab.eff (ro)" at bounding box center [791, 10] width 176 height 15
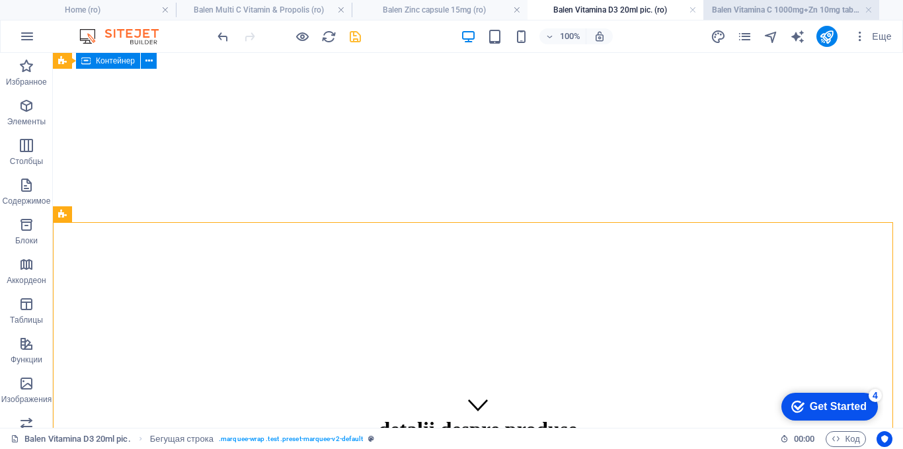
scroll to position [1520, 0]
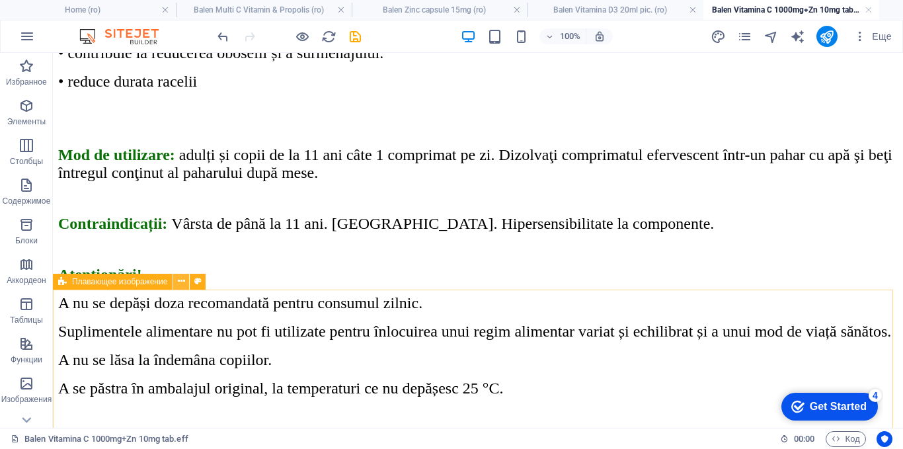
click at [186, 280] on button at bounding box center [181, 282] width 16 height 16
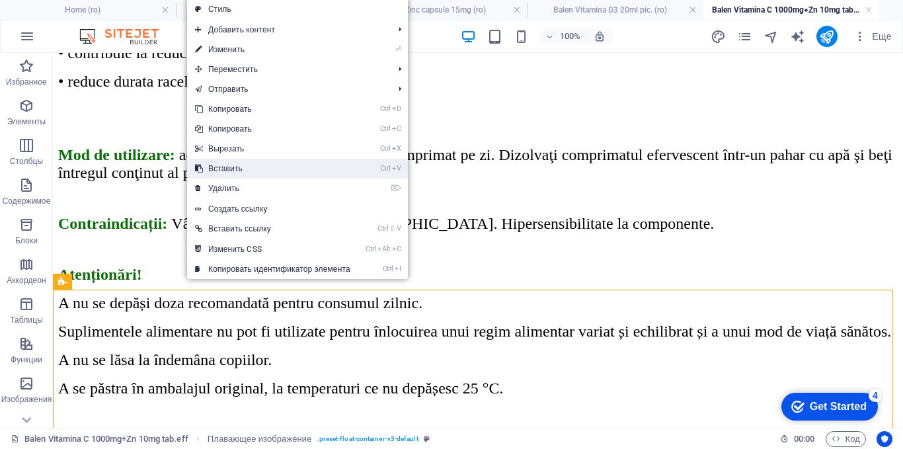
click at [224, 171] on link "Ctrl V Вставить" at bounding box center [272, 169] width 171 height 20
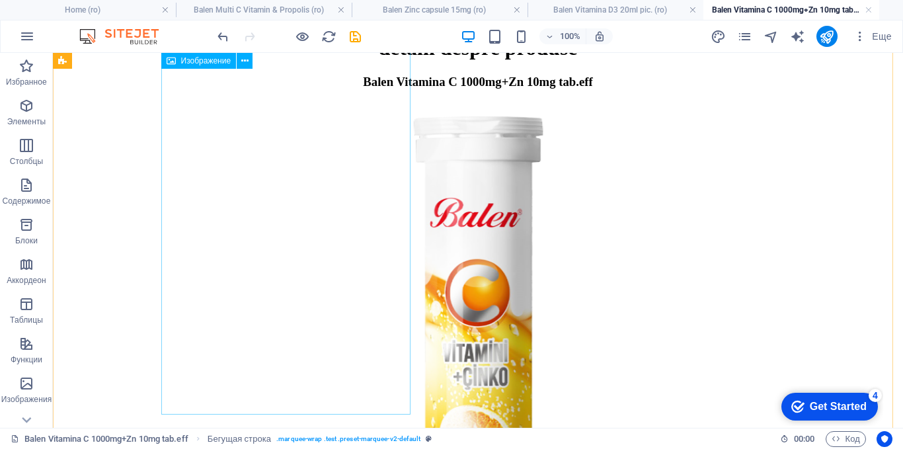
scroll to position [169, 0]
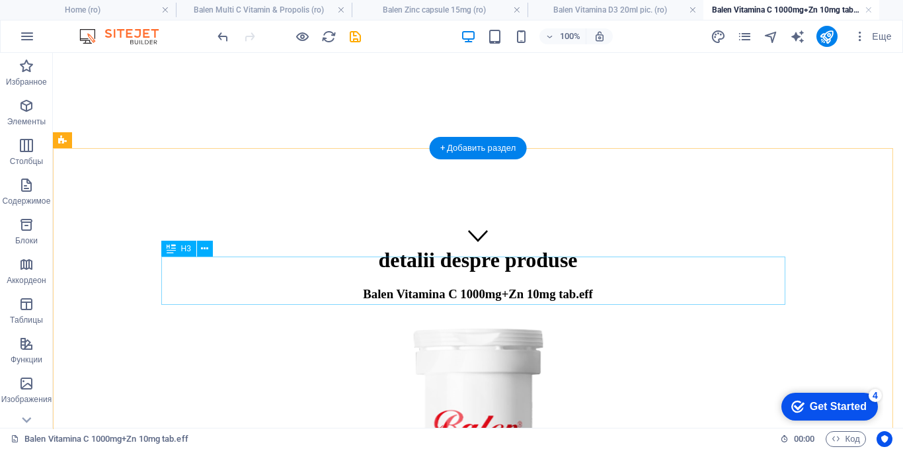
click at [507, 287] on div "Balen Vitamina C 1000mg+Zn 10mg tab.eff" at bounding box center [477, 301] width 839 height 29
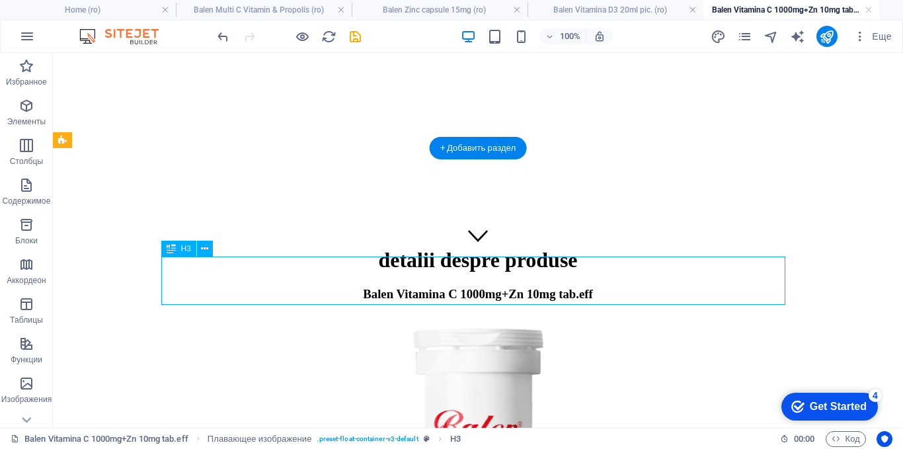
click at [507, 287] on div "Balen Vitamina C 1000mg+Zn 10mg tab.eff" at bounding box center [477, 301] width 839 height 29
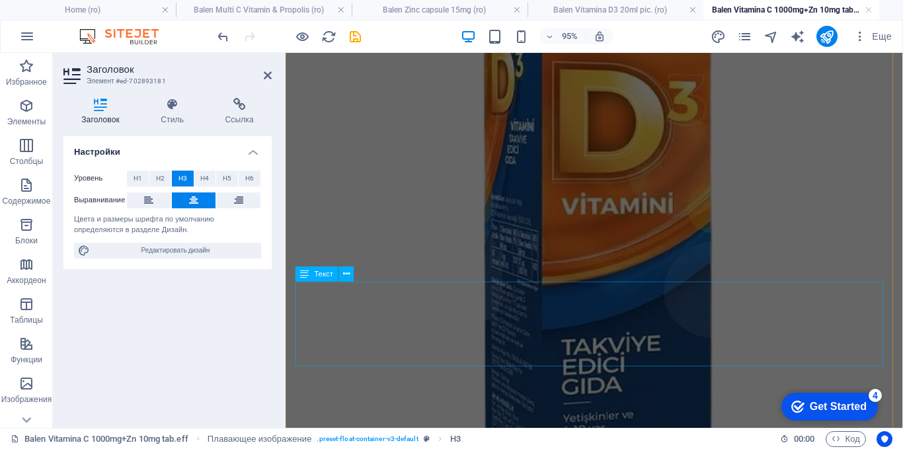
scroll to position [2284, 0]
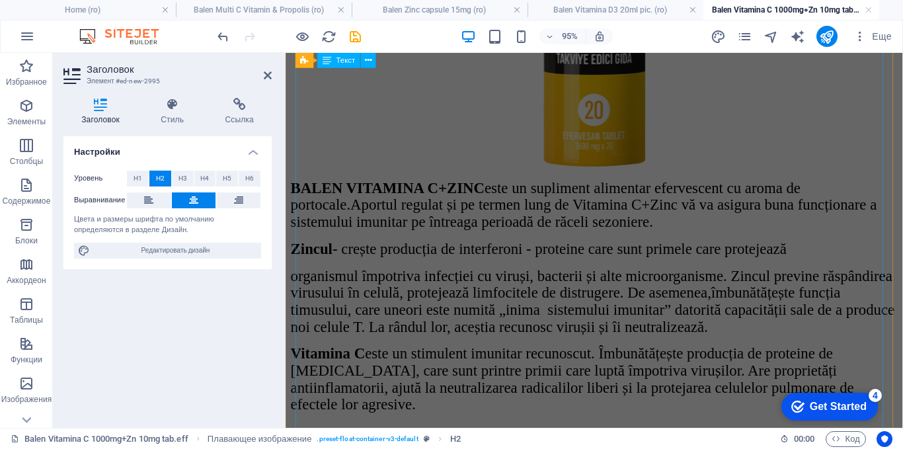
scroll to position [2246, 0]
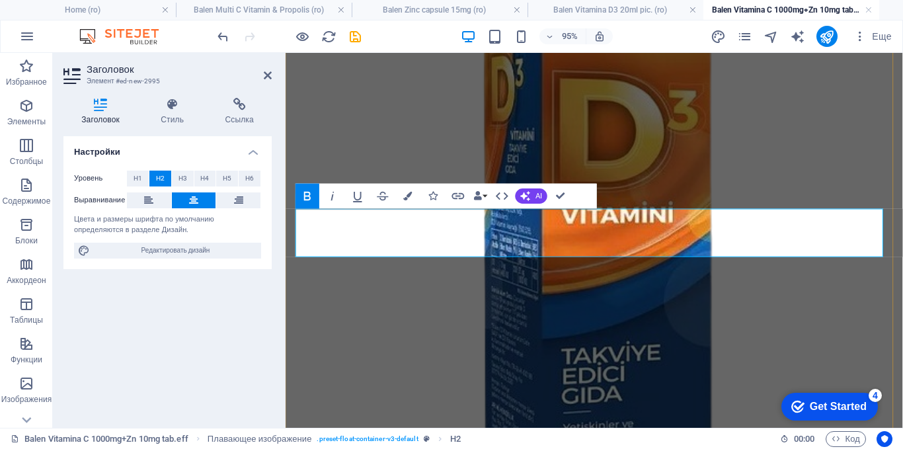
drag, startPoint x: 778, startPoint y: 253, endPoint x: 860, endPoint y: 254, distance: 81.9
drag, startPoint x: 860, startPoint y: 250, endPoint x: 774, endPoint y: 255, distance: 86.0
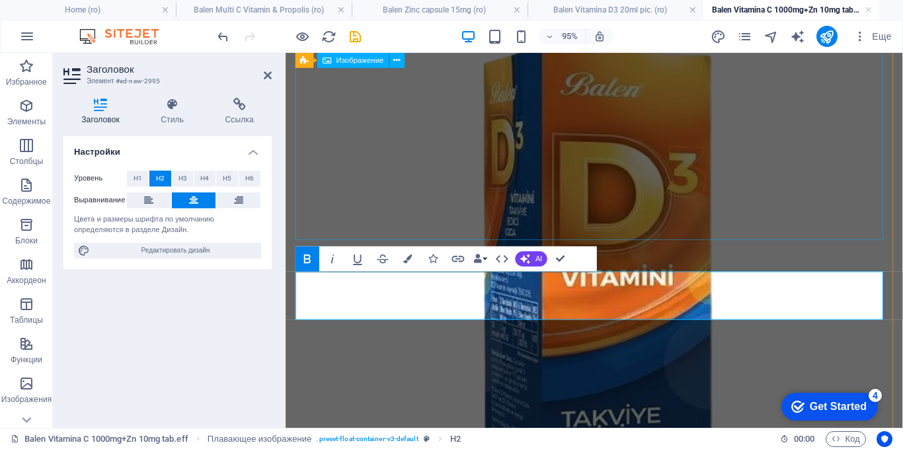
click at [611, 188] on figure at bounding box center [610, 330] width 639 height 563
select select "px"
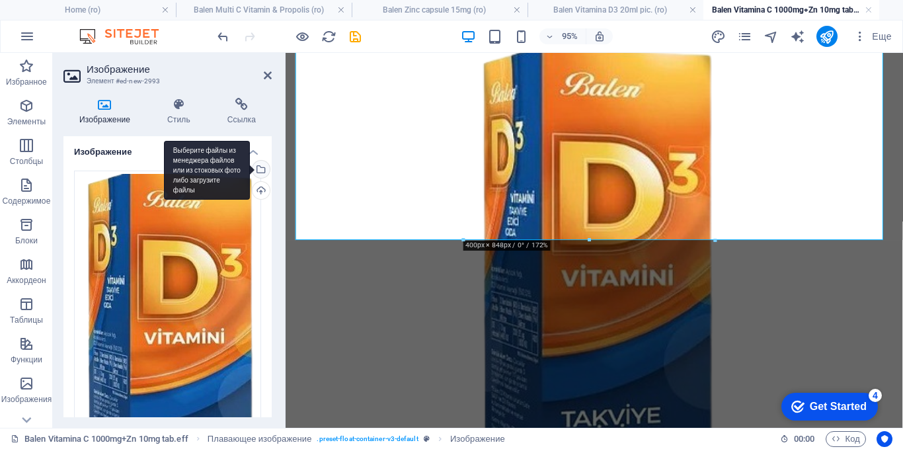
click at [262, 169] on div "Выберите файлы из менеджера файлов или из стоковых фото либо загрузите файлы" at bounding box center [260, 171] width 20 height 20
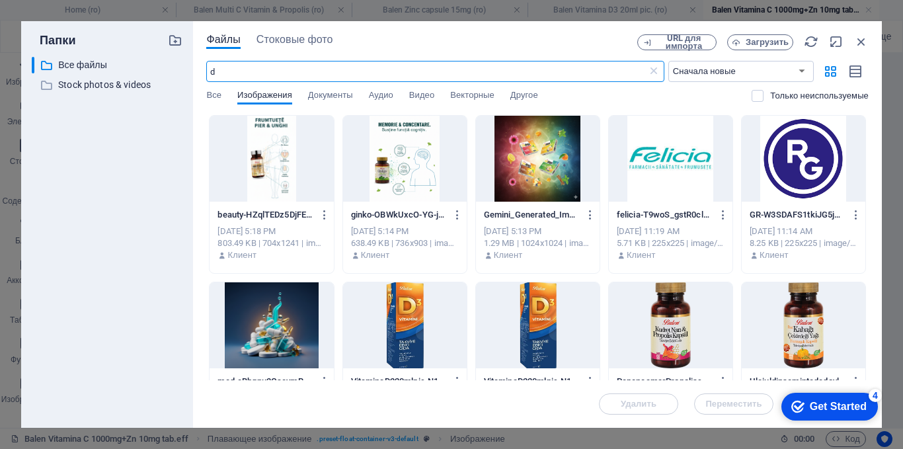
drag, startPoint x: 247, startPoint y: 70, endPoint x: 200, endPoint y: 75, distance: 47.1
click at [200, 75] on div "Файлы Стоковые фото URL для импорта Загрузить d ​ Сначала новые Сначала старые …" at bounding box center [537, 224] width 689 height 406
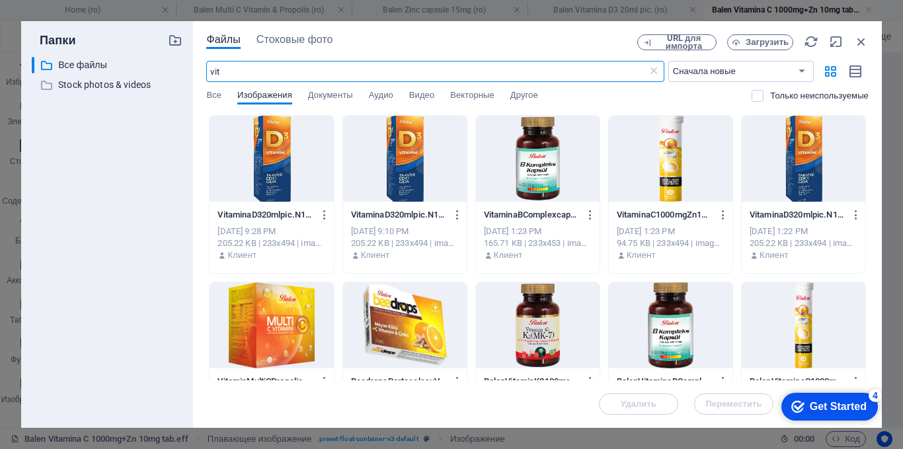
type input "vit"
click at [661, 143] on div at bounding box center [671, 159] width 124 height 86
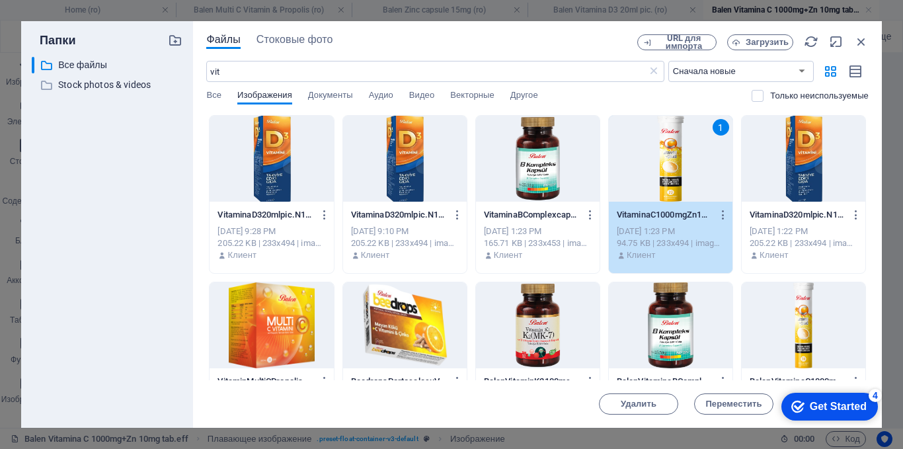
click at [661, 143] on div "1" at bounding box center [671, 159] width 124 height 86
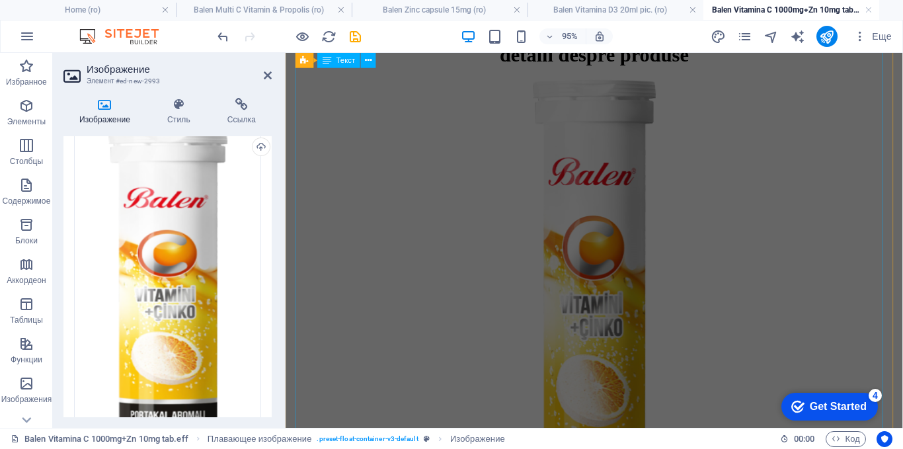
scroll to position [330, 0]
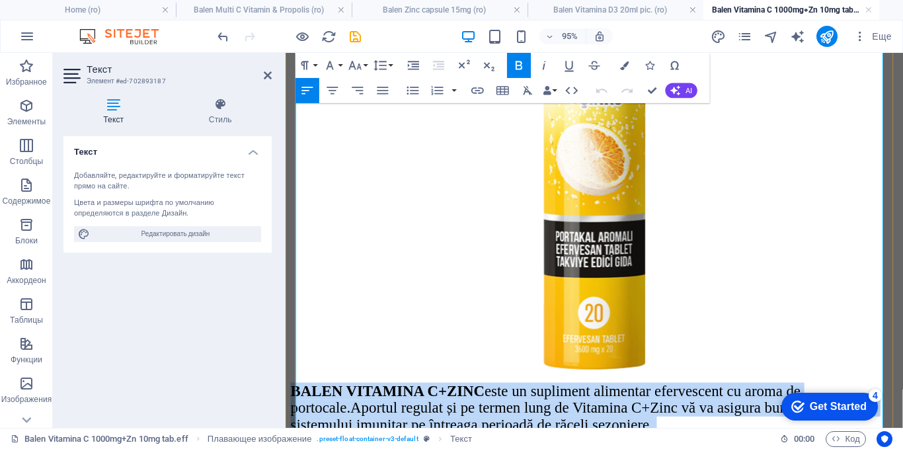
scroll to position [660, 0]
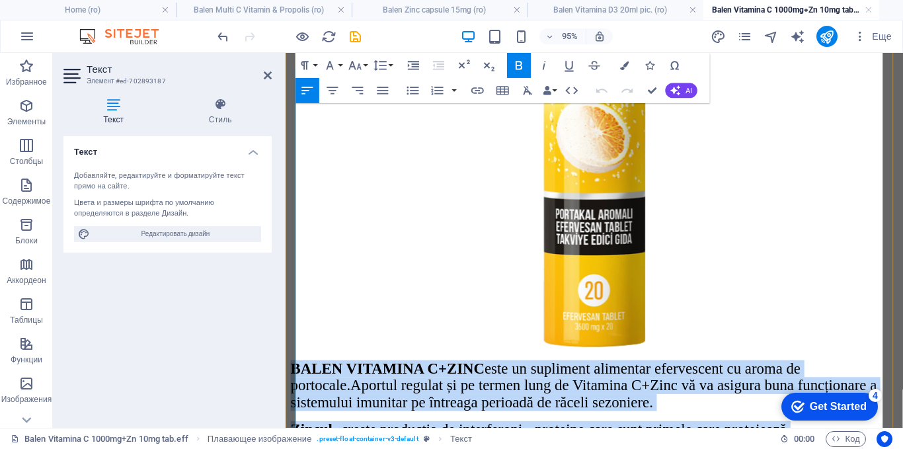
drag, startPoint x: 560, startPoint y: 107, endPoint x: 701, endPoint y: 227, distance: 185.6
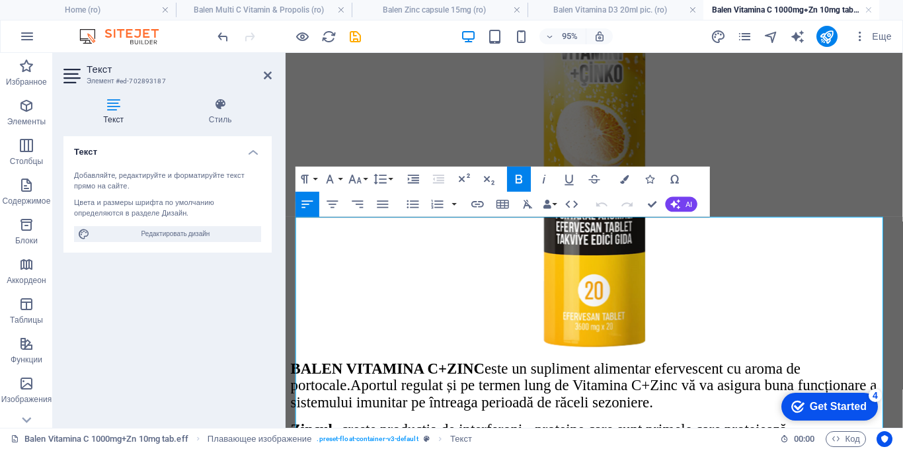
scroll to position [200, 0]
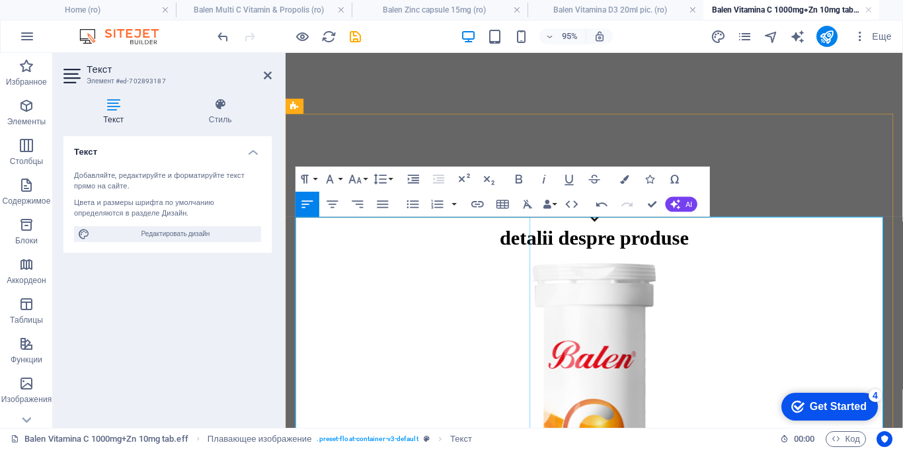
drag, startPoint x: 412, startPoint y: 285, endPoint x: 640, endPoint y: 273, distance: 228.3
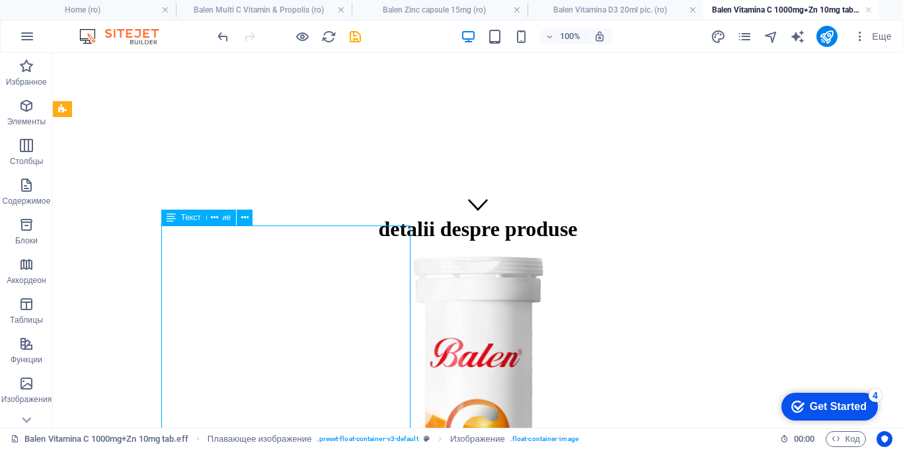
select select "px"
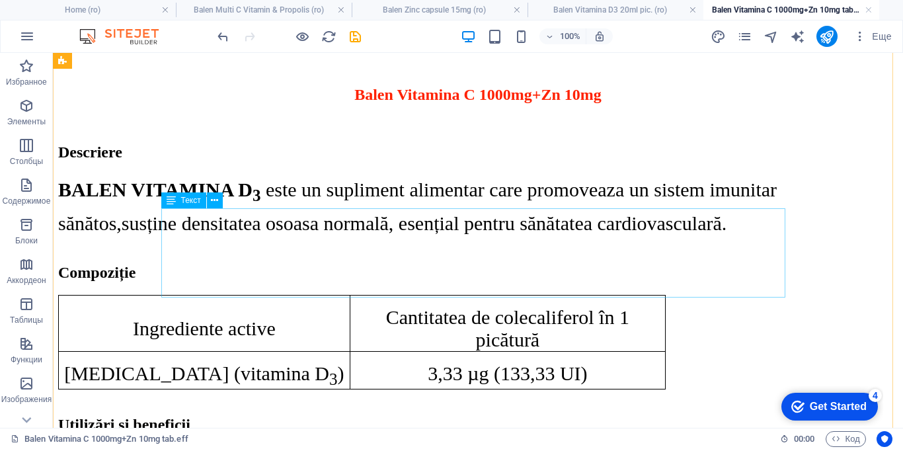
scroll to position [1984, 0]
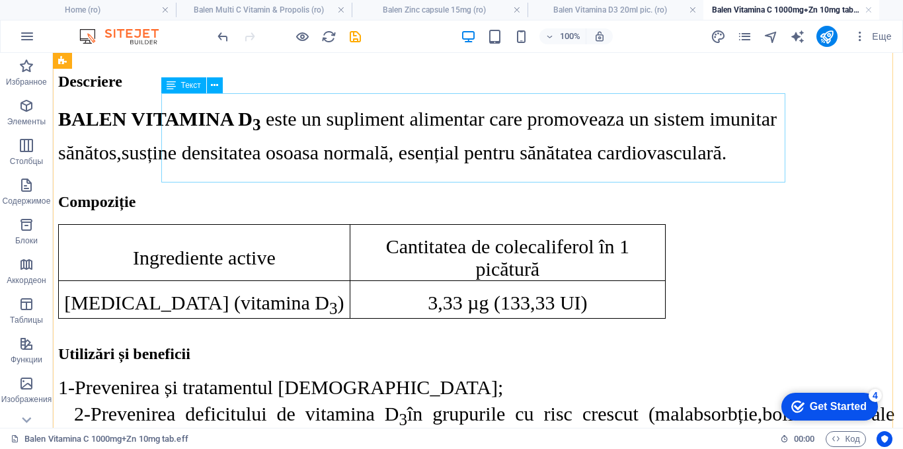
click at [356, 143] on div "BALEN VITAMINA D 3 este un supliment alimentar care promoveaza un sistem imunit…" at bounding box center [477, 135] width 839 height 63
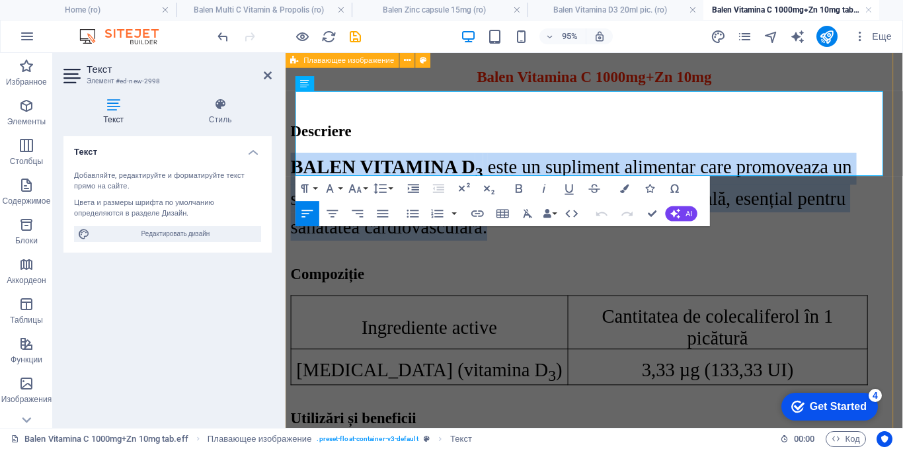
drag, startPoint x: 517, startPoint y: 167, endPoint x: 291, endPoint y: 110, distance: 232.2
click at [291, 109] on div "detalii despre produse ​ Balen Vitamina C 1000mg+Zn 10mg Descriere BALEN VITAMI…" at bounding box center [610, 444] width 639 height 2068
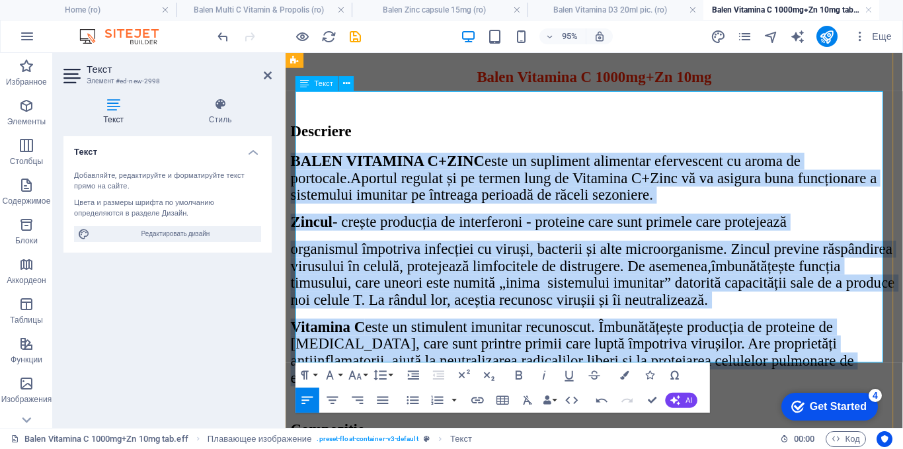
drag, startPoint x: 455, startPoint y: 363, endPoint x: 329, endPoint y: 135, distance: 260.3
click at [297, 158] on div "BALEN VITAMINA C+ZINC este un supliment alimentar efervescent cu aroma de porto…" at bounding box center [610, 281] width 639 height 246
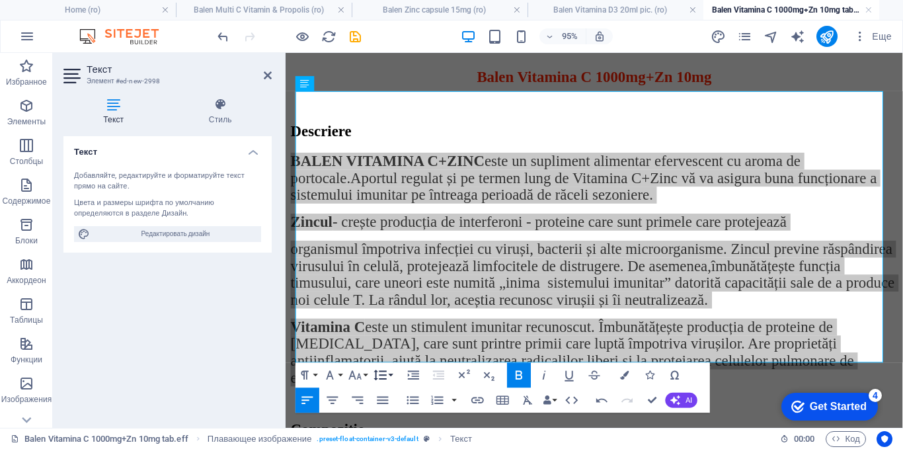
click at [379, 373] on icon "button" at bounding box center [380, 374] width 15 height 15
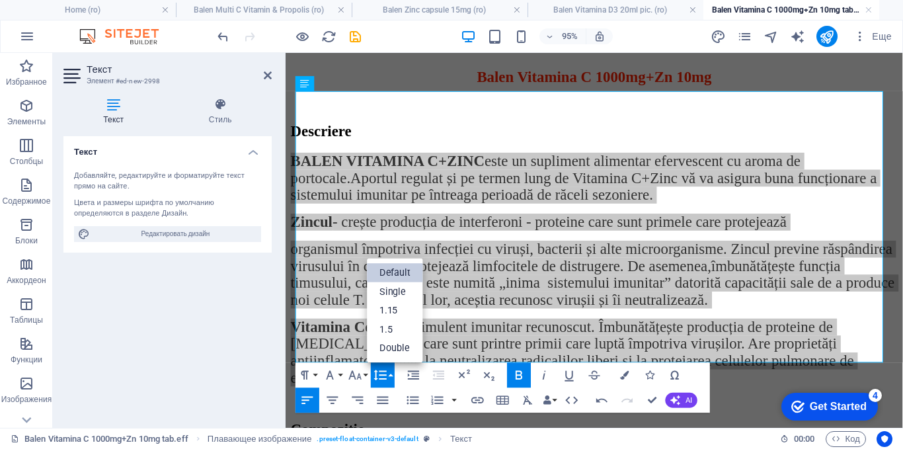
scroll to position [0, 0]
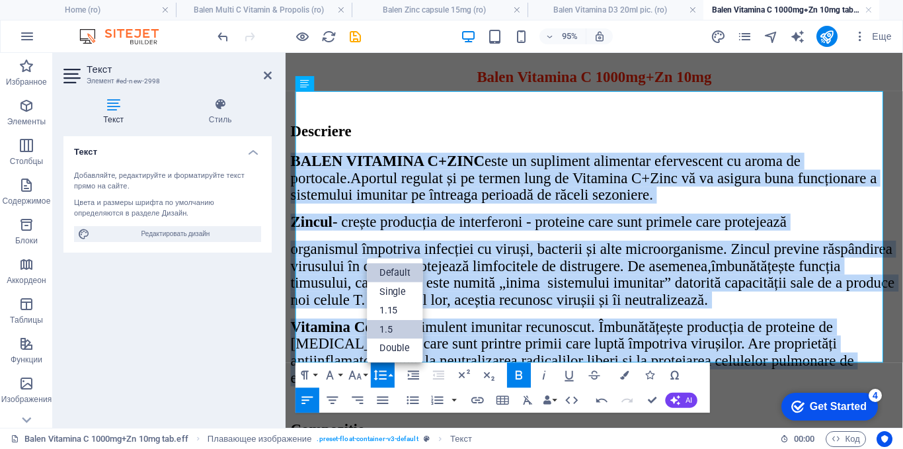
click at [381, 332] on link "1.5" at bounding box center [395, 329] width 56 height 19
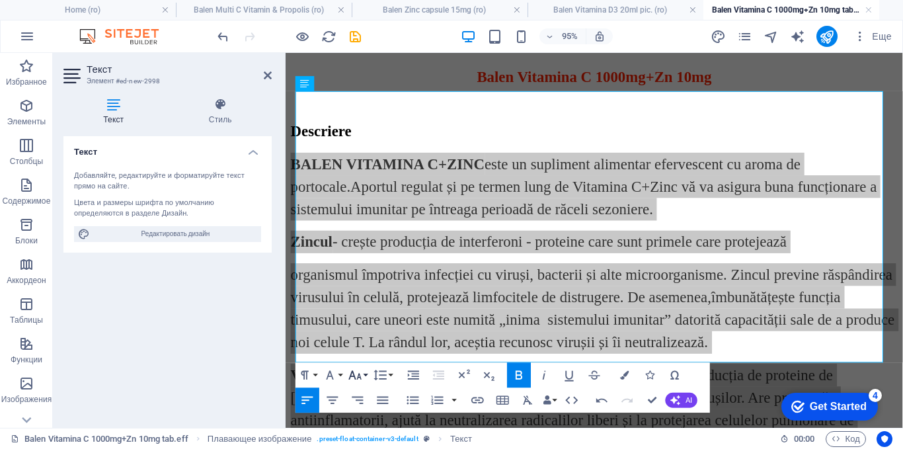
click at [350, 378] on icon "button" at bounding box center [355, 375] width 13 height 9
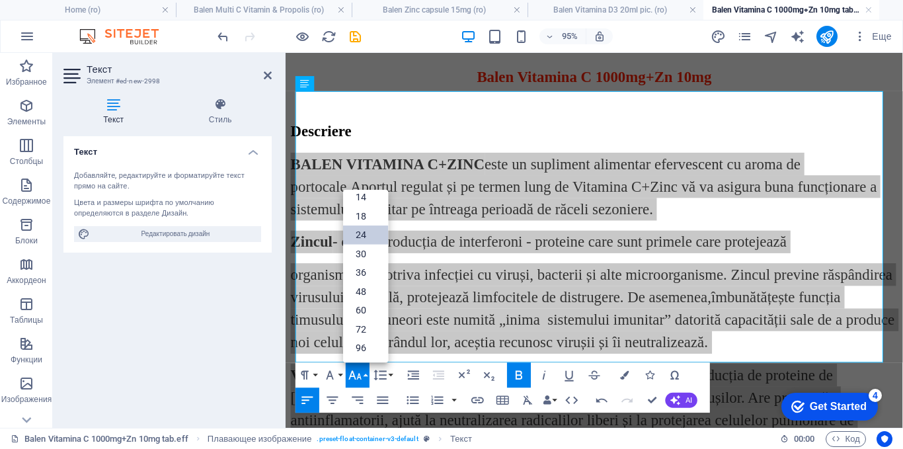
scroll to position [106, 0]
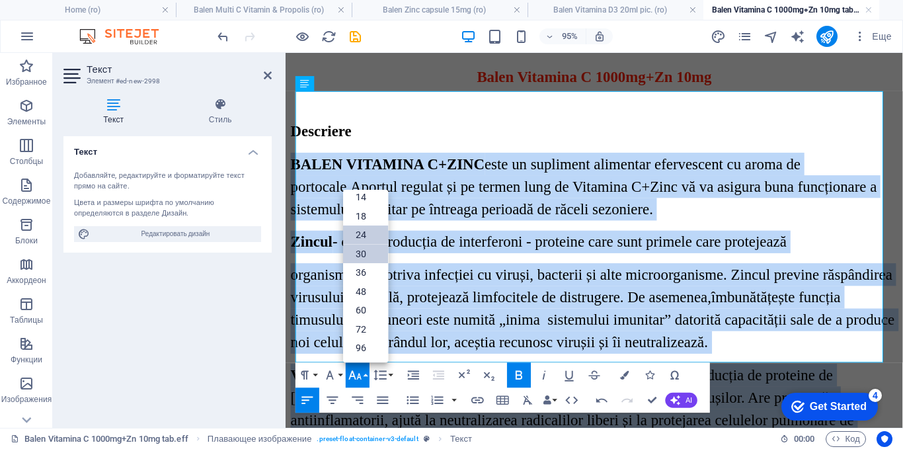
click at [372, 252] on link "30" at bounding box center [365, 253] width 45 height 19
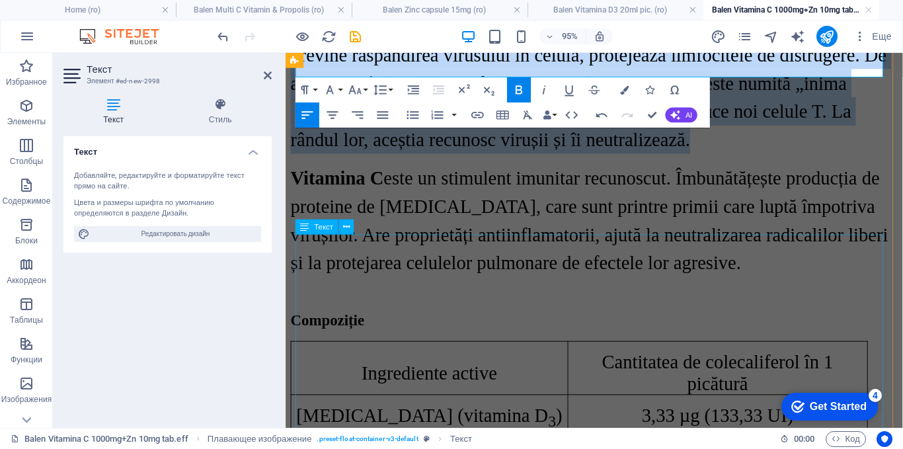
scroll to position [2315, 0]
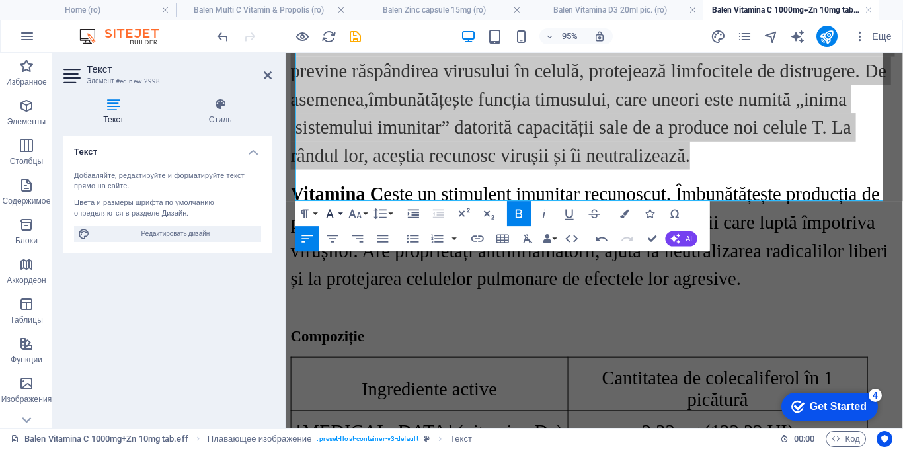
click at [324, 212] on icon "button" at bounding box center [329, 213] width 15 height 15
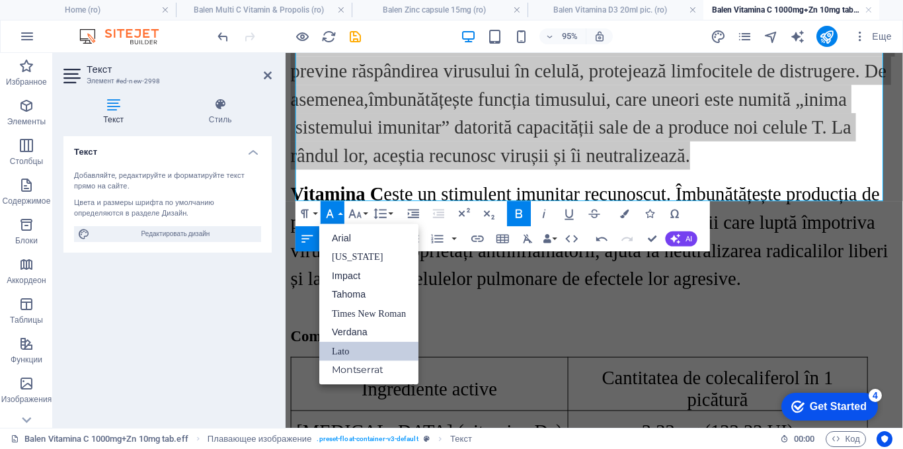
scroll to position [0, 0]
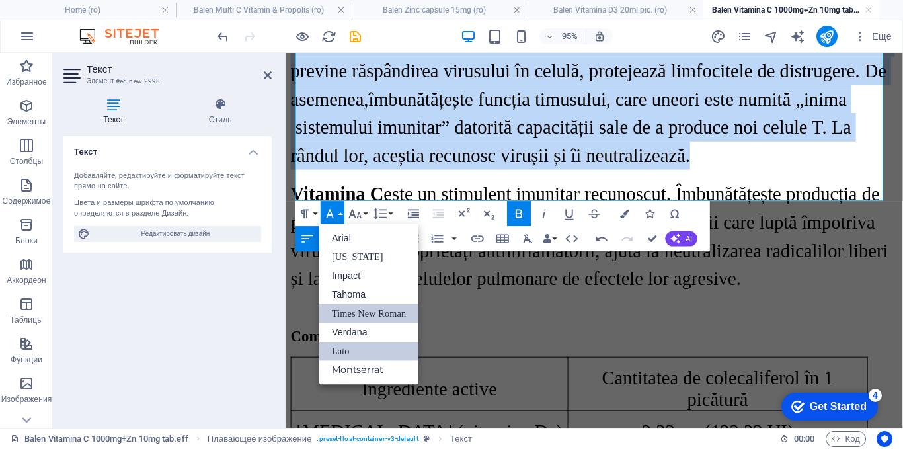
click at [350, 311] on link "Times New Roman" at bounding box center [368, 313] width 99 height 19
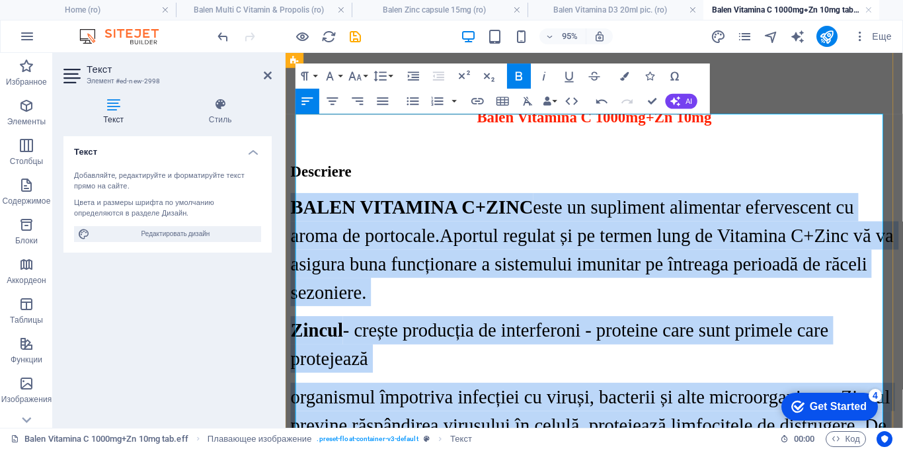
scroll to position [1918, 0]
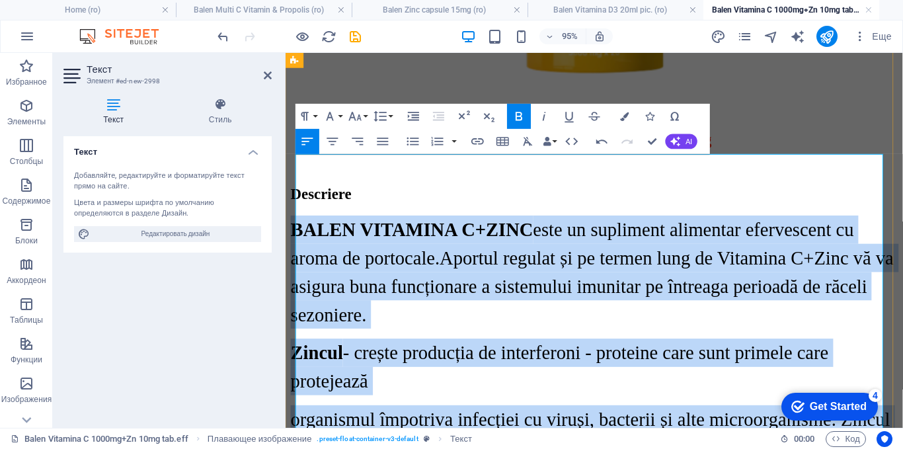
click at [402, 354] on p "Zincul - crește producția de interferoni - proteine care sunt primele care prot…" at bounding box center [610, 383] width 639 height 59
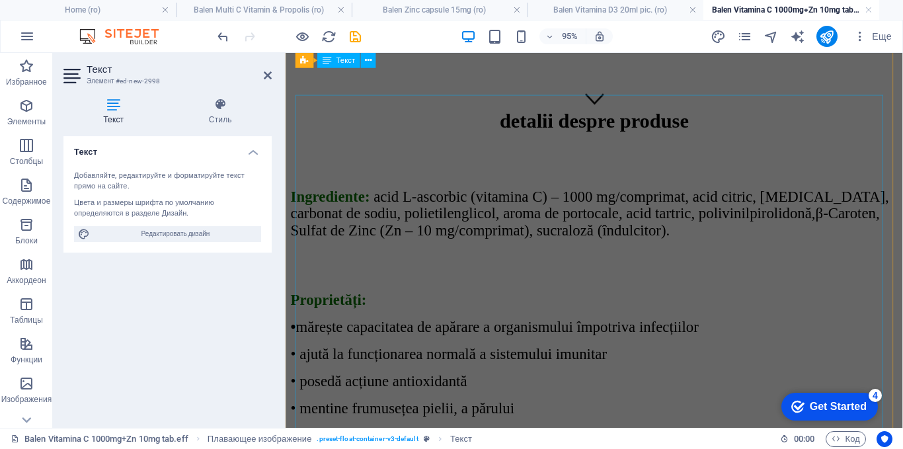
scroll to position [266, 0]
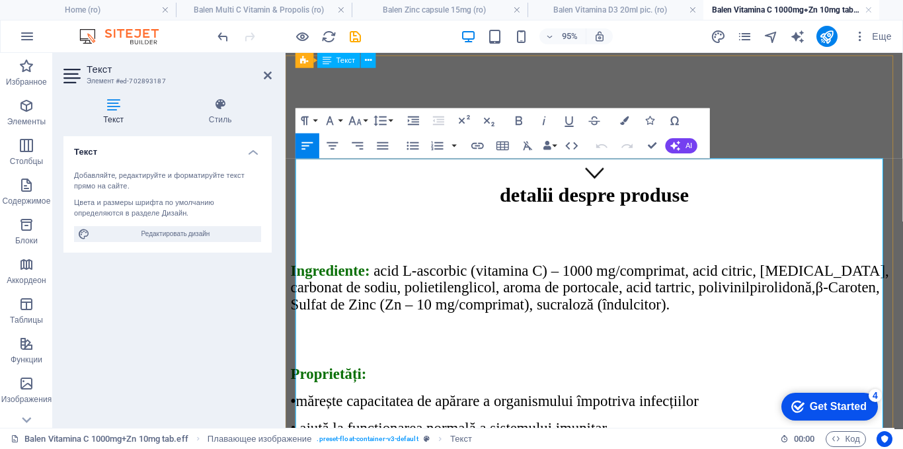
scroll to position [244, 0]
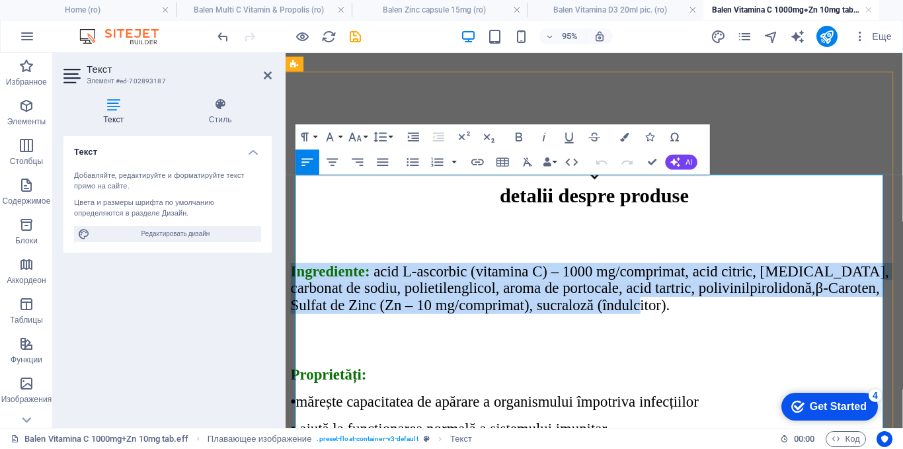
drag, startPoint x: 648, startPoint y: 273, endPoint x: 297, endPoint y: 216, distance: 355.5
click at [297, 274] on p "Ingrediente: acid L-ascorbic (vitamina C) – 1000 mg/comprimat, acid citric, [ME…" at bounding box center [610, 301] width 639 height 54
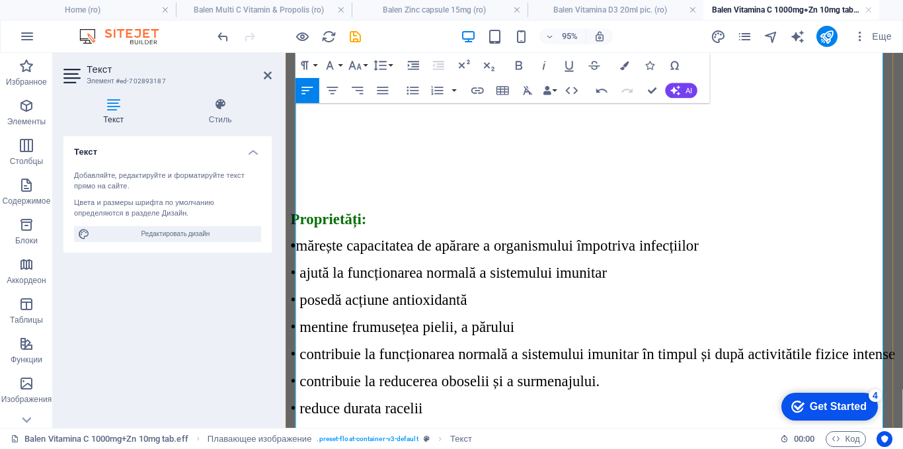
scroll to position [377, 0]
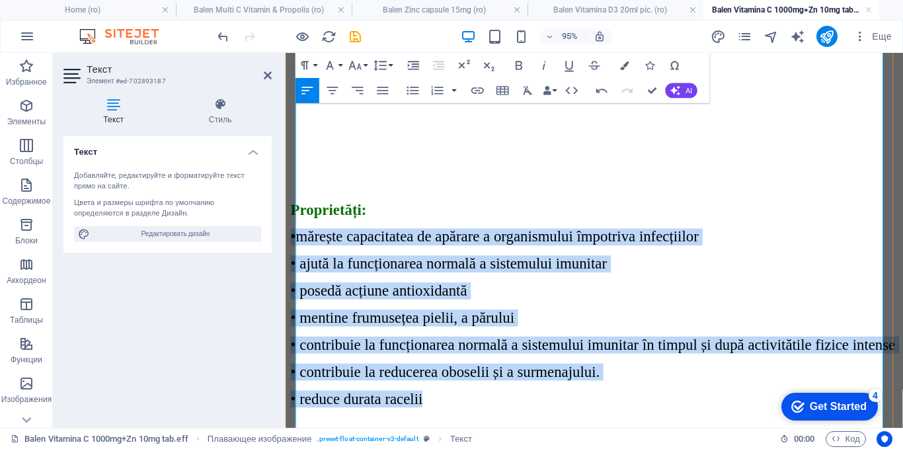
drag, startPoint x: 450, startPoint y: 334, endPoint x: 297, endPoint y: 170, distance: 224.0
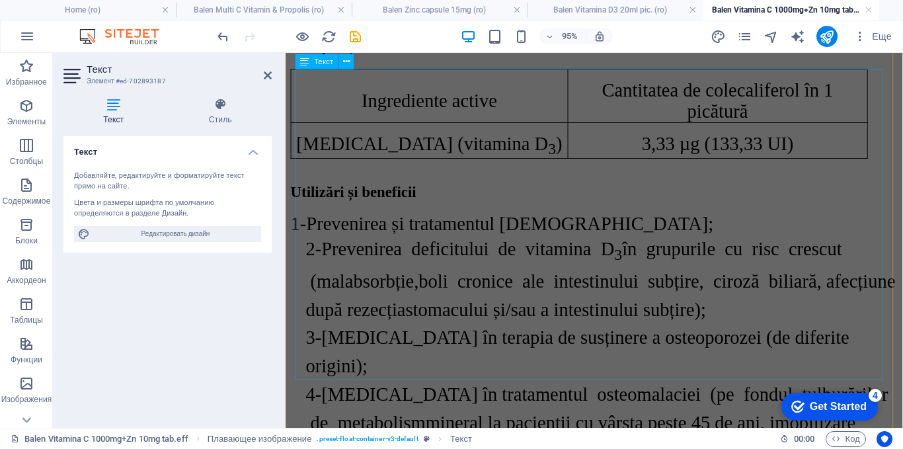
click at [581, 222] on div "1-Prevenirea și tratamentul rahitismului; 2-Prevenirea deficitului de vitamina …" at bounding box center [610, 399] width 639 height 354
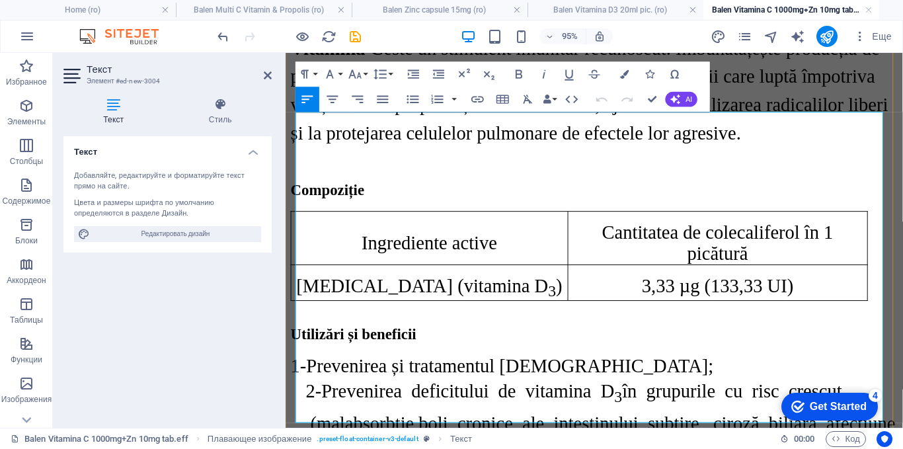
scroll to position [2144, 0]
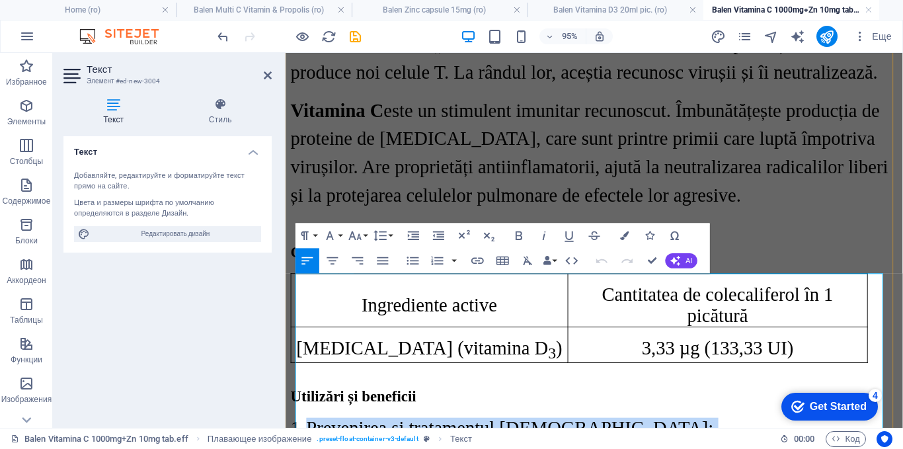
drag, startPoint x: 584, startPoint y: 392, endPoint x: 308, endPoint y: 303, distance: 290.3
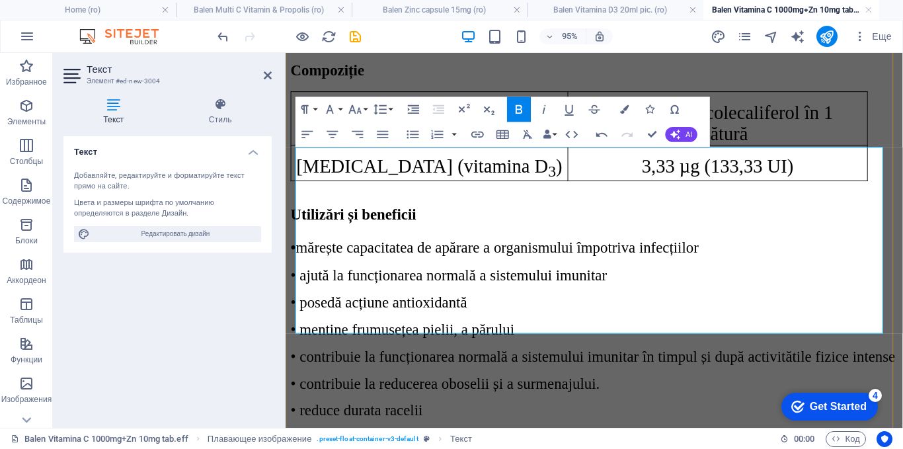
scroll to position [2342, 0]
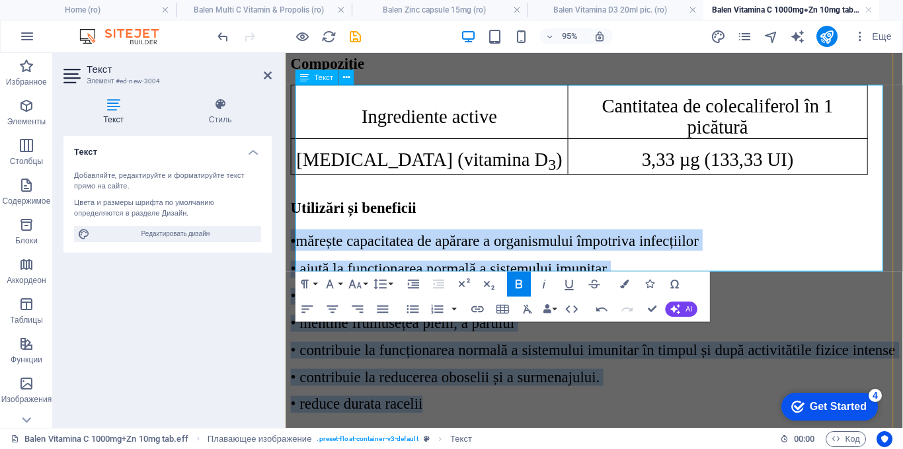
drag, startPoint x: 470, startPoint y: 275, endPoint x: 297, endPoint y: 114, distance: 236.1
click at [297, 239] on div "• mărește capacitatea de apărare a organismului împotriva infecțiilor • ajută l…" at bounding box center [610, 335] width 639 height 193
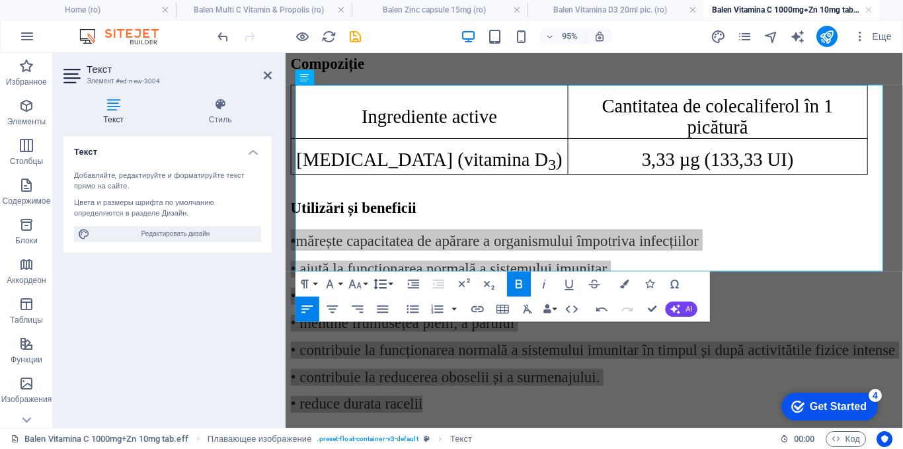
click at [373, 284] on icon "button" at bounding box center [380, 283] width 15 height 15
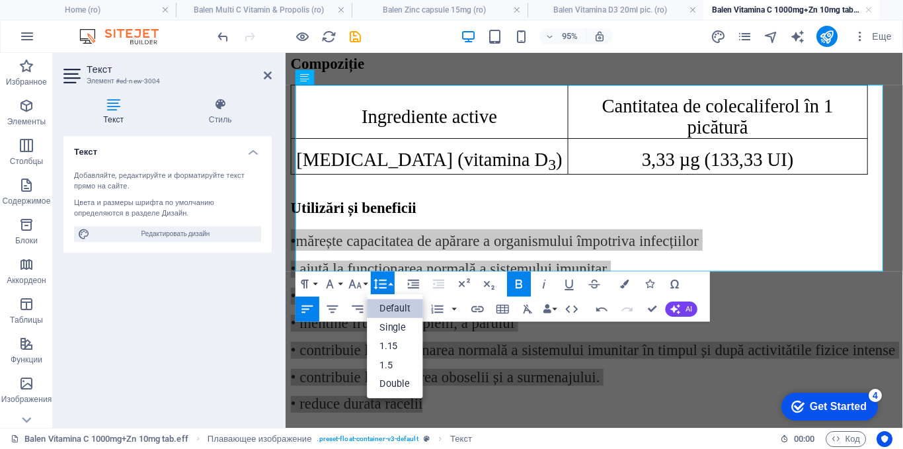
scroll to position [0, 0]
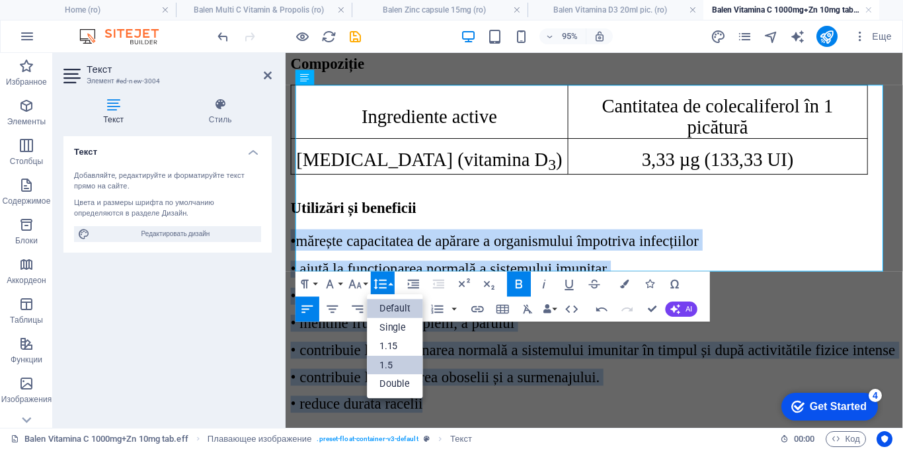
click at [385, 363] on link "1.5" at bounding box center [395, 365] width 56 height 19
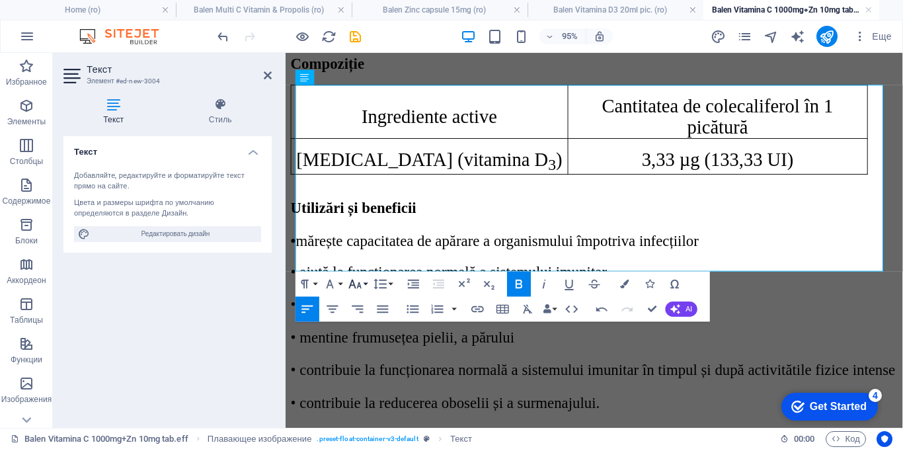
click at [361, 285] on icon "button" at bounding box center [355, 283] width 15 height 15
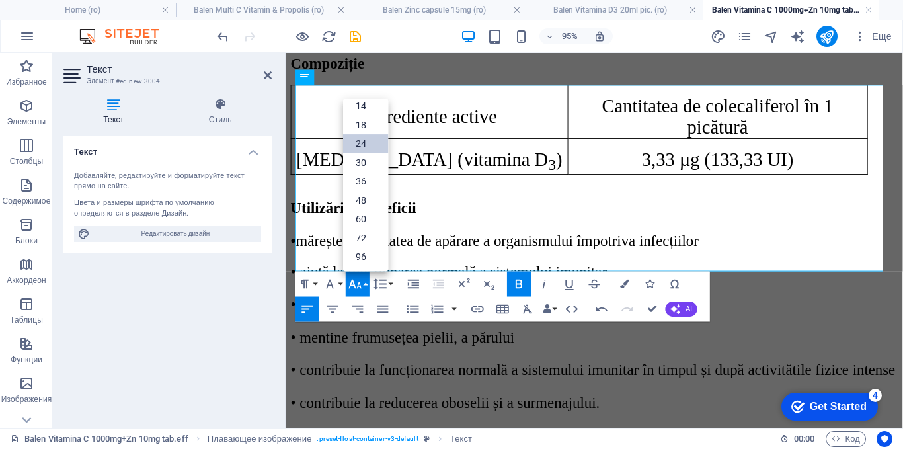
scroll to position [106, 0]
click at [370, 163] on link "30" at bounding box center [365, 162] width 45 height 19
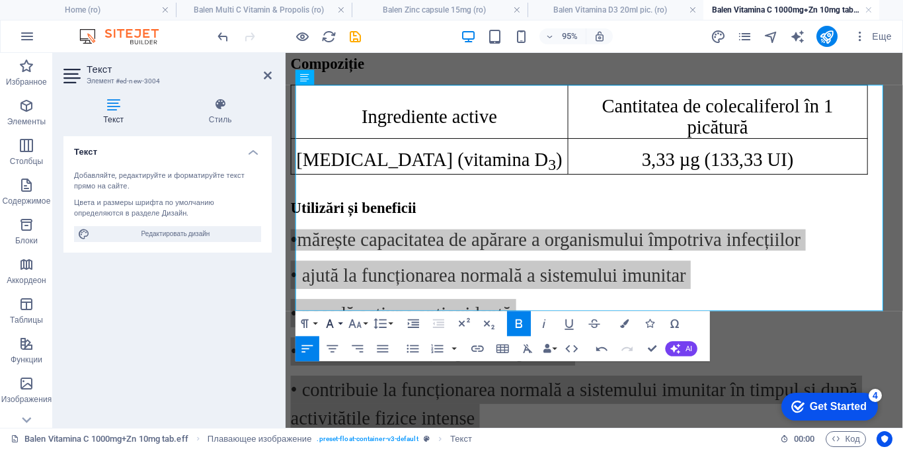
click at [336, 323] on icon "button" at bounding box center [329, 323] width 15 height 15
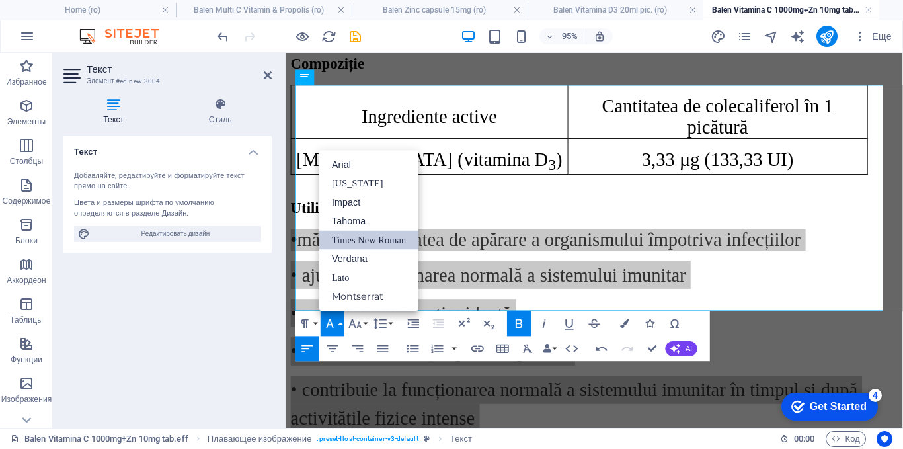
scroll to position [0, 0]
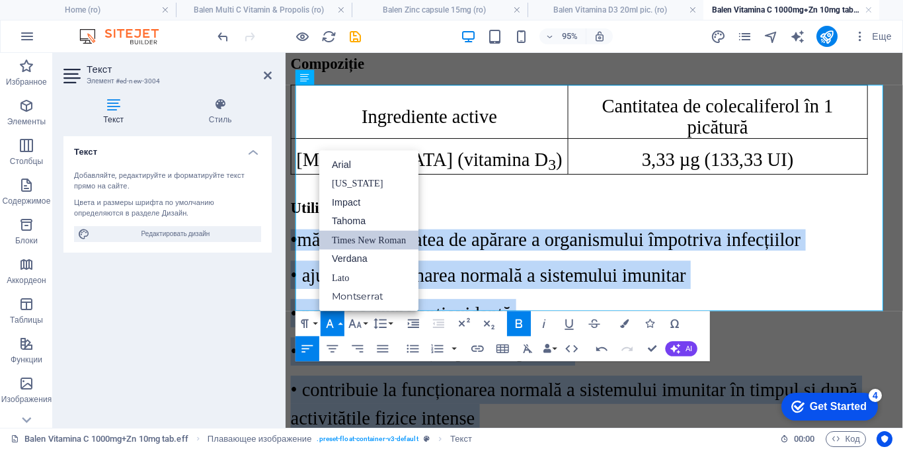
click at [348, 241] on link "Times New Roman" at bounding box center [368, 240] width 99 height 19
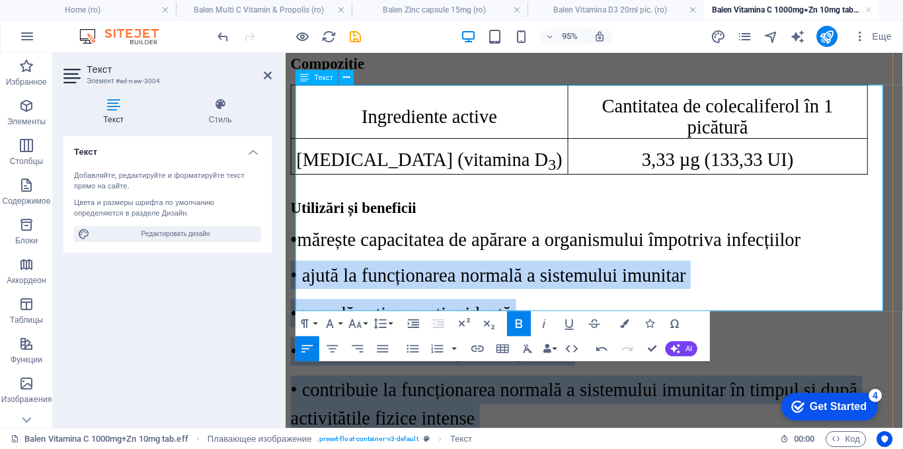
click at [657, 312] on p "• posedă acțiune antioxidantă" at bounding box center [610, 327] width 639 height 30
click at [537, 393] on p "• contribuie la funcționarea normală a sistemului imunitar în timpul și după ac…" at bounding box center [610, 422] width 639 height 59
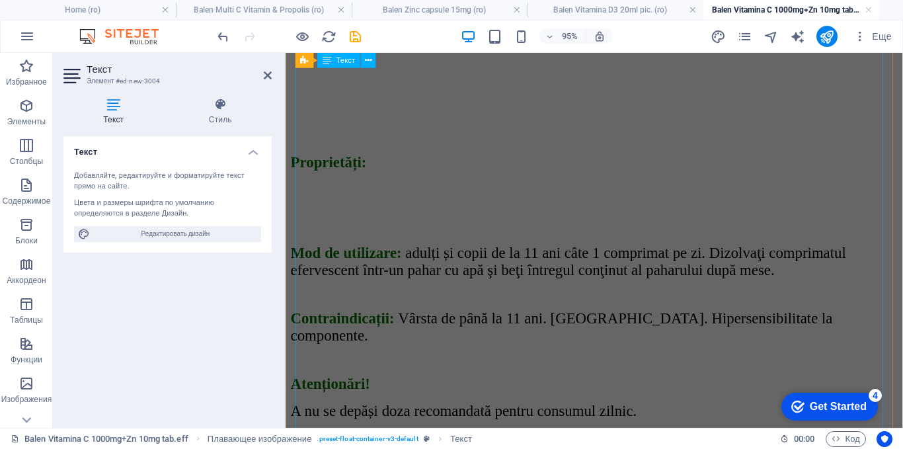
scroll to position [426, 0]
click at [524, 225] on div "Proprietăți: Mod de utilizare: adulți și copii de la 11 ani câte 1 comprimat pe…" at bounding box center [610, 392] width 639 height 688
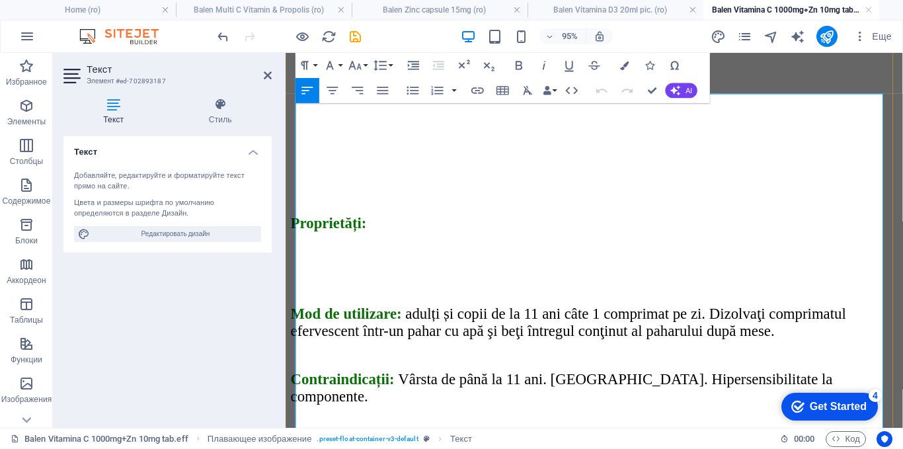
scroll to position [374, 0]
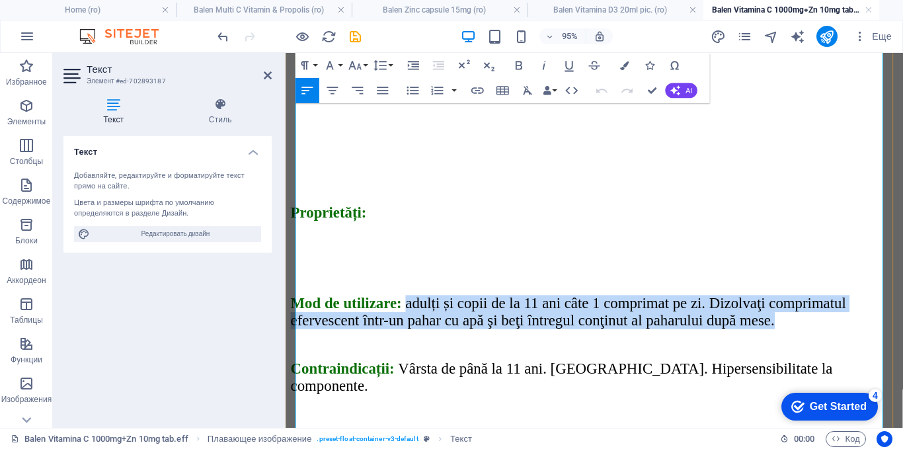
drag, startPoint x: 809, startPoint y: 242, endPoint x: 411, endPoint y: 223, distance: 398.3
click at [411, 308] on p "Mod de utilizare: adulți și copii de la 11 ani câte 1 comprimat pe zi. Dizolvaţ…" at bounding box center [610, 326] width 639 height 36
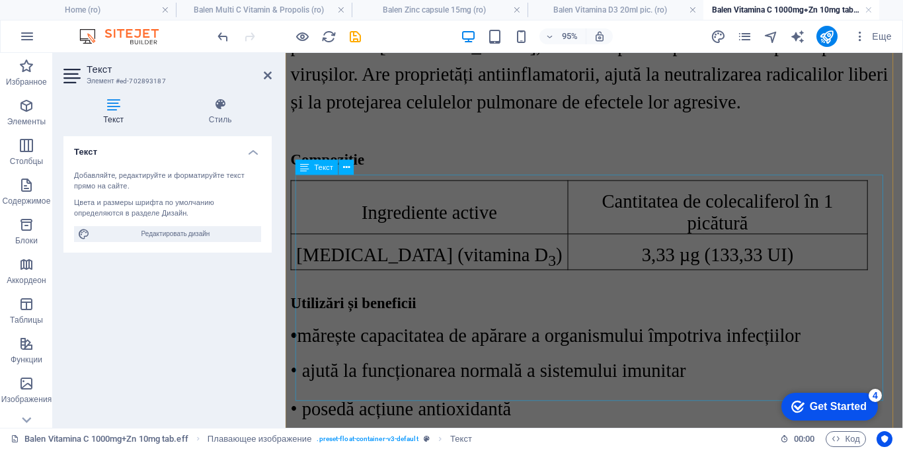
scroll to position [2489, 0]
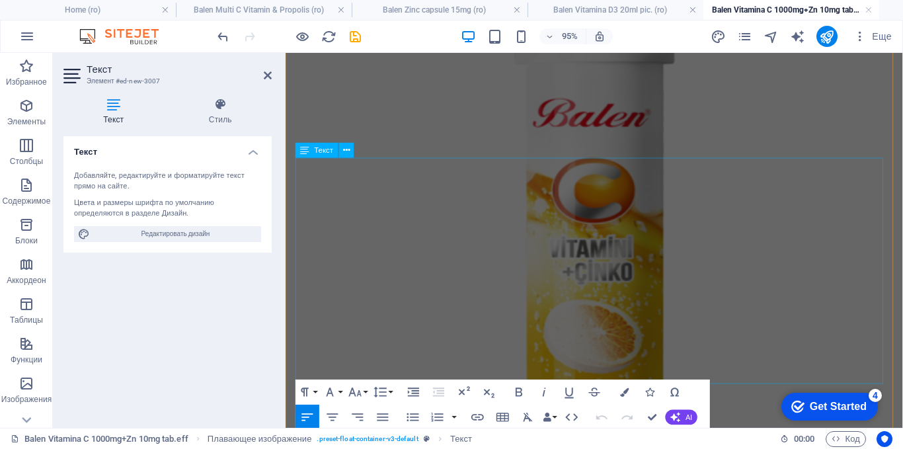
scroll to position [2486, 0]
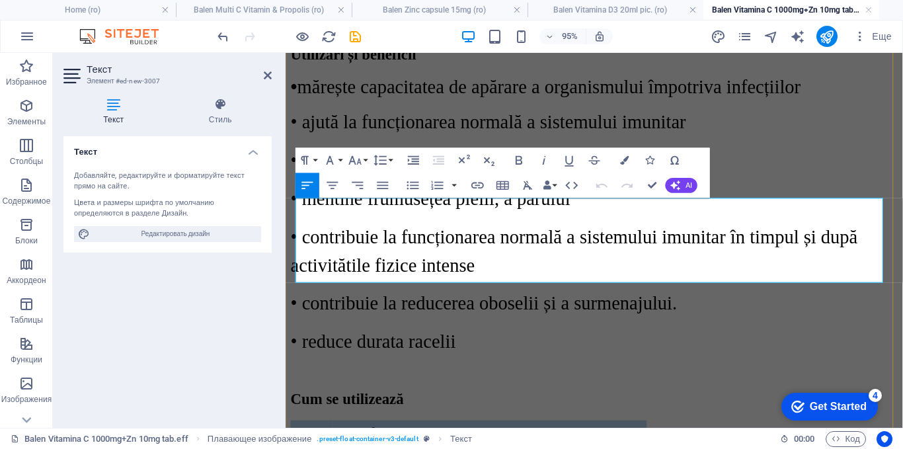
drag, startPoint x: 670, startPoint y: 285, endPoint x: 318, endPoint y: 220, distance: 358.1
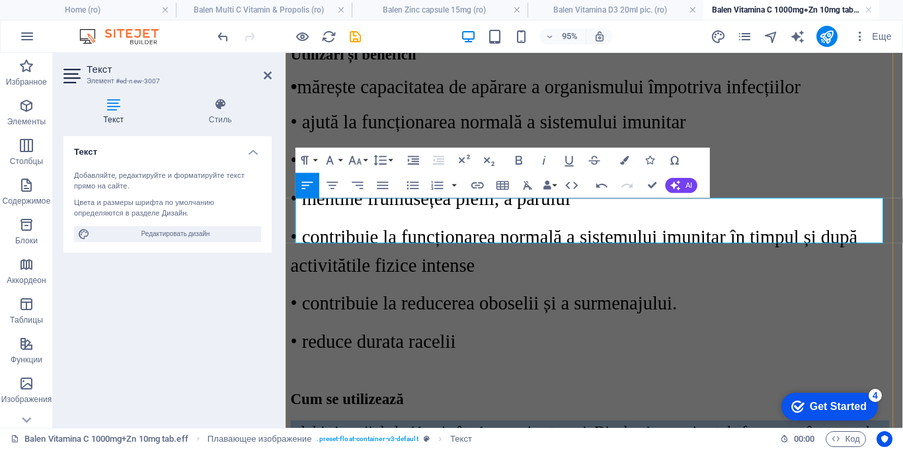
drag, startPoint x: 698, startPoint y: 239, endPoint x: 296, endPoint y: 217, distance: 403.0
click at [356, 161] on icon "button" at bounding box center [355, 160] width 15 height 15
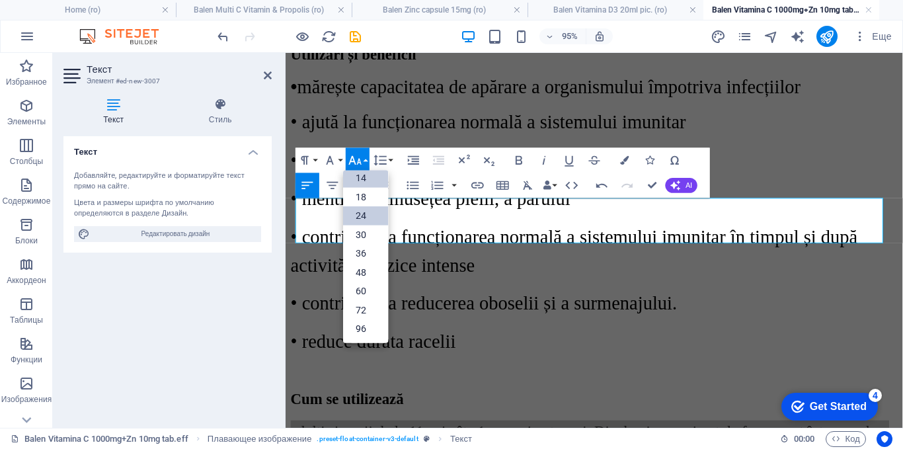
scroll to position [106, 0]
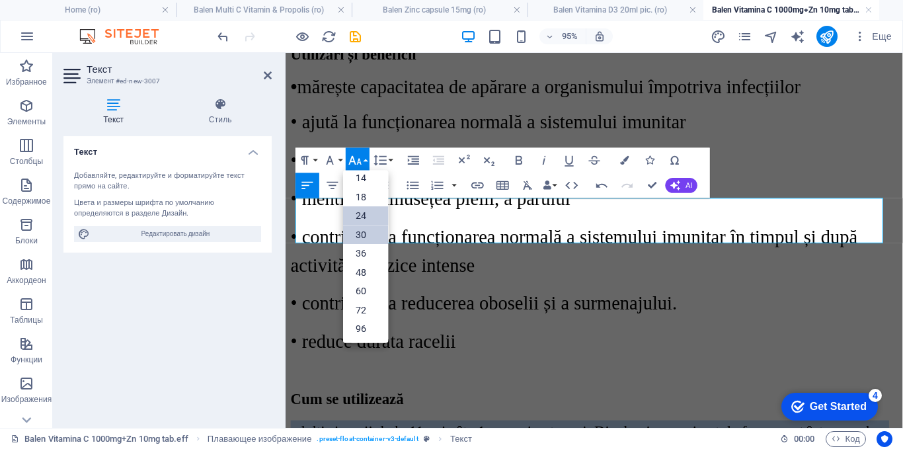
click at [358, 233] on link "30" at bounding box center [365, 234] width 45 height 19
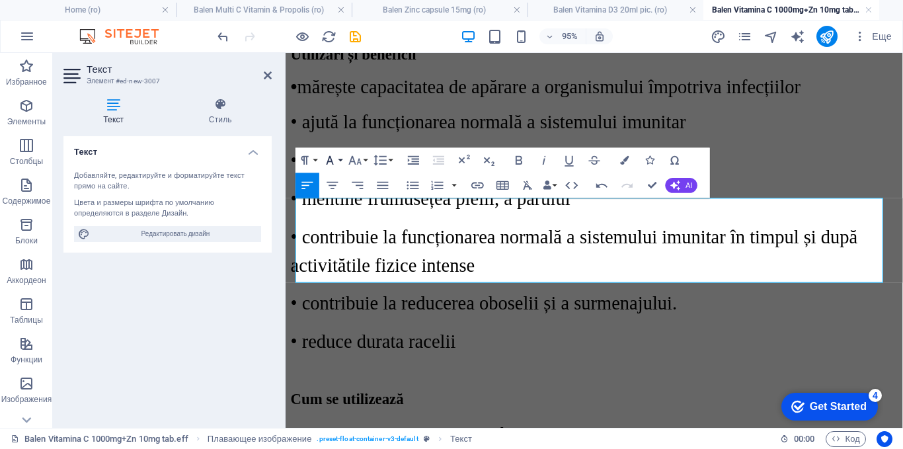
click at [333, 161] on icon "button" at bounding box center [329, 160] width 15 height 15
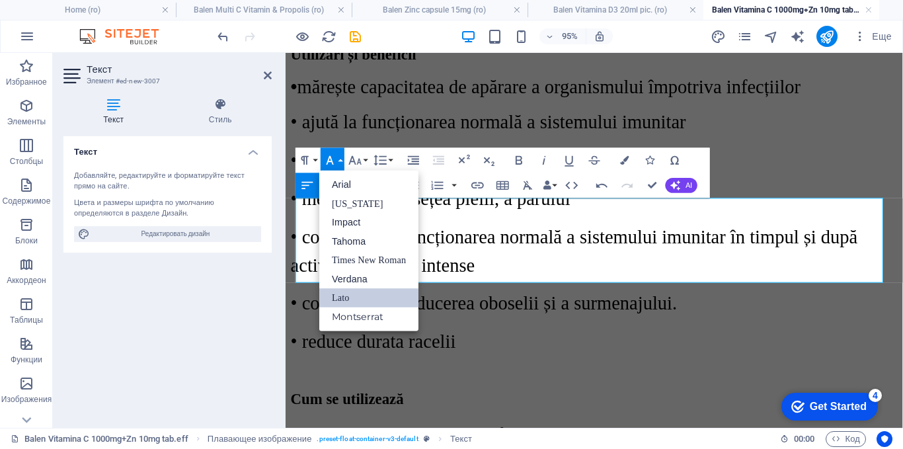
scroll to position [0, 0]
click at [350, 256] on link "Times New Roman" at bounding box center [368, 259] width 99 height 19
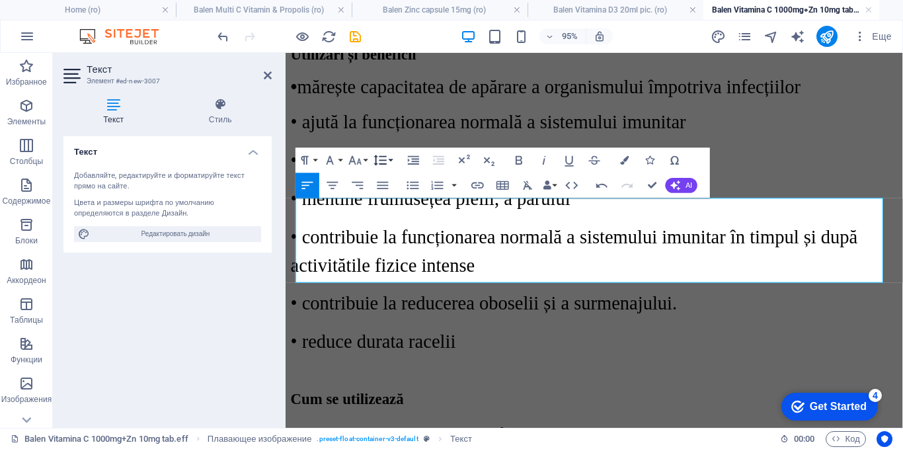
click at [384, 159] on icon "button" at bounding box center [380, 160] width 15 height 15
click at [389, 244] on link "1.5" at bounding box center [395, 240] width 56 height 19
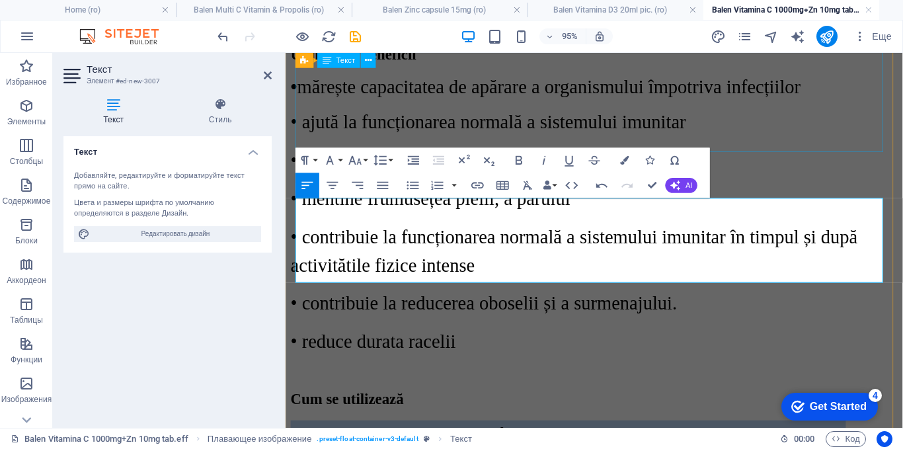
click at [800, 140] on div "• mărește capacitatea de apărare a organismului împotriva infecțiilor • ajută l…" at bounding box center [610, 224] width 639 height 294
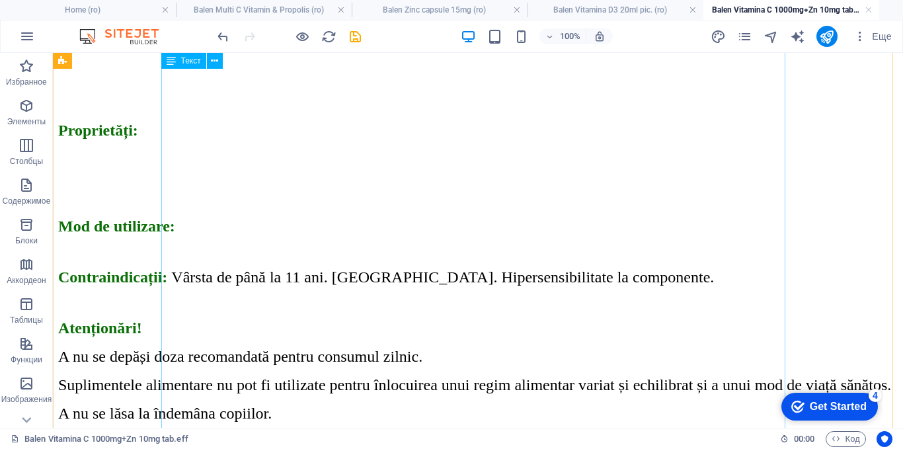
scroll to position [437, 0]
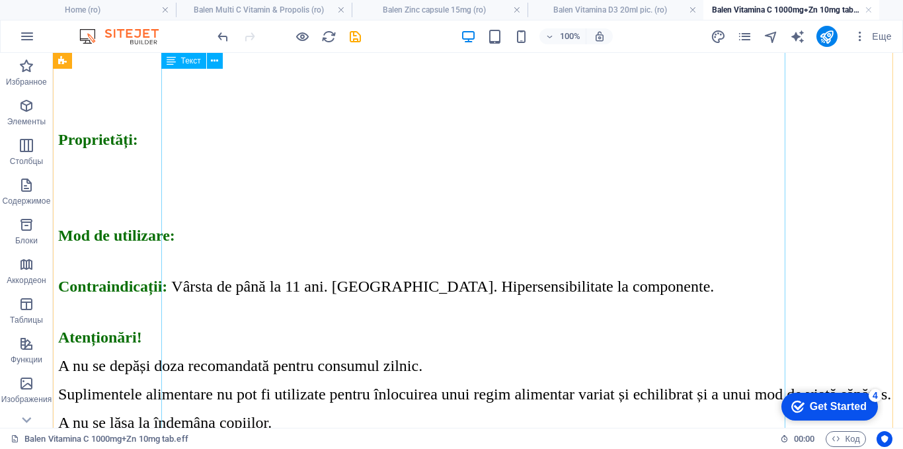
click at [433, 187] on div "Proprietăți: Mod de utilizare: Contraindicații: Vârsta de până la 11 ani. [GEOG…" at bounding box center [477, 336] width 839 height 634
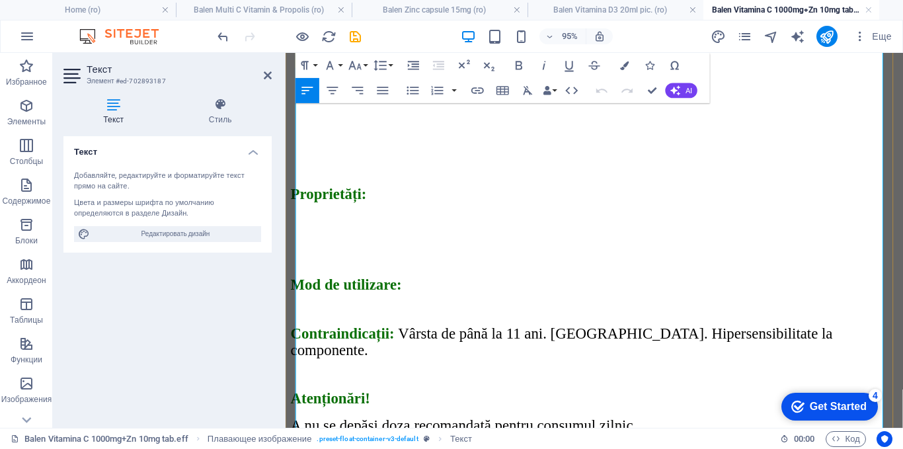
scroll to position [374, 0]
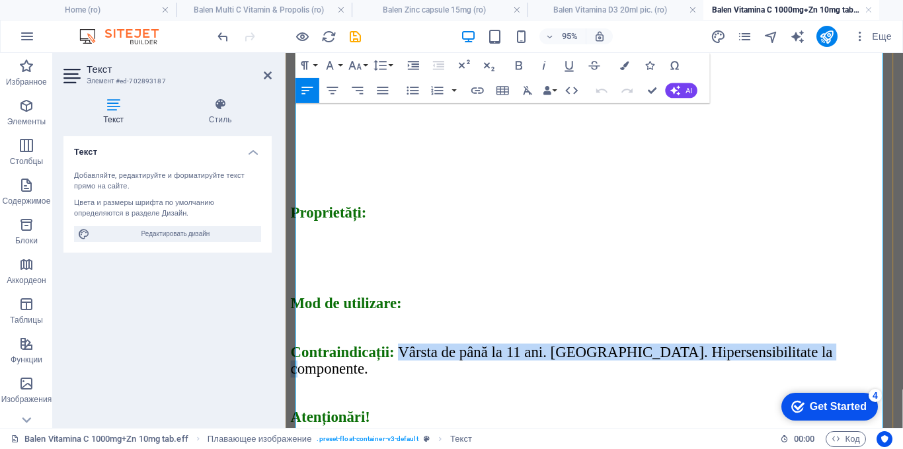
drag, startPoint x: 825, startPoint y: 254, endPoint x: 401, endPoint y: 255, distance: 424.2
click at [401, 359] on span "Vârsta de până la 11 ani. [GEOGRAPHIC_DATA]. Hipersensibilitate la componente." at bounding box center [576, 376] width 570 height 35
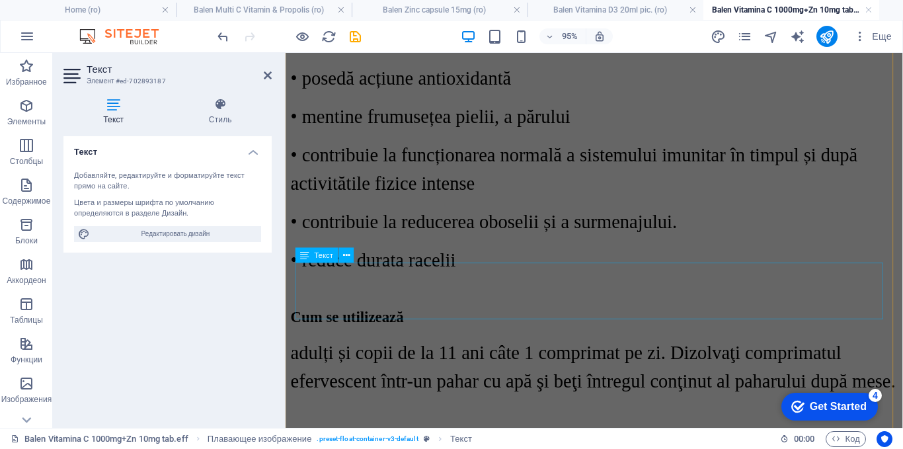
scroll to position [2555, 0]
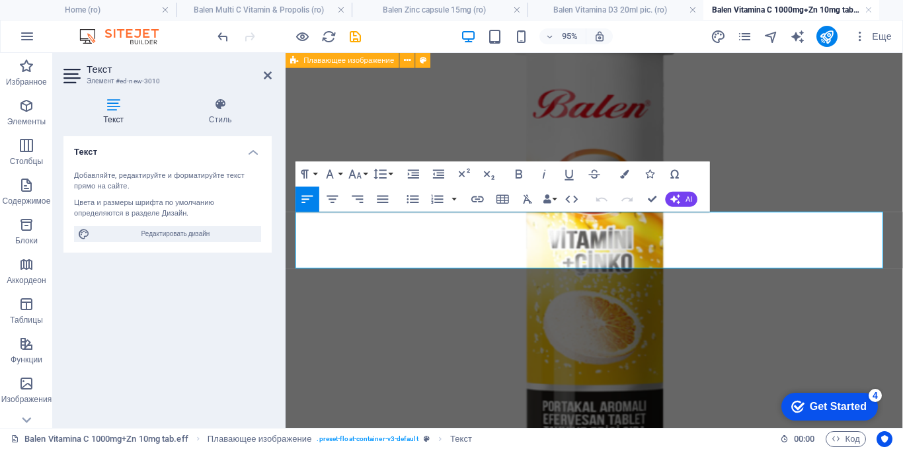
scroll to position [2608, 0]
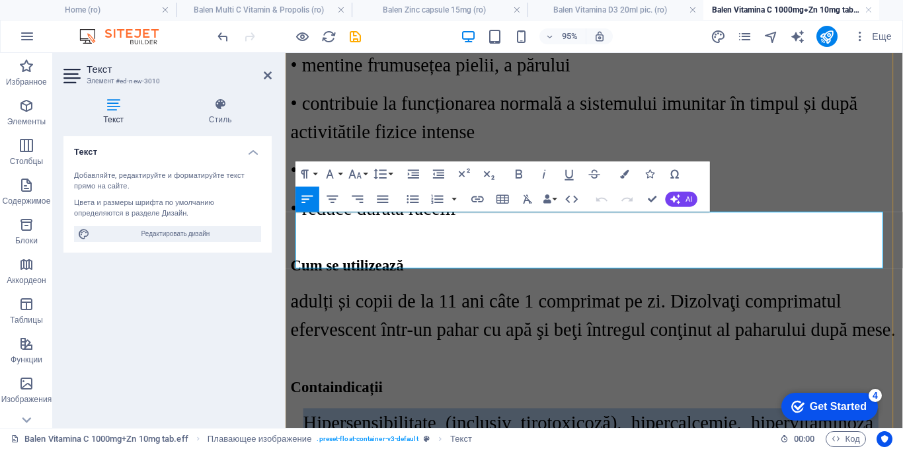
drag, startPoint x: 864, startPoint y: 266, endPoint x: 313, endPoint y: 239, distance: 552.4
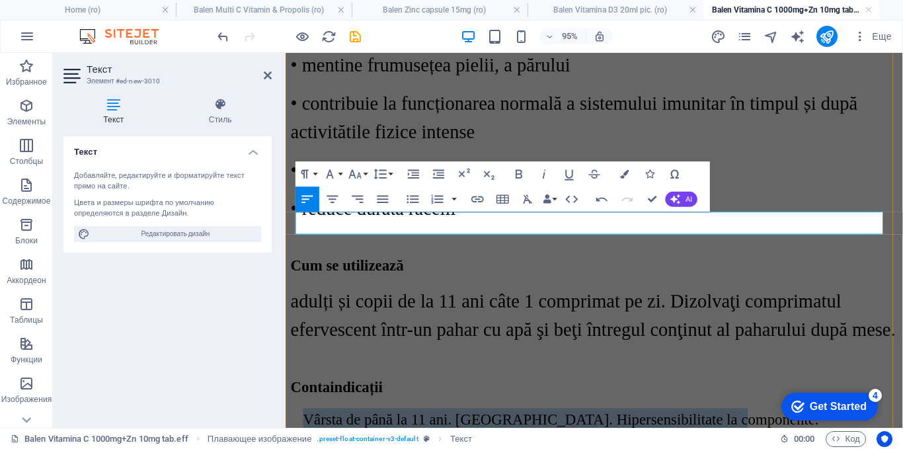
drag, startPoint x: 742, startPoint y: 233, endPoint x: 307, endPoint y: 231, distance: 434.8
click at [307, 427] on div "Vârsta de până la 11 ani. [GEOGRAPHIC_DATA]. Hipersensibilitate la componente." at bounding box center [610, 439] width 639 height 24
click at [341, 172] on button "Font Family" at bounding box center [332, 173] width 24 height 25
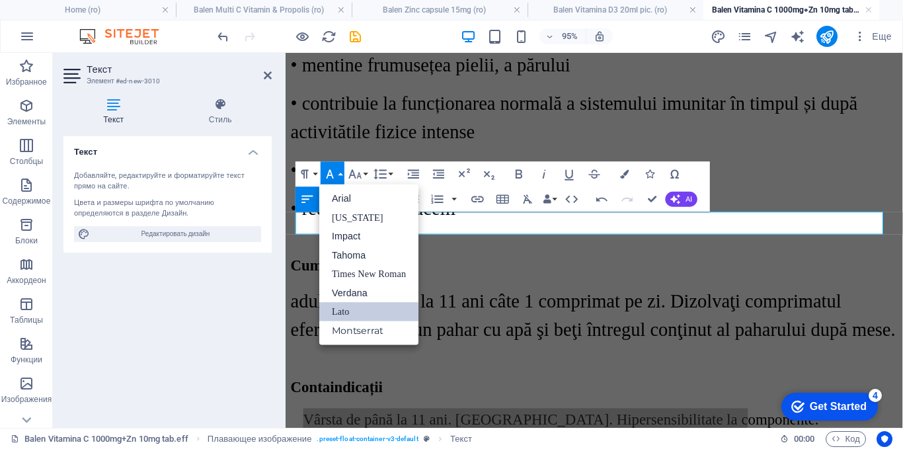
scroll to position [0, 0]
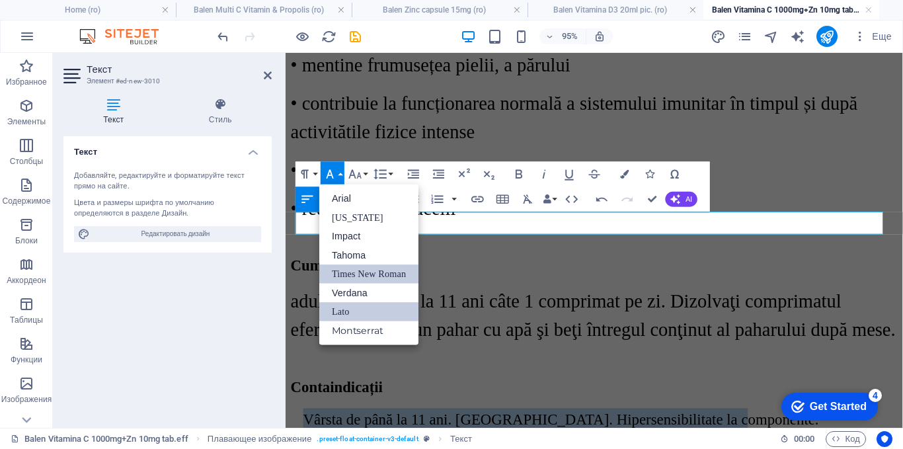
click at [352, 272] on link "Times New Roman" at bounding box center [368, 273] width 99 height 19
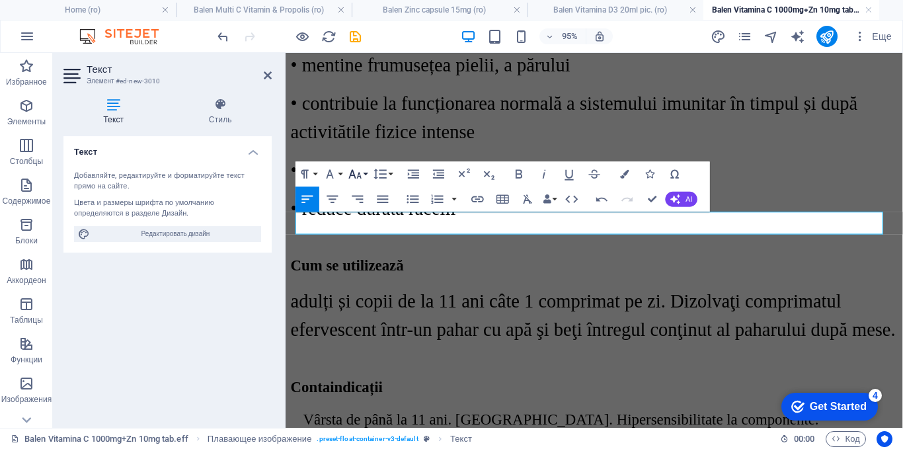
click at [361, 170] on icon "button" at bounding box center [355, 174] width 15 height 15
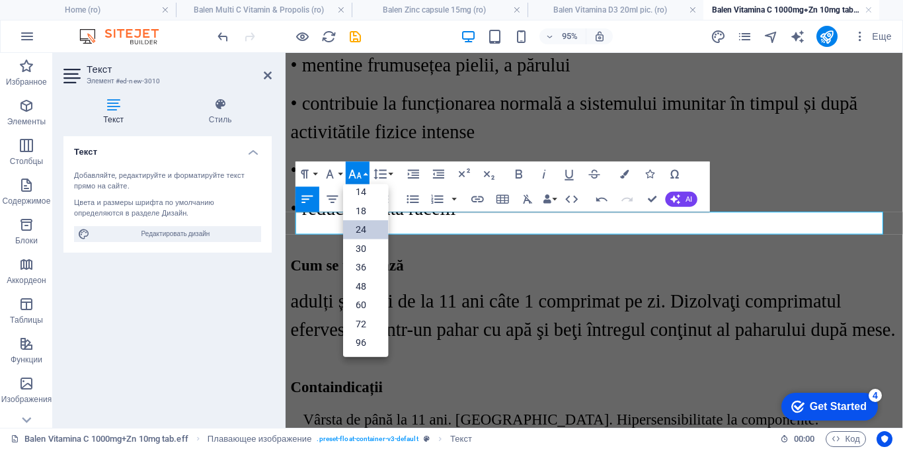
scroll to position [106, 0]
click at [357, 249] on link "30" at bounding box center [365, 248] width 45 height 19
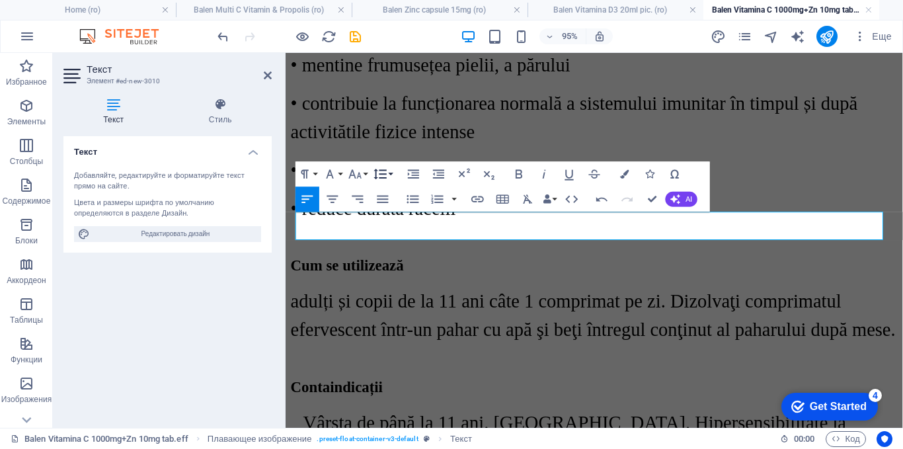
click at [387, 168] on icon "button" at bounding box center [380, 174] width 15 height 15
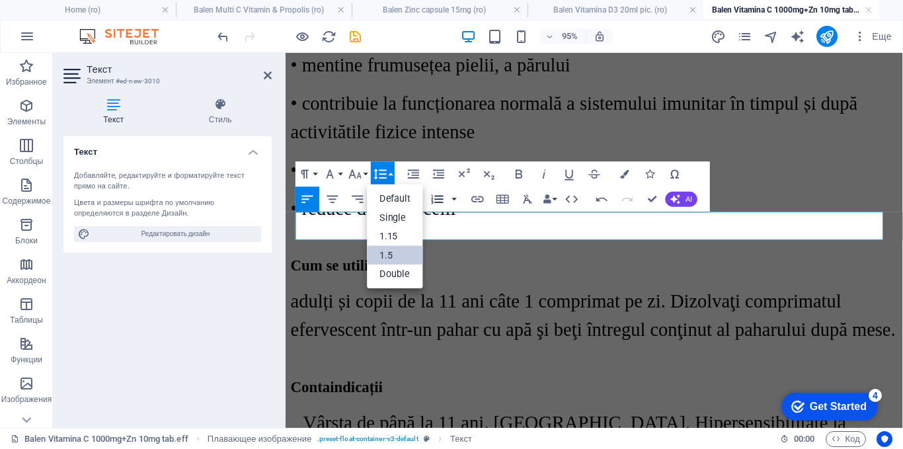
scroll to position [0, 0]
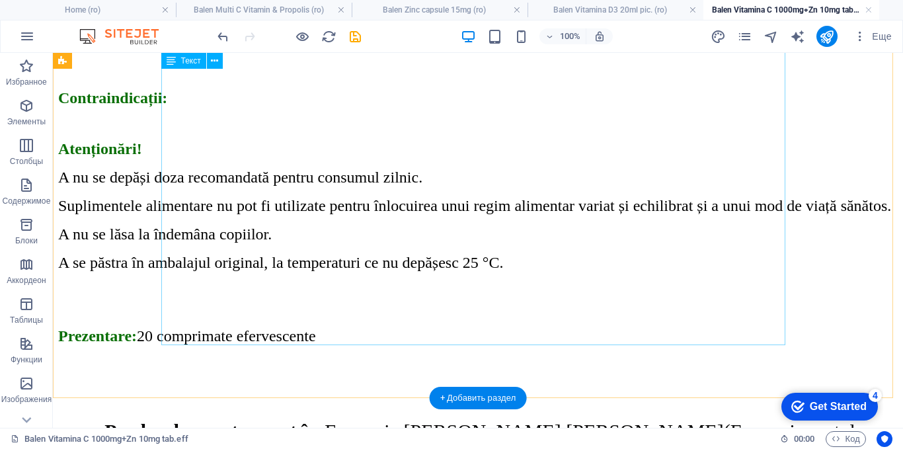
click at [520, 229] on div "Proprietăți: Mod de utilizare: Contraindicații: Atenționări! A nu se depăși doz…" at bounding box center [477, 147] width 839 height 634
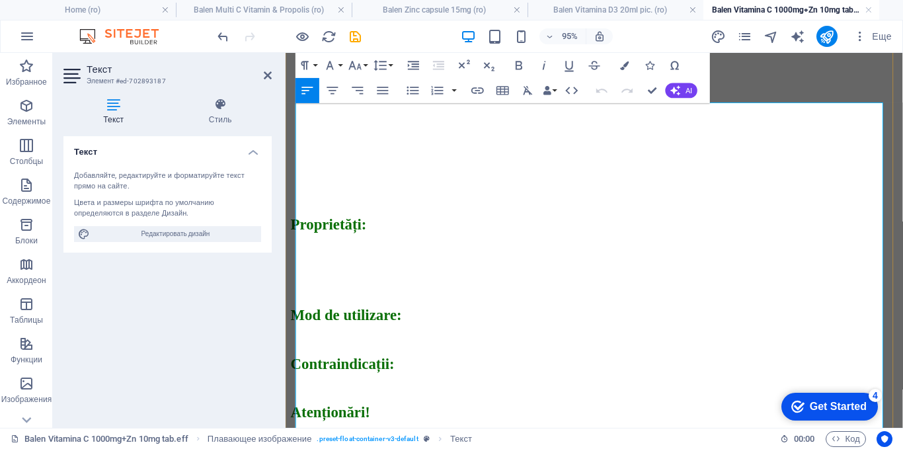
scroll to position [506, 0]
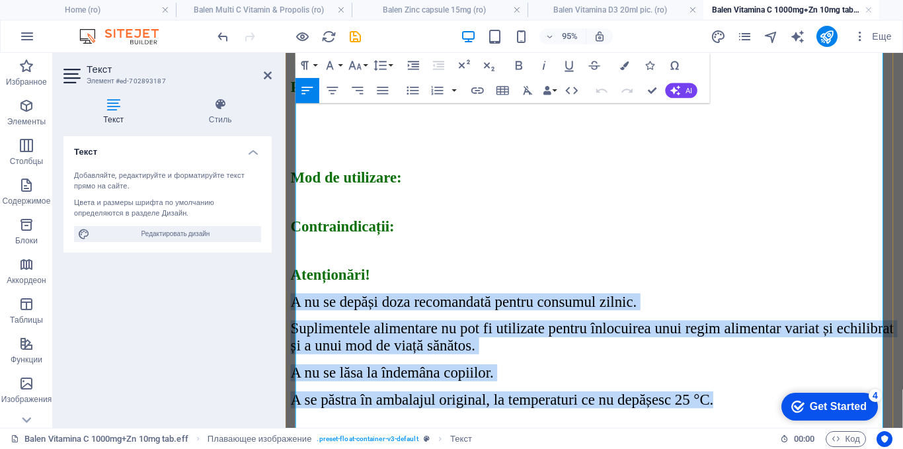
drag, startPoint x: 747, startPoint y: 279, endPoint x: 297, endPoint y: 191, distance: 458.5
click at [297, 191] on div "Proprietăți: Mod de utilizare: Contraindicații: Atenționări! A nu se depăși doz…" at bounding box center [610, 294] width 639 height 652
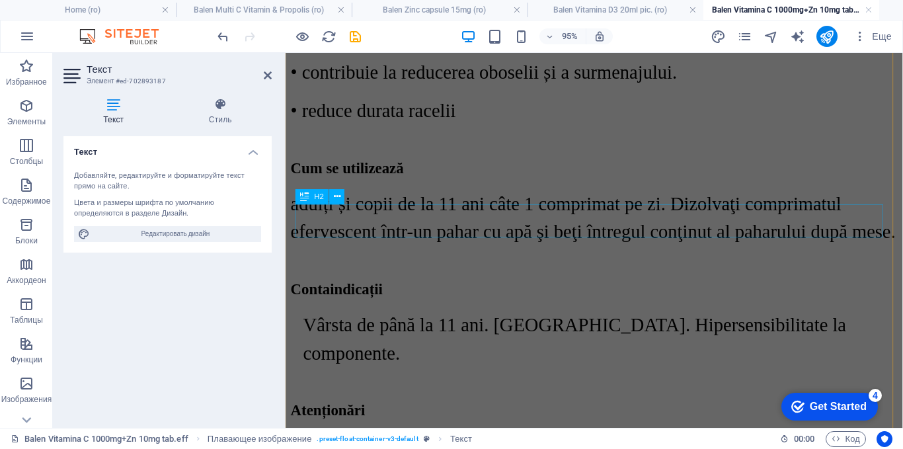
scroll to position [2555, 0]
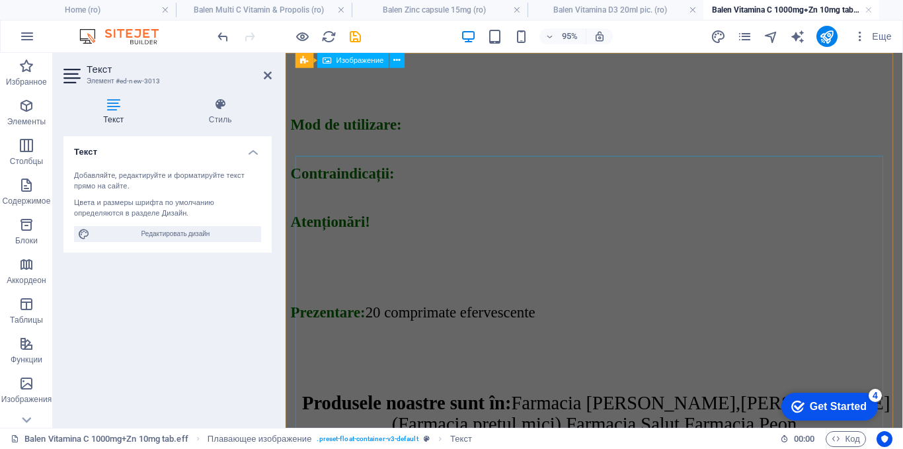
scroll to position [2612, 0]
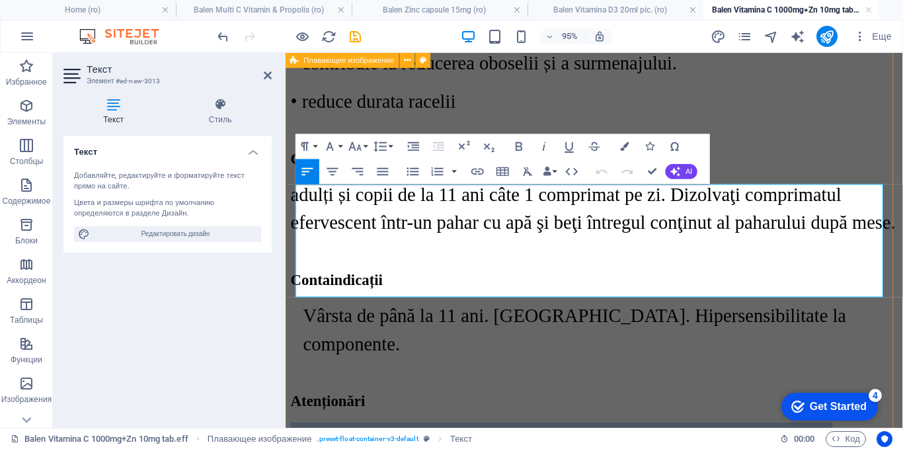
drag, startPoint x: 868, startPoint y: 301, endPoint x: 292, endPoint y: 206, distance: 584.1
drag, startPoint x: 751, startPoint y: 297, endPoint x: 294, endPoint y: 207, distance: 465.4
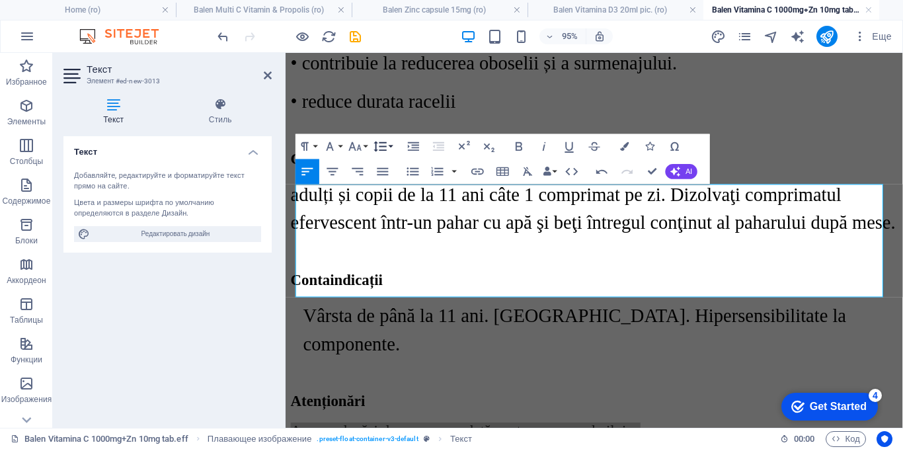
click at [392, 147] on button "Line Height" at bounding box center [383, 145] width 24 height 25
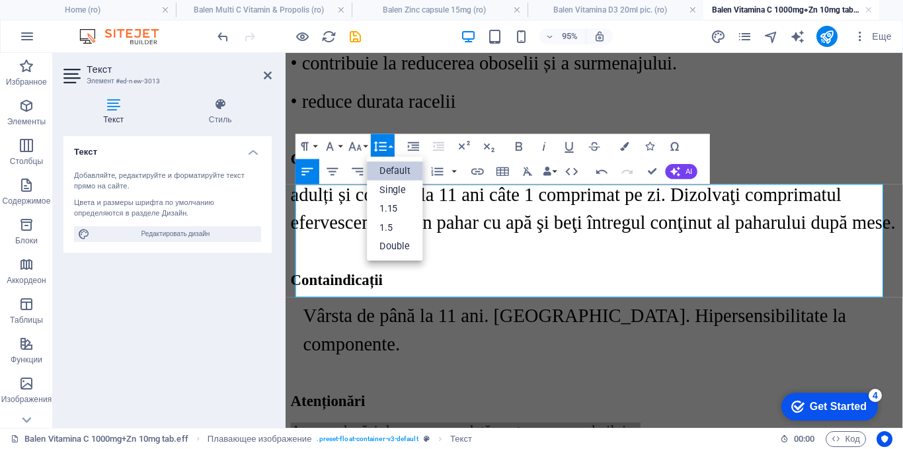
scroll to position [0, 0]
click at [393, 228] on link "1.5" at bounding box center [395, 226] width 56 height 19
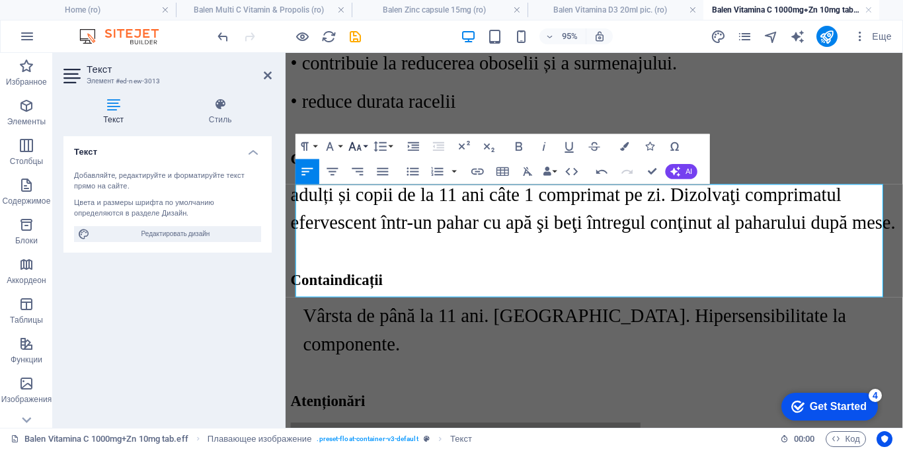
click at [363, 146] on button "Font Size" at bounding box center [358, 145] width 24 height 25
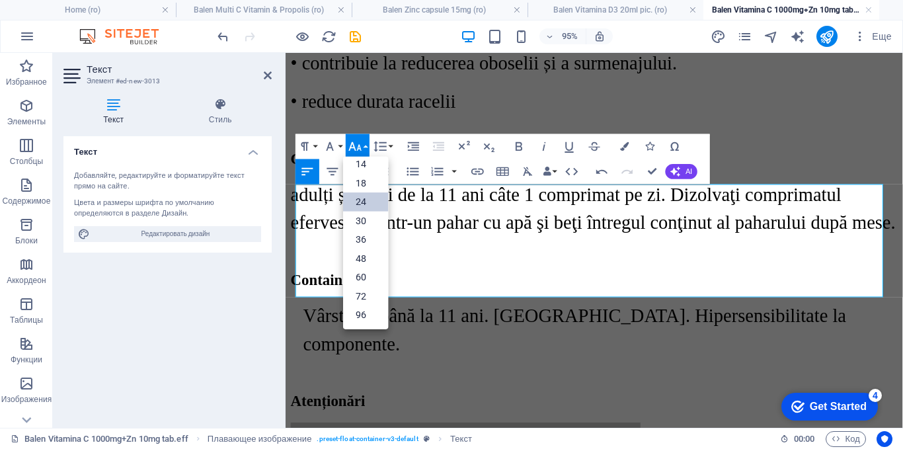
scroll to position [106, 0]
click at [365, 220] on link "30" at bounding box center [365, 220] width 45 height 19
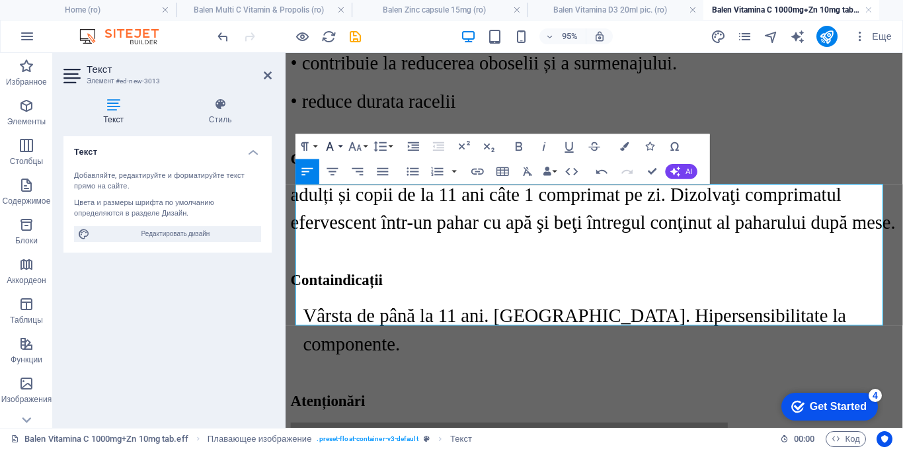
click at [336, 141] on icon "button" at bounding box center [329, 146] width 15 height 15
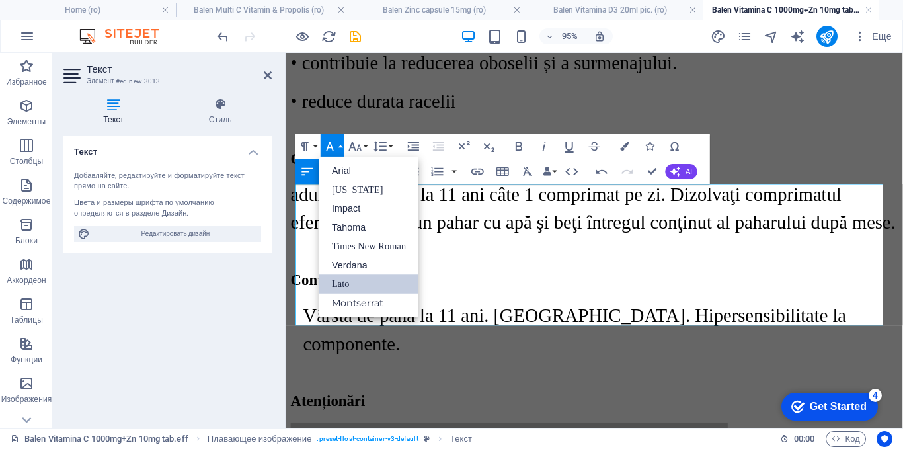
scroll to position [0, 0]
click at [359, 244] on link "Times New Roman" at bounding box center [368, 246] width 99 height 19
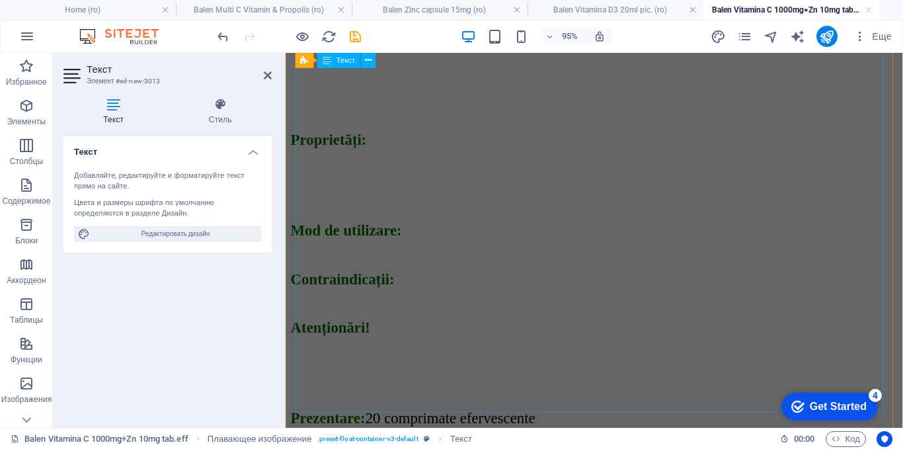
scroll to position [431, 0]
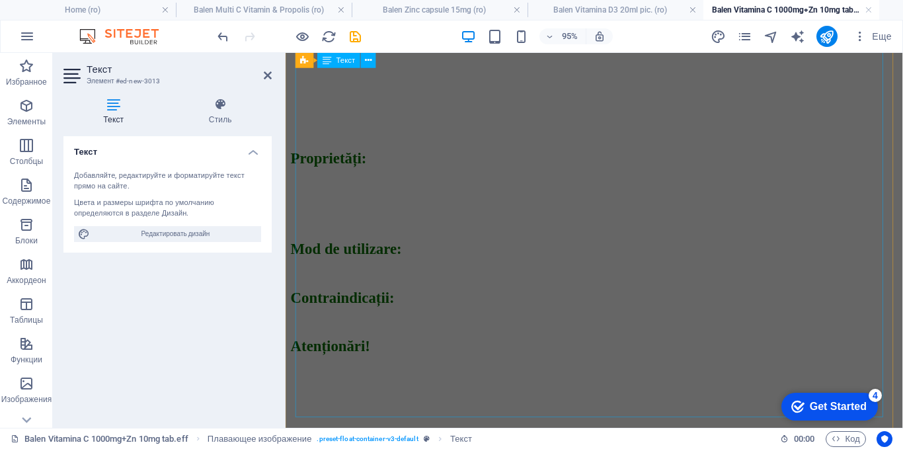
click at [558, 191] on div "Proprietăți: Mod de utilizare: Contraindicații: Atenționări! Prezentare: 20 com…" at bounding box center [610, 313] width 639 height 543
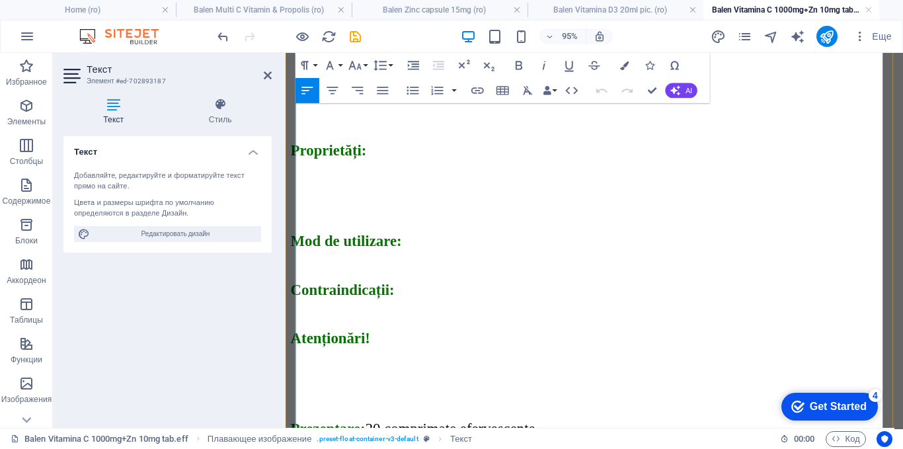
scroll to position [440, 0]
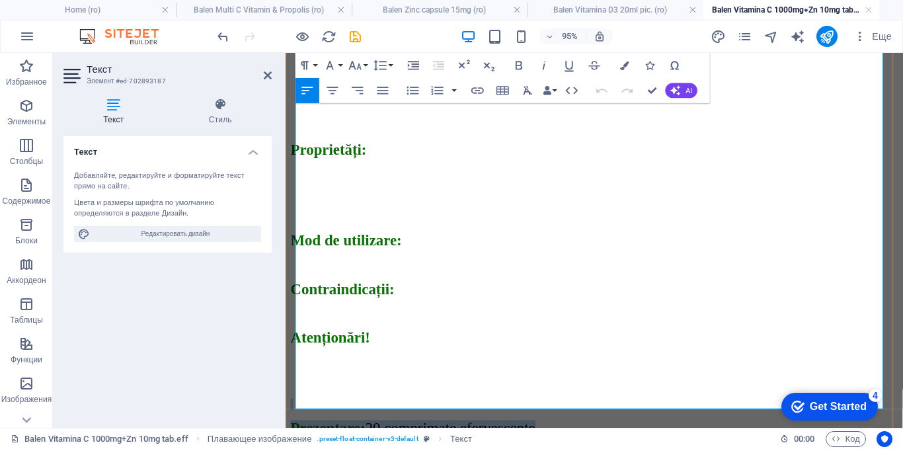
drag, startPoint x: 560, startPoint y: 294, endPoint x: 429, endPoint y: 283, distance: 131.3
click at [429, 283] on div "Proprietăți: Mod de utilizare: Contraindicații: Atenționări! Prezentare: 20 com…" at bounding box center [610, 305] width 639 height 543
click at [453, 439] on span "20 comprimate efervescente" at bounding box center [458, 447] width 179 height 17
drag, startPoint x: 372, startPoint y: 295, endPoint x: 560, endPoint y: 293, distance: 187.7
click at [560, 439] on p "Prezentare: 20 comprimate efervescente" at bounding box center [610, 448] width 639 height 18
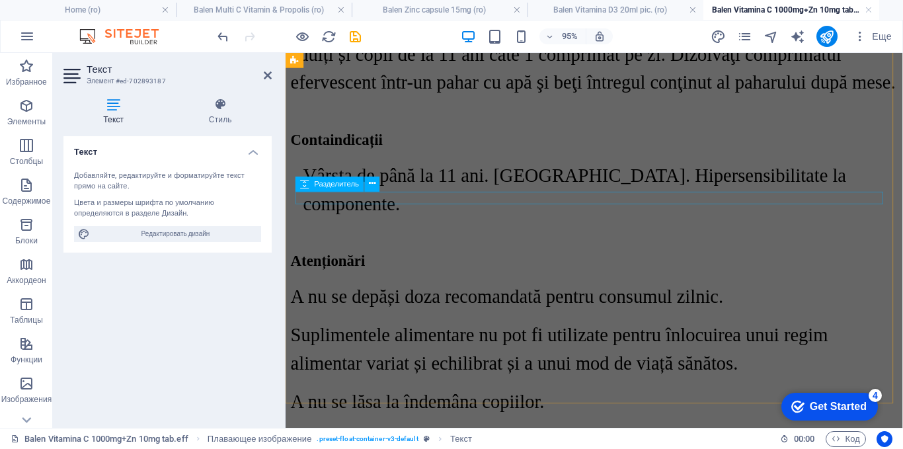
scroll to position [2753, 0]
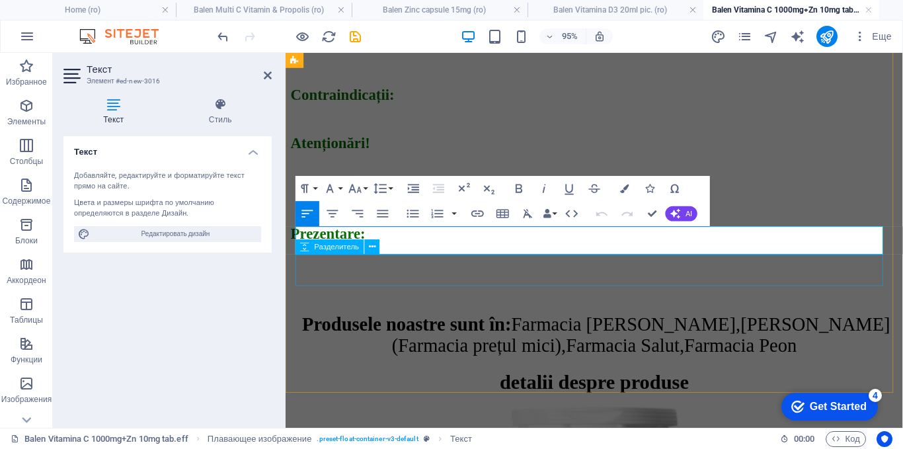
scroll to position [2764, 0]
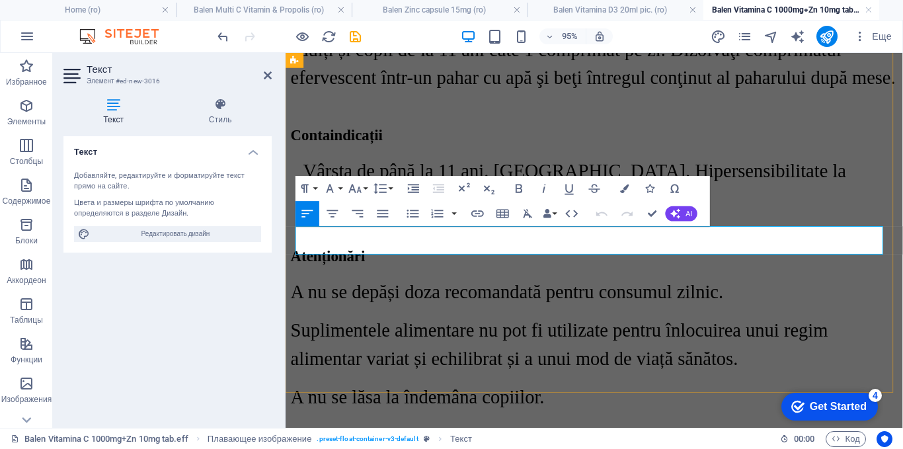
drag, startPoint x: 421, startPoint y: 247, endPoint x: 300, endPoint y: 246, distance: 120.9
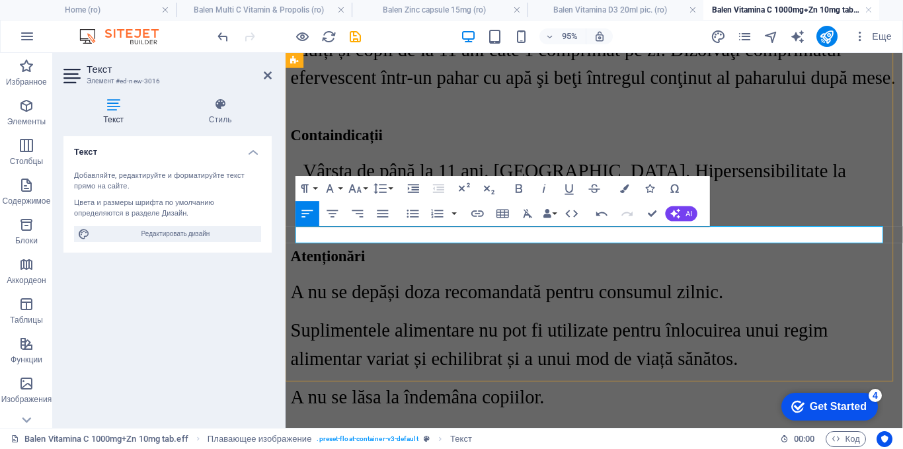
drag, startPoint x: 489, startPoint y: 244, endPoint x: 297, endPoint y: 245, distance: 191.6
click at [361, 184] on icon "button" at bounding box center [355, 188] width 15 height 15
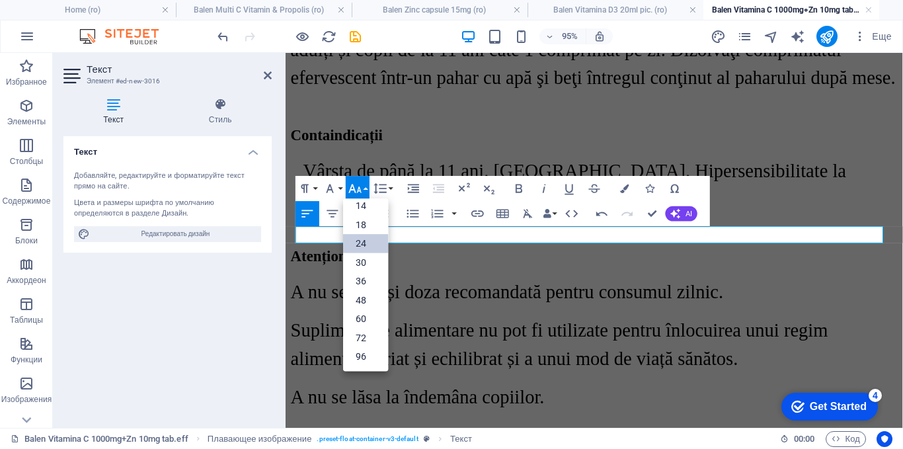
scroll to position [106, 0]
click at [361, 262] on link "30" at bounding box center [365, 262] width 45 height 19
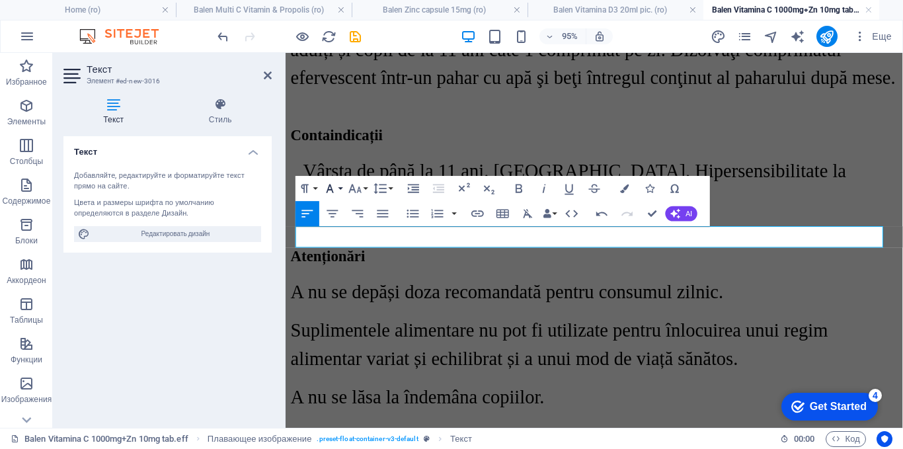
click at [336, 188] on icon "button" at bounding box center [329, 188] width 15 height 15
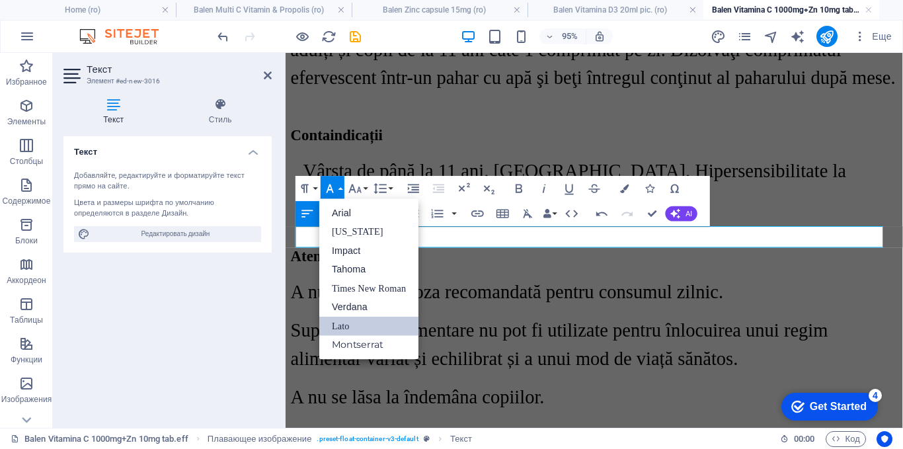
scroll to position [0, 0]
click at [376, 282] on link "Times New Roman" at bounding box center [368, 288] width 99 height 19
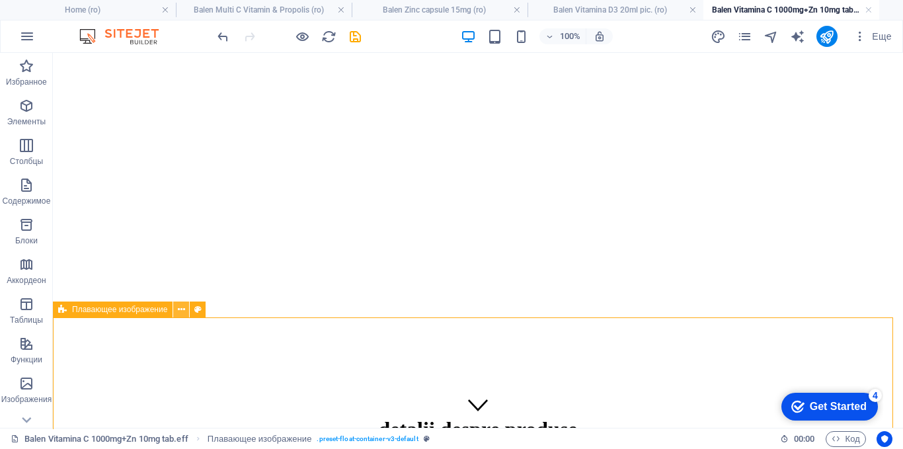
click at [184, 307] on icon at bounding box center [181, 310] width 7 height 14
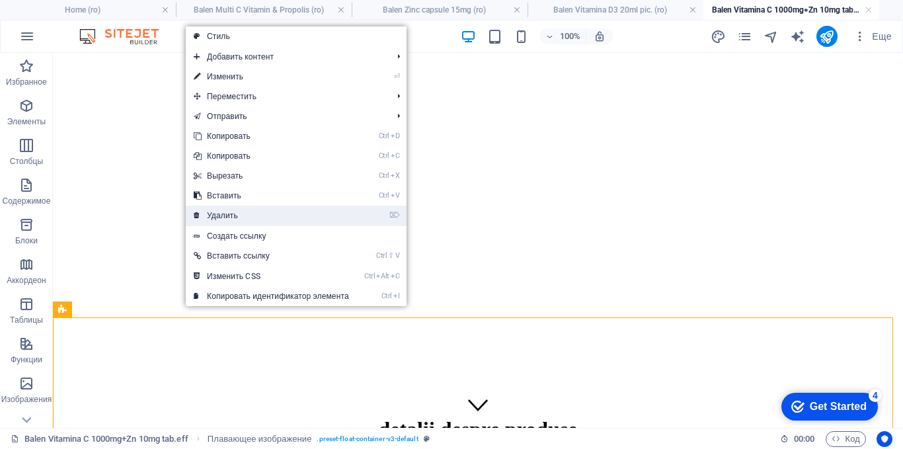
click at [224, 220] on link "⌦ Удалить" at bounding box center [271, 216] width 171 height 20
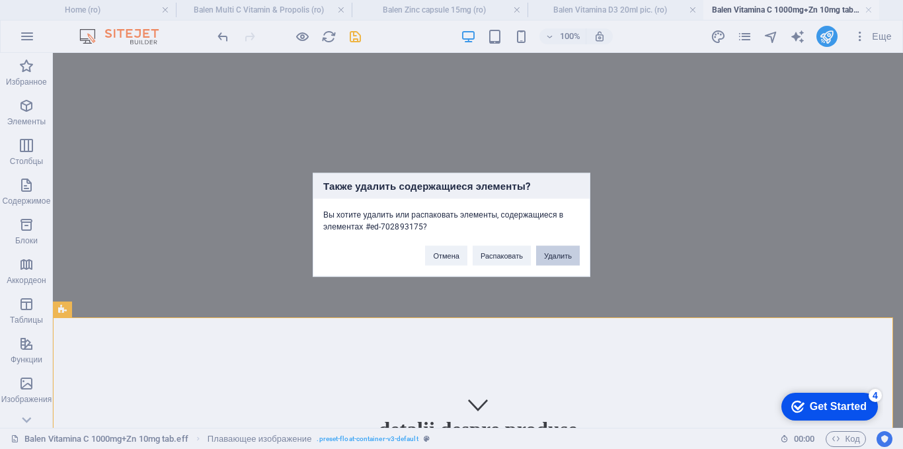
click at [550, 255] on button "Удалить" at bounding box center [558, 255] width 44 height 20
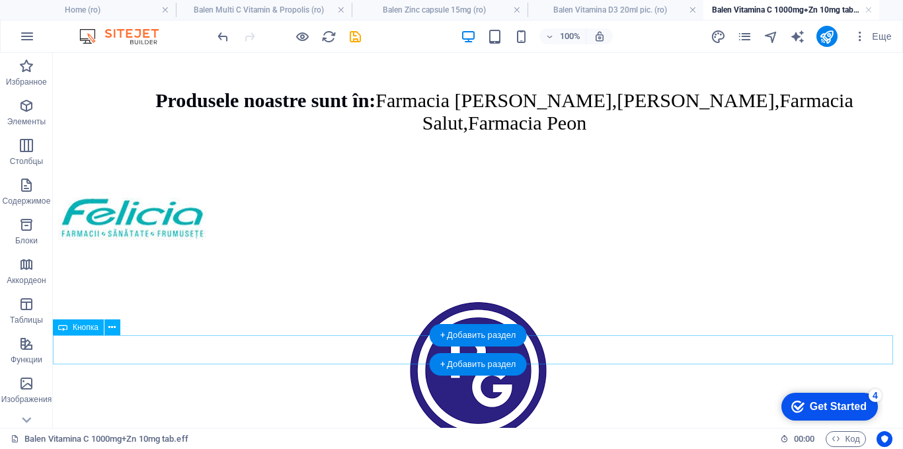
scroll to position [2577, 0]
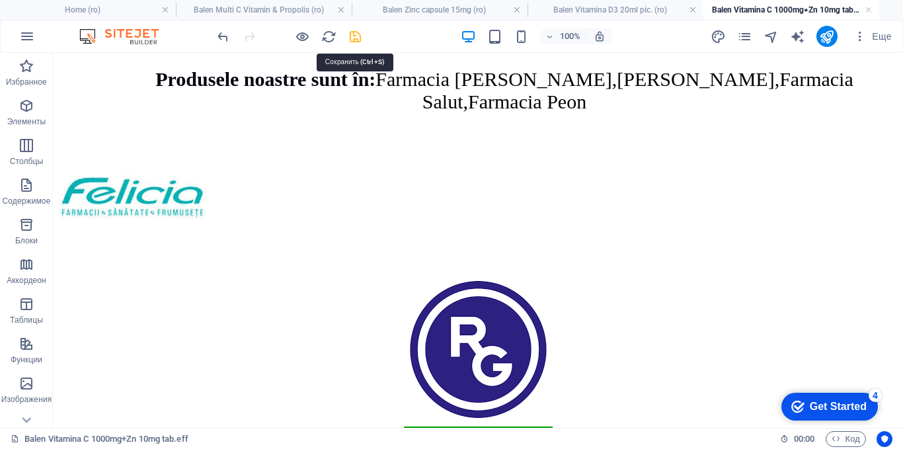
click at [355, 39] on icon "save" at bounding box center [355, 36] width 15 height 15
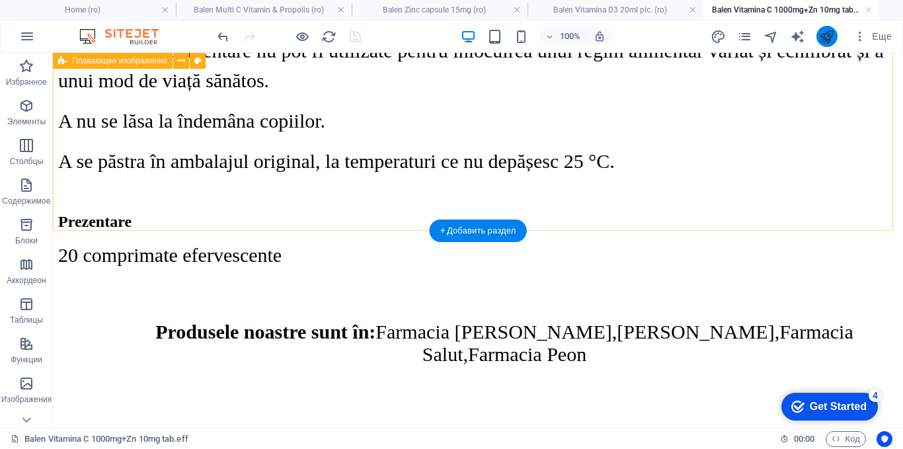
scroll to position [2313, 0]
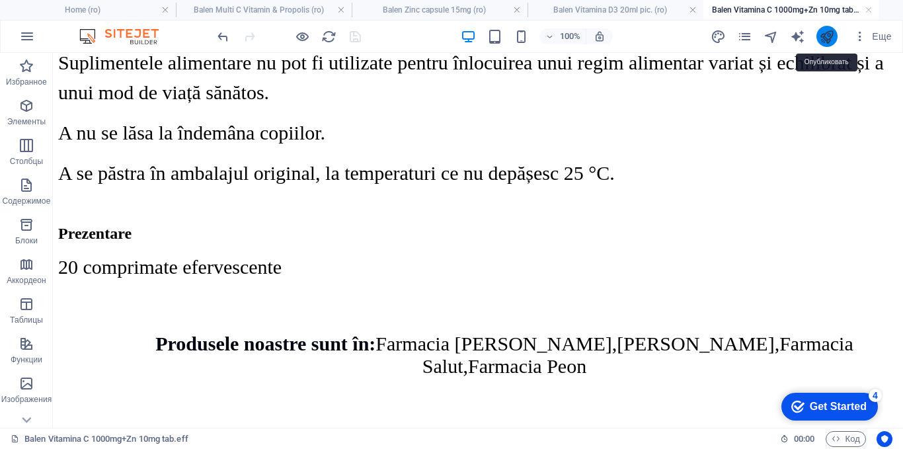
click at [827, 37] on icon "publish" at bounding box center [826, 36] width 15 height 15
